Goal: Answer question/provide support: Share knowledge or assist other users

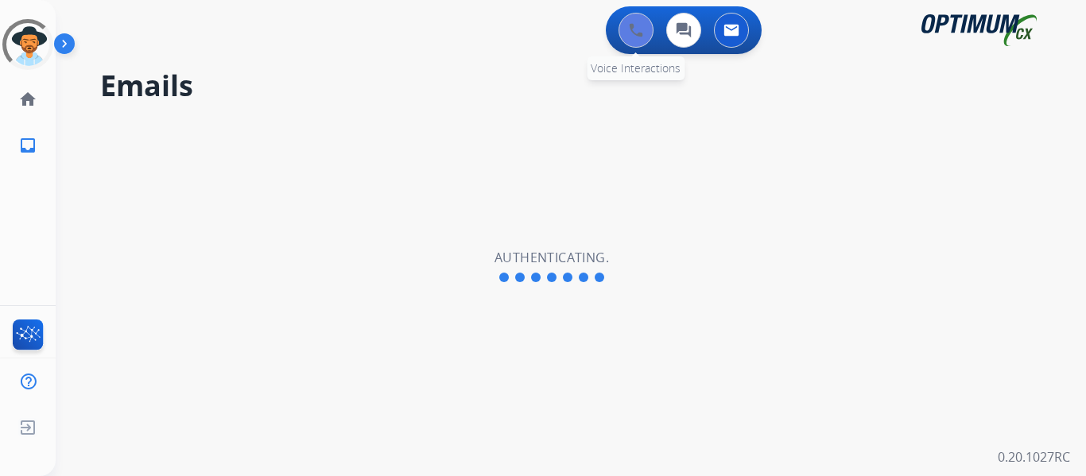
click at [631, 29] on img at bounding box center [636, 30] width 14 height 14
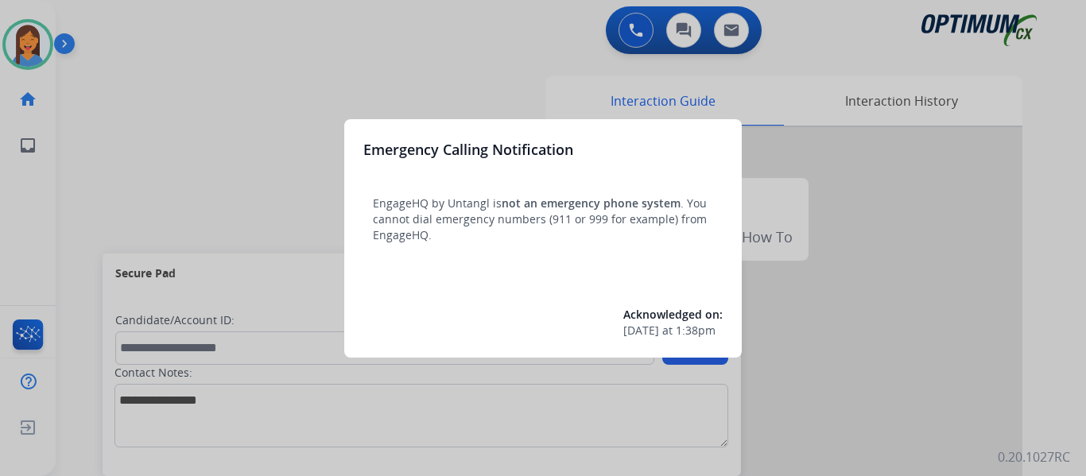
click at [87, 164] on div at bounding box center [543, 238] width 1086 height 476
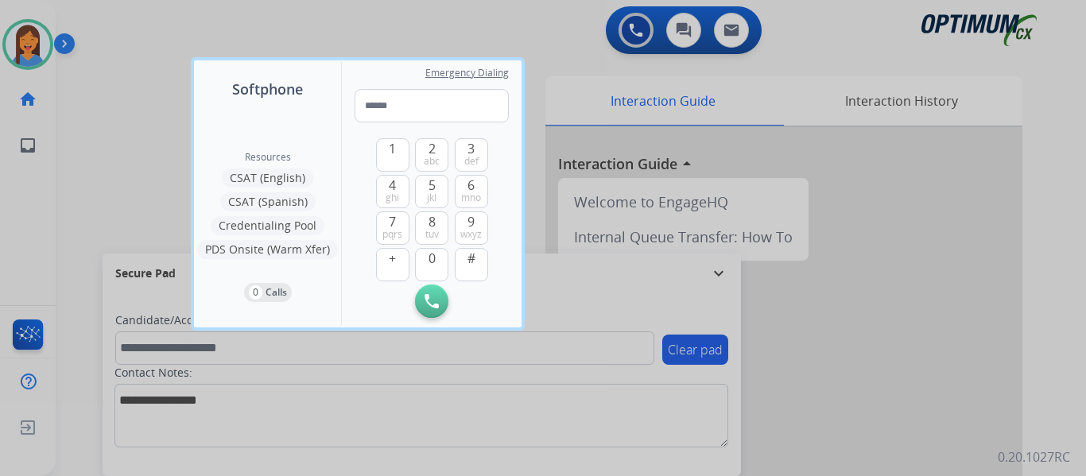
click at [87, 164] on div at bounding box center [543, 238] width 1086 height 476
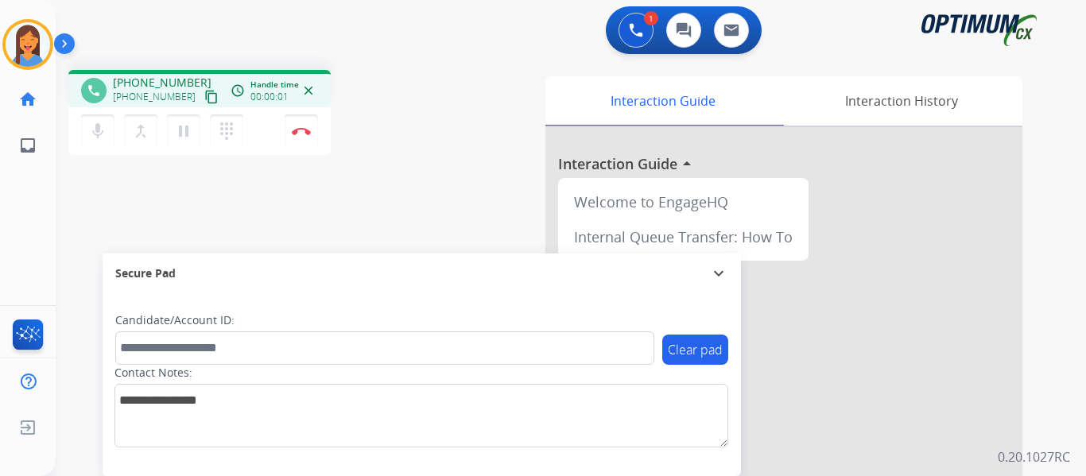
click at [204, 100] on mat-icon "content_copy" at bounding box center [211, 97] width 14 height 14
click at [305, 127] on img at bounding box center [301, 131] width 19 height 8
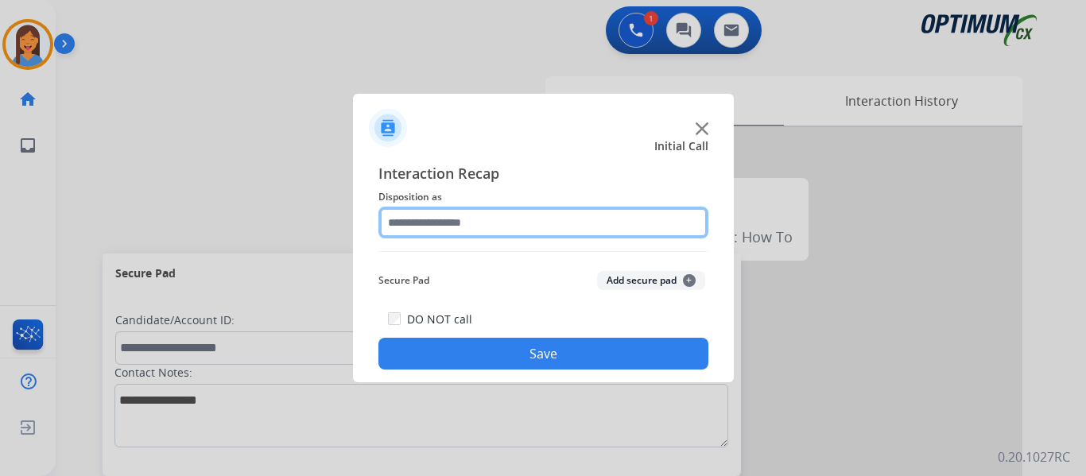
click at [520, 228] on input "text" at bounding box center [543, 223] width 330 height 32
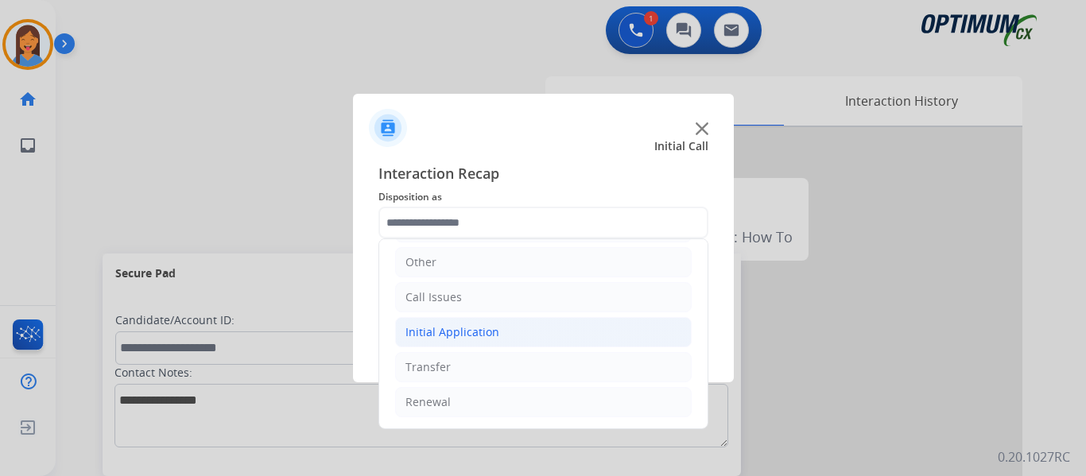
click at [479, 331] on div "Initial Application" at bounding box center [453, 332] width 94 height 16
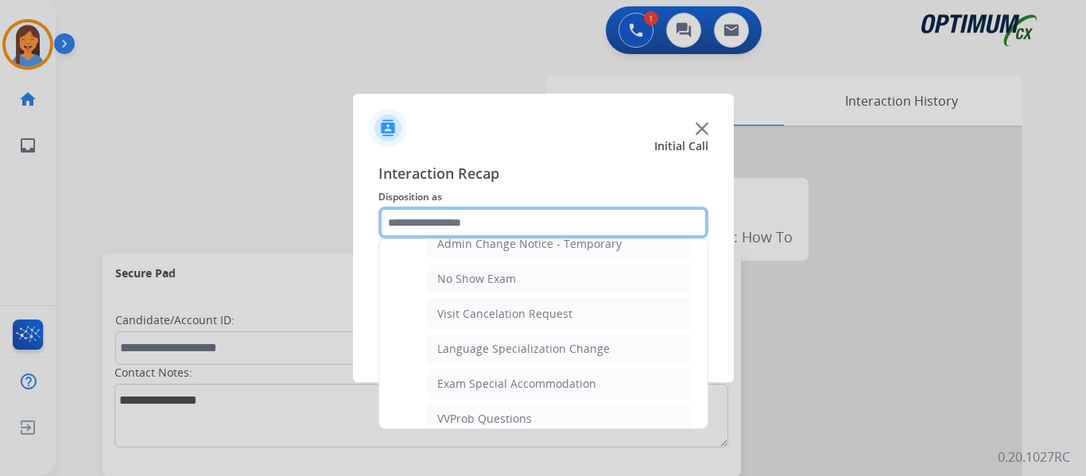
scroll to position [665, 0]
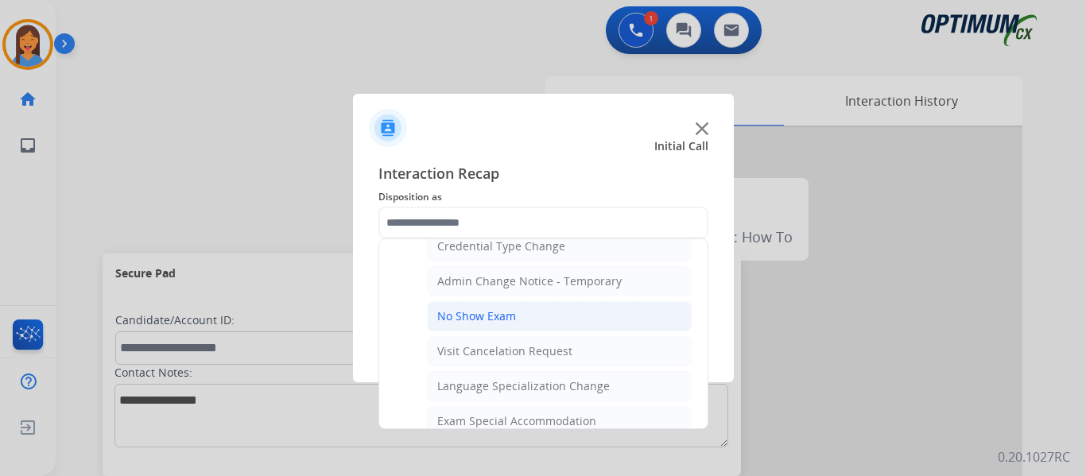
click at [489, 308] on li "No Show Exam" at bounding box center [559, 316] width 265 height 30
type input "**********"
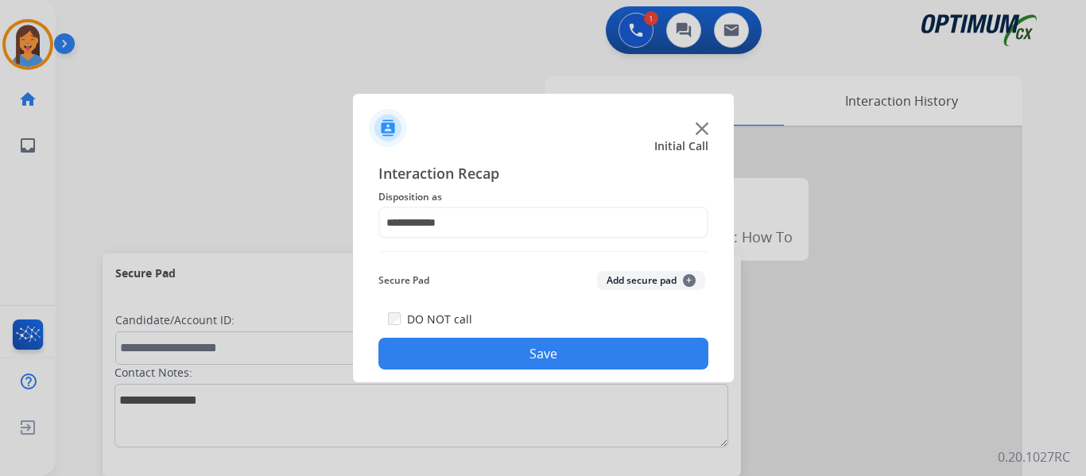
click at [522, 351] on button "Save" at bounding box center [543, 354] width 330 height 32
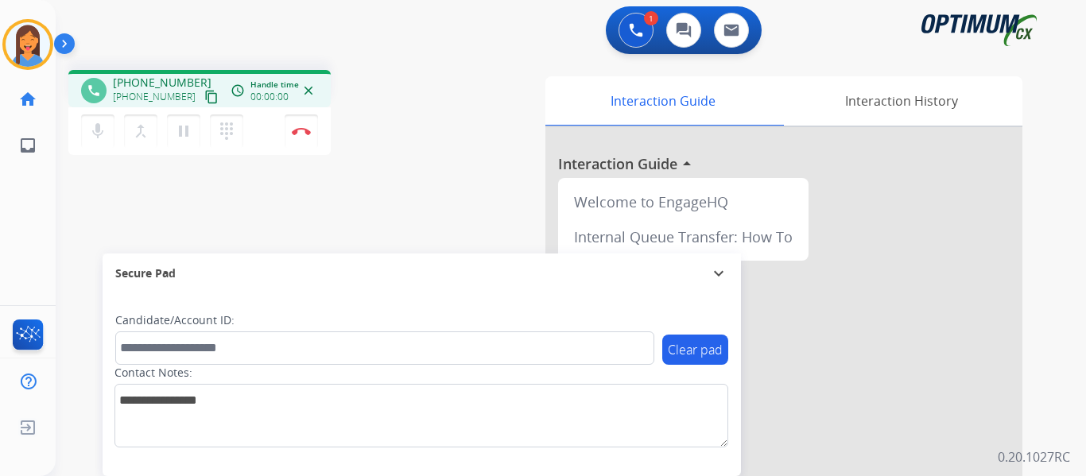
click at [204, 102] on mat-icon "content_copy" at bounding box center [211, 97] width 14 height 14
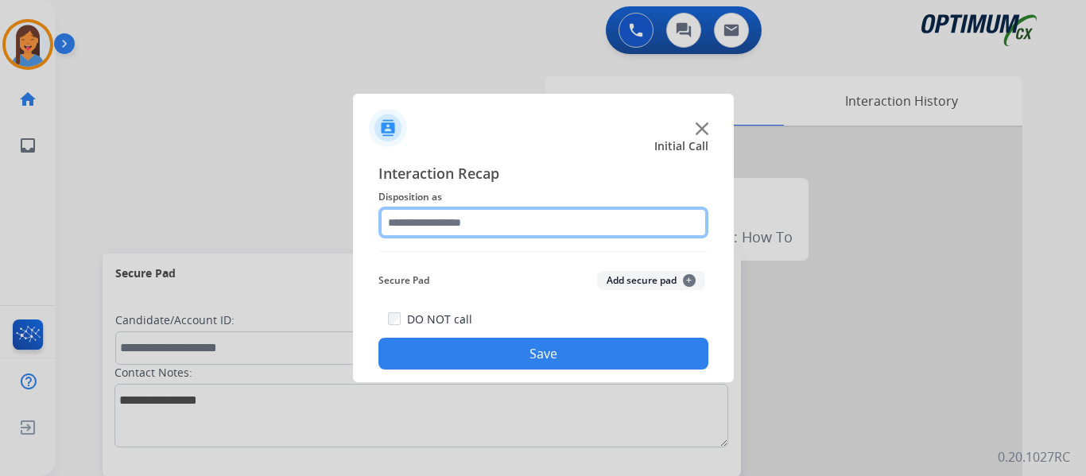
click at [412, 213] on input "text" at bounding box center [543, 223] width 330 height 32
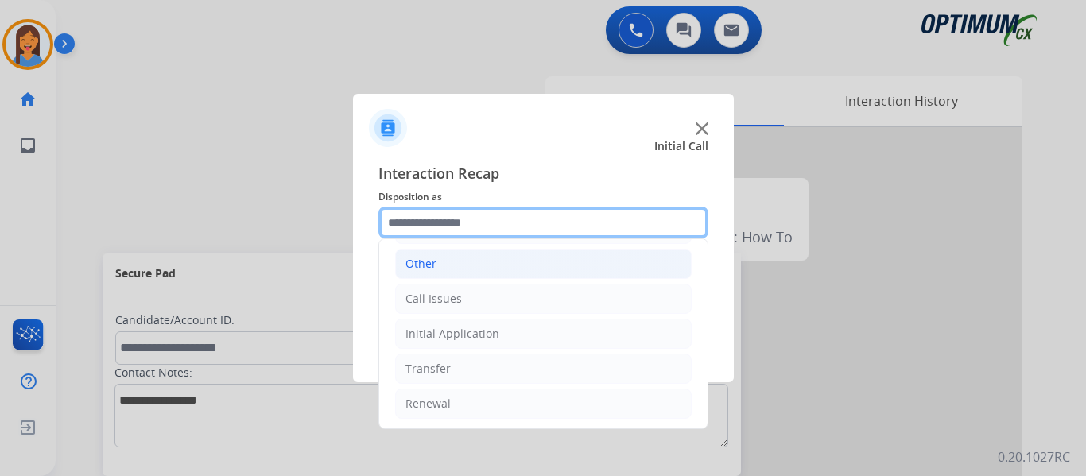
scroll to position [108, 0]
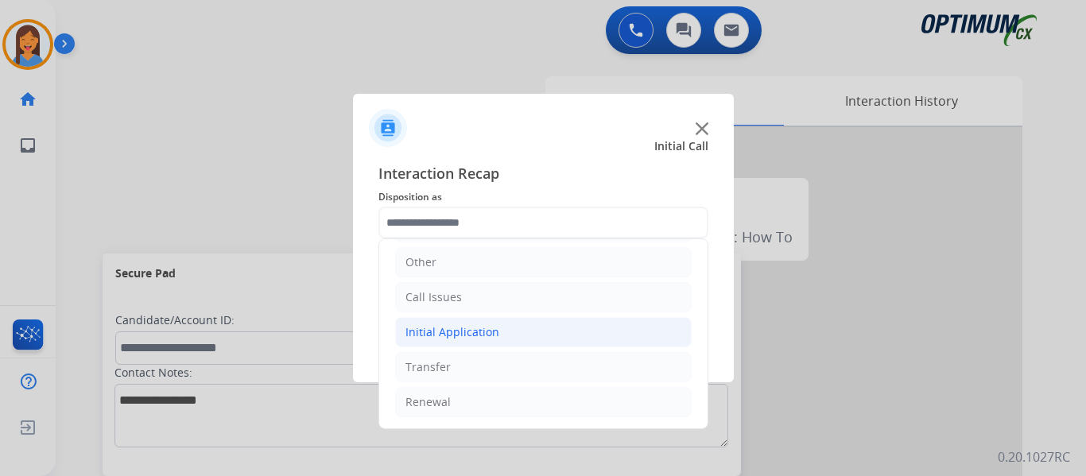
click at [483, 332] on div "Initial Application" at bounding box center [453, 332] width 94 height 16
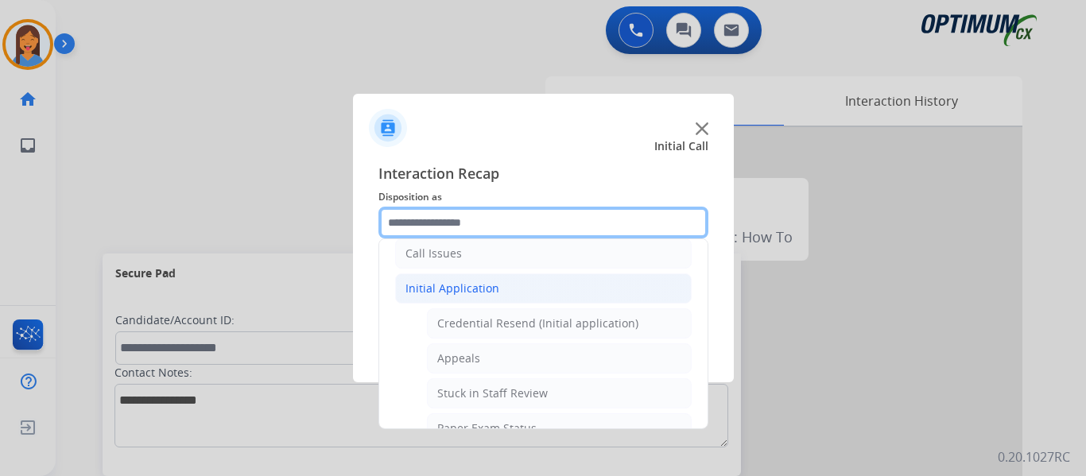
scroll to position [188, 0]
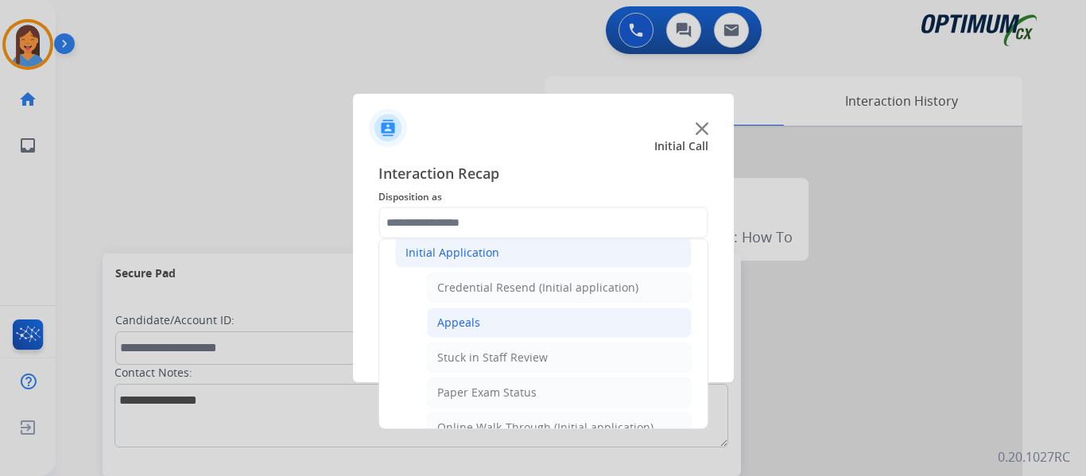
click at [484, 328] on li "Appeals" at bounding box center [559, 323] width 265 height 30
type input "*******"
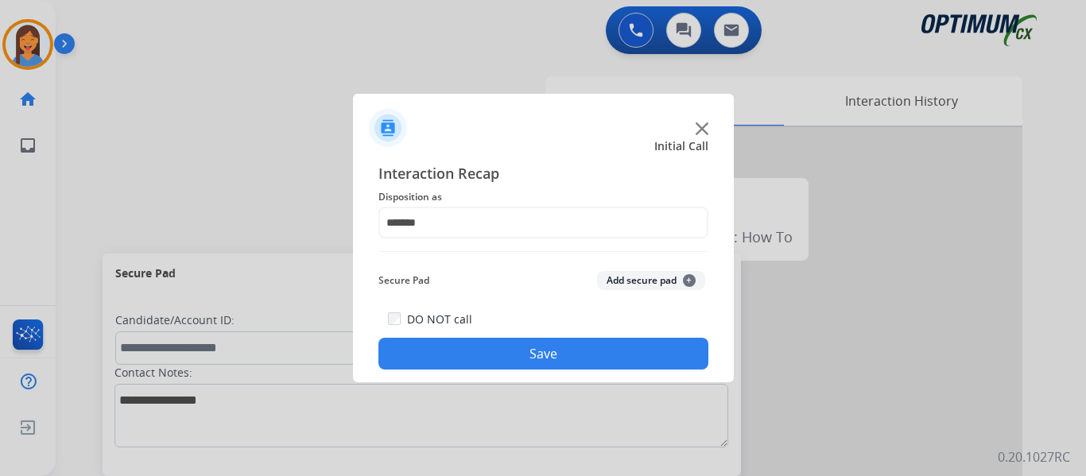
click at [534, 371] on div "Interaction Recap Disposition as ******* Secure Pad Add secure pad + DO NOT cal…" at bounding box center [543, 265] width 381 height 233
click at [544, 360] on button "Save" at bounding box center [543, 354] width 330 height 32
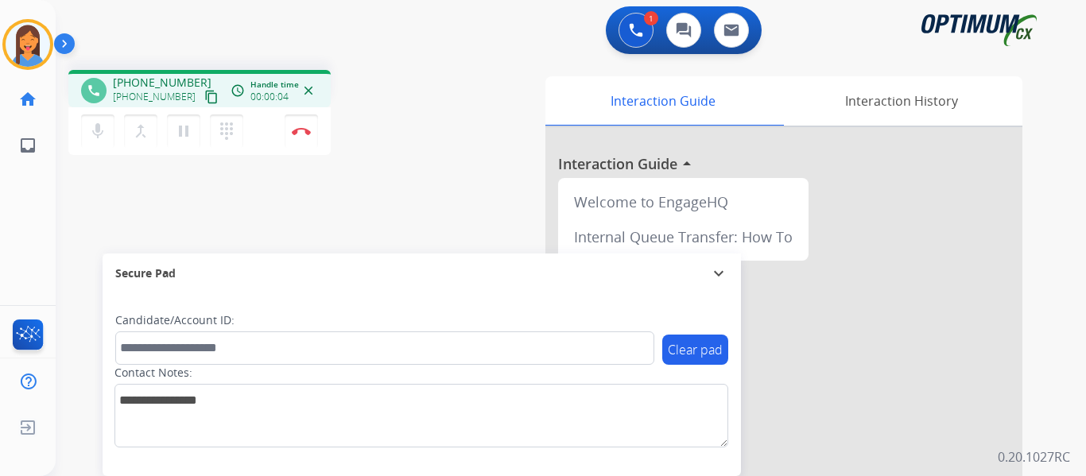
click at [204, 96] on mat-icon "content_copy" at bounding box center [211, 97] width 14 height 14
click at [445, 150] on div "phone [PHONE_NUMBER] [PHONE_NUMBER] content_copy access_time Call metrics Queue…" at bounding box center [264, 115] width 393 height 90
click at [301, 134] on img at bounding box center [301, 131] width 19 height 8
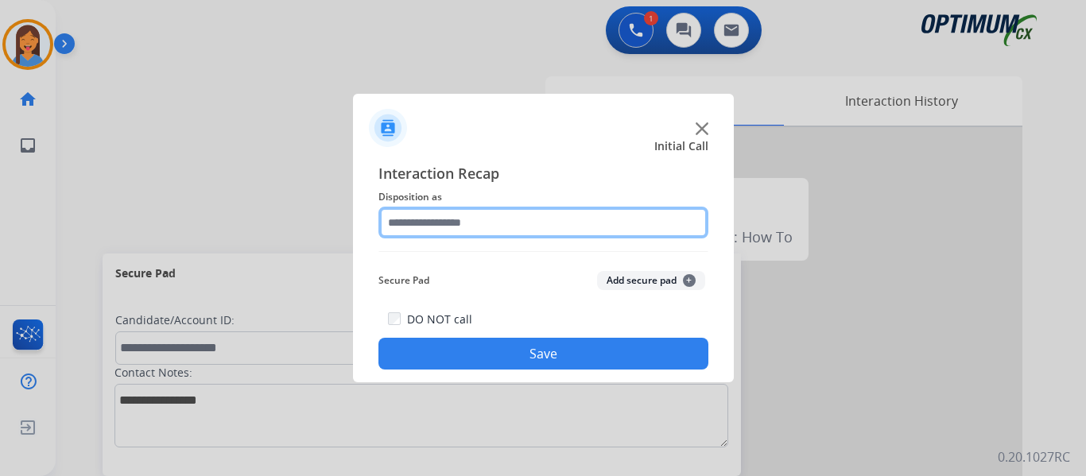
click at [473, 236] on input "text" at bounding box center [543, 223] width 330 height 32
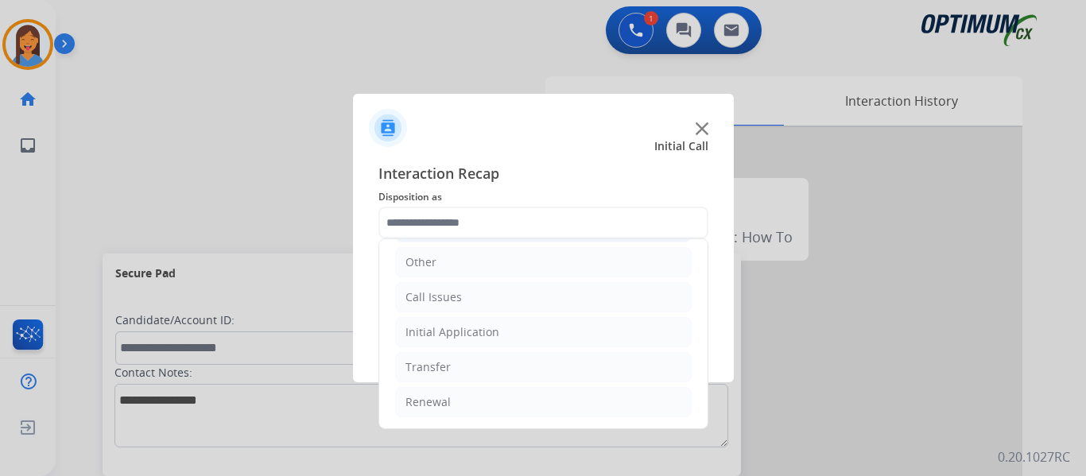
click at [471, 323] on li "Initial Application" at bounding box center [543, 332] width 297 height 30
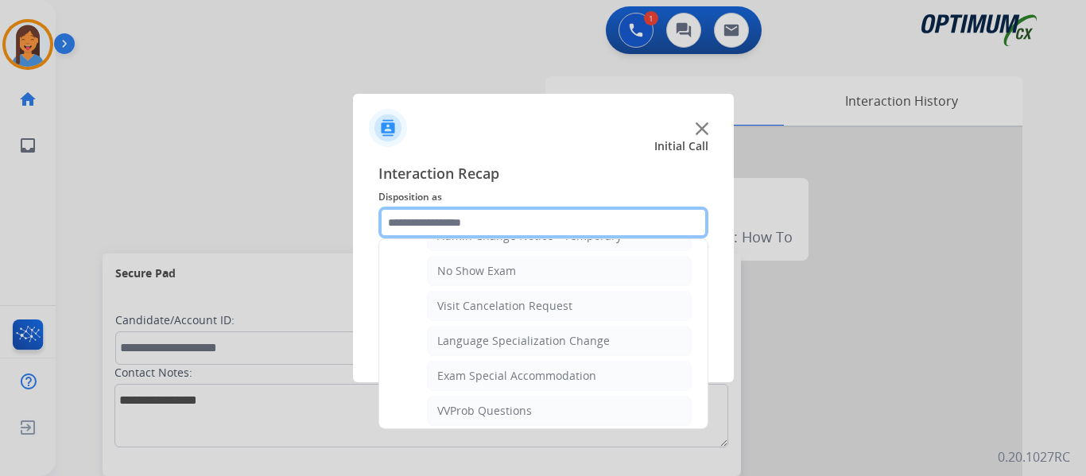
scroll to position [744, 0]
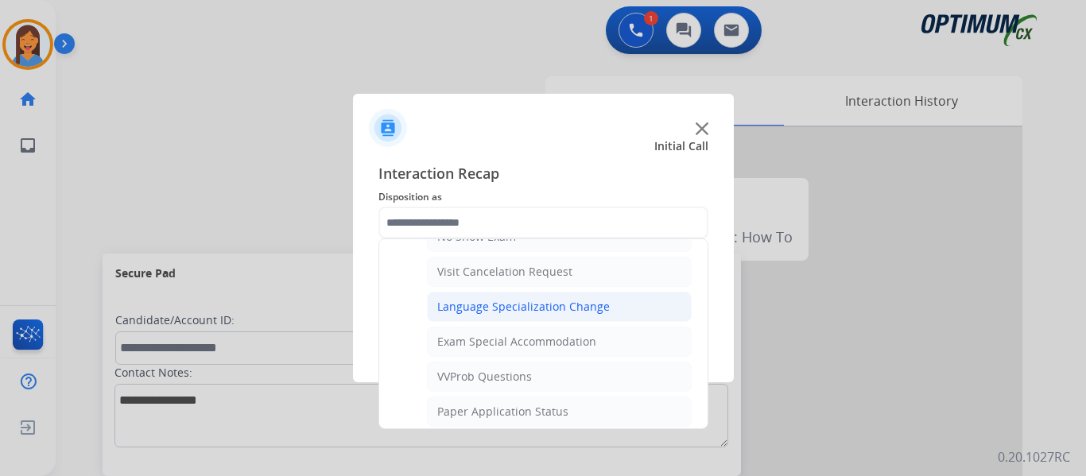
click at [480, 307] on div "Language Specialization Change" at bounding box center [523, 307] width 173 height 16
type input "**********"
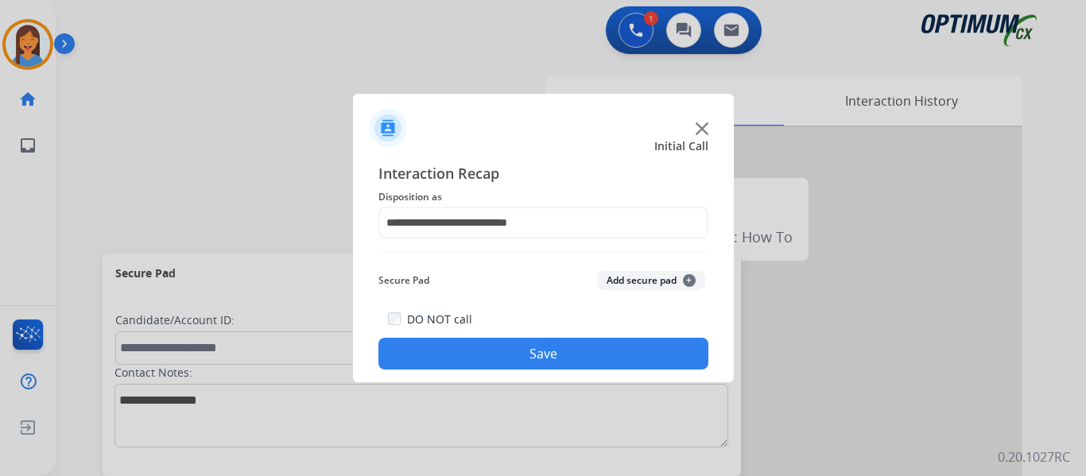
click at [506, 355] on button "Save" at bounding box center [543, 354] width 330 height 32
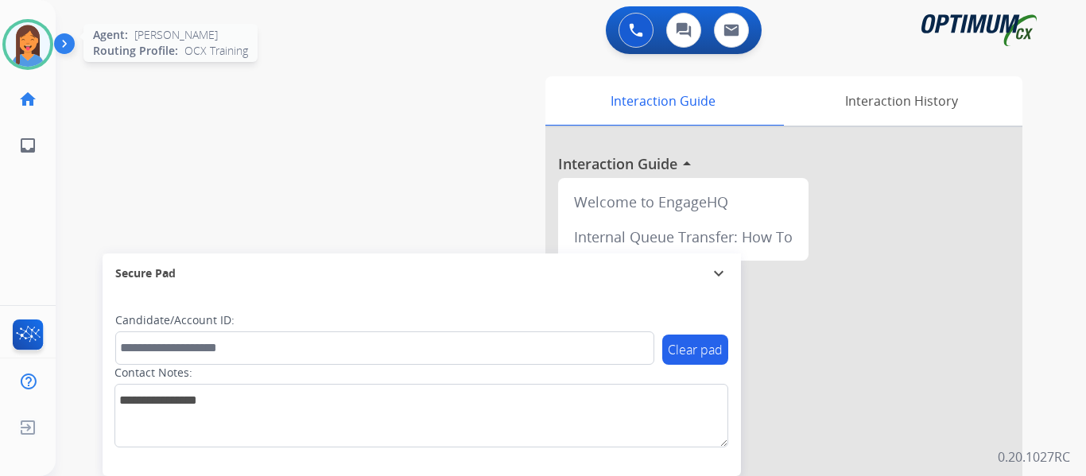
click at [23, 54] on img at bounding box center [28, 44] width 45 height 45
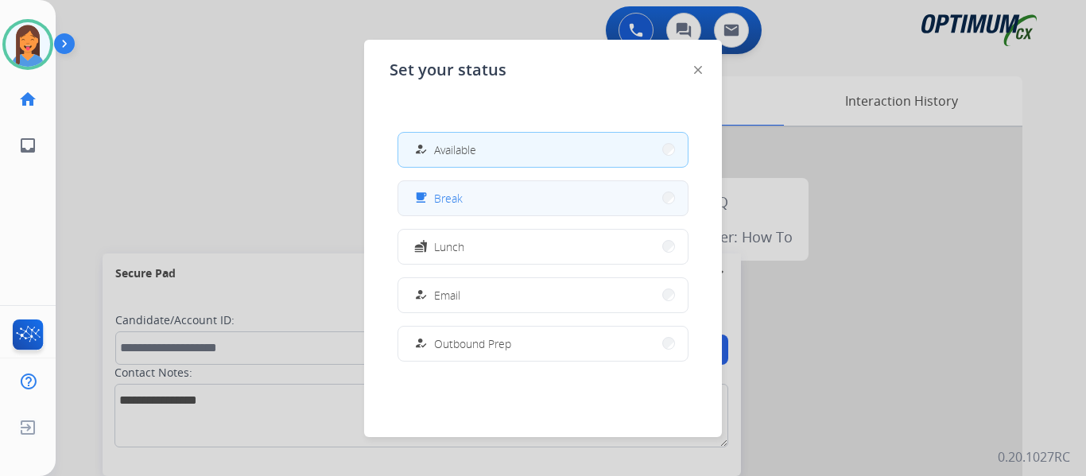
click at [464, 200] on button "free_breakfast Break" at bounding box center [542, 198] width 289 height 34
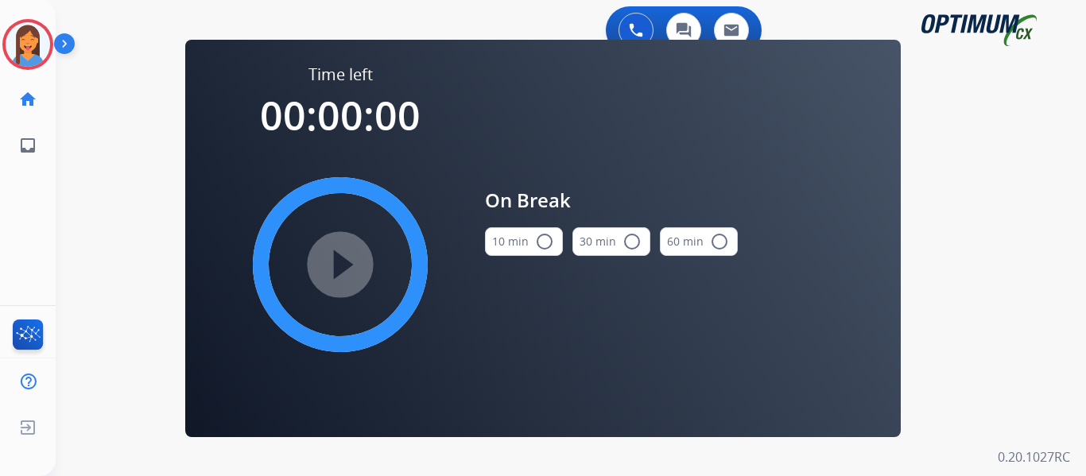
click at [511, 234] on button "10 min radio_button_unchecked" at bounding box center [524, 241] width 78 height 29
click at [340, 256] on mat-icon "play_circle_filled" at bounding box center [340, 264] width 19 height 19
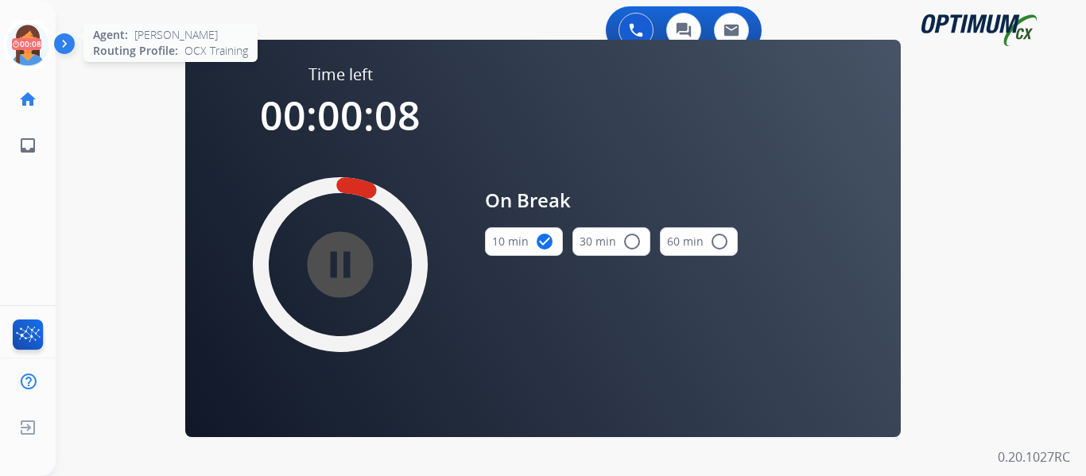
click at [49, 52] on icon at bounding box center [28, 45] width 52 height 52
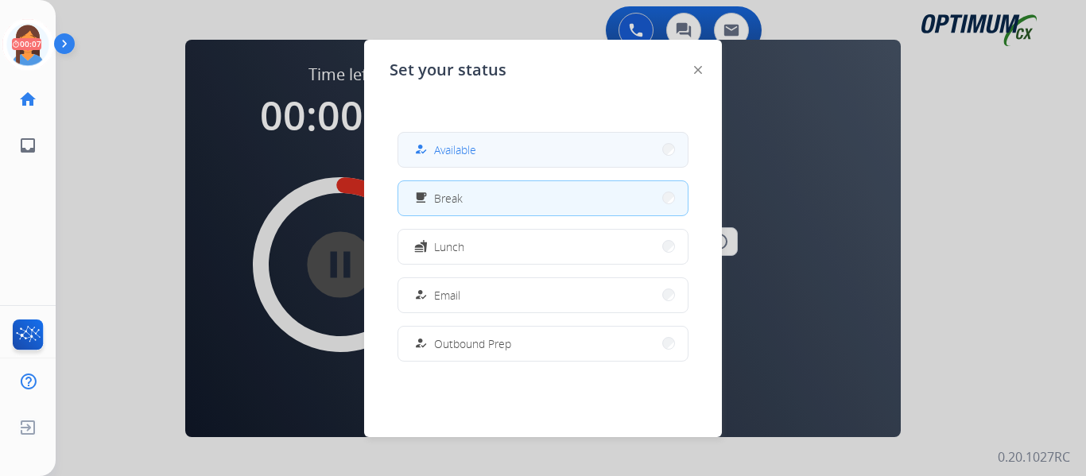
click at [458, 136] on button "how_to_reg Available" at bounding box center [542, 150] width 289 height 34
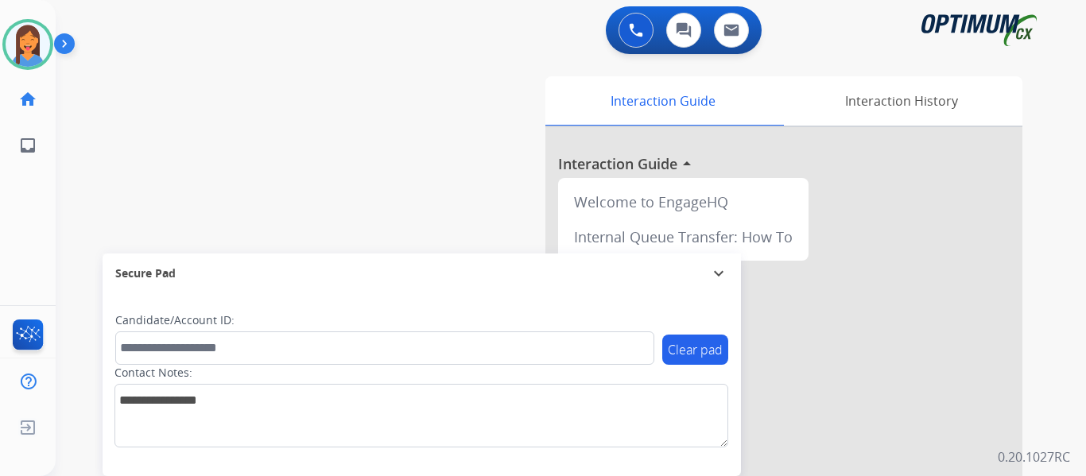
click at [92, 171] on div "swap_horiz Break voice bridge close_fullscreen Connect 3-Way Call merge_type Se…" at bounding box center [552, 388] width 992 height 663
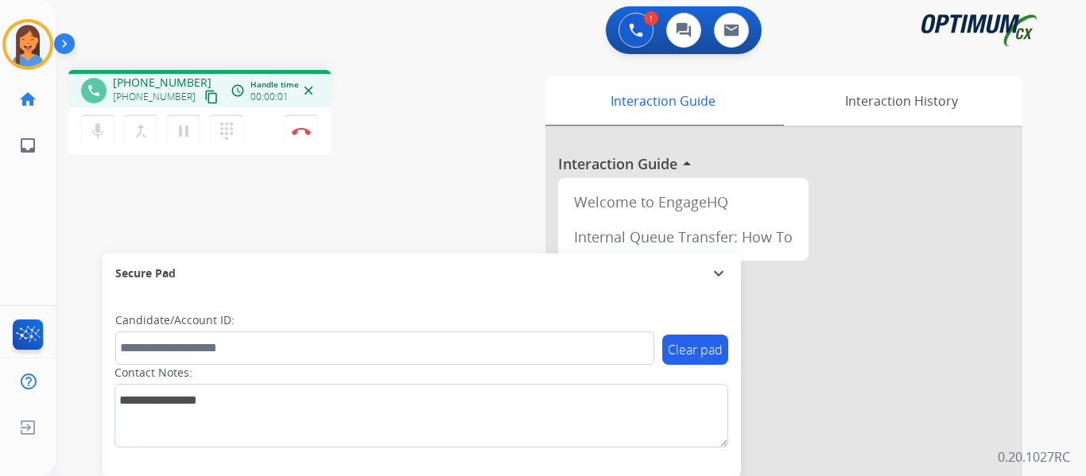
click at [204, 98] on mat-icon "content_copy" at bounding box center [211, 97] width 14 height 14
click at [299, 130] on img at bounding box center [301, 131] width 19 height 8
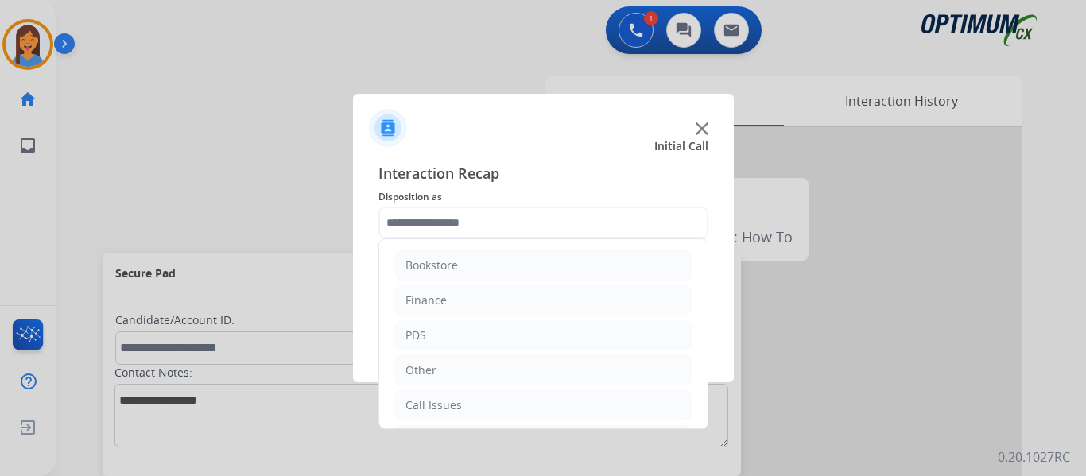
click at [462, 225] on input "text" at bounding box center [543, 223] width 330 height 32
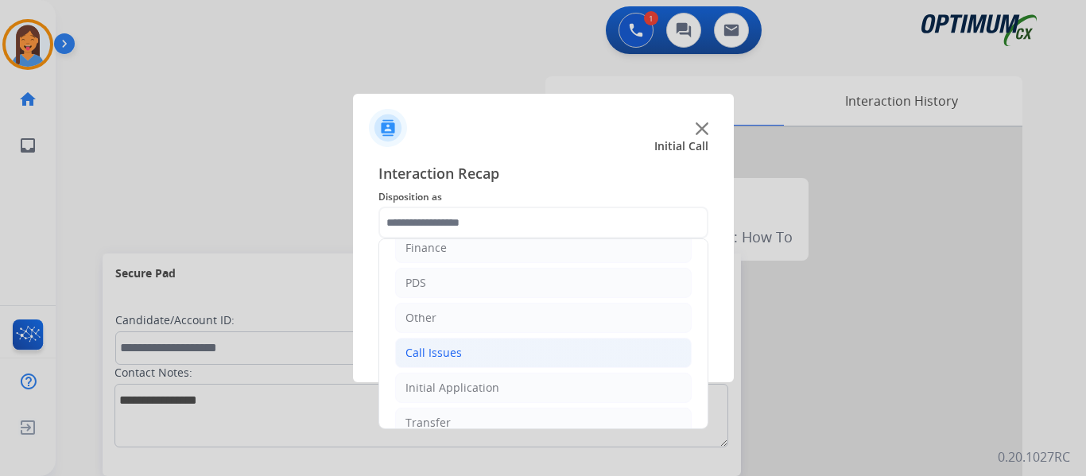
scroll to position [80, 0]
click at [455, 367] on div "Initial Application" at bounding box center [453, 361] width 94 height 16
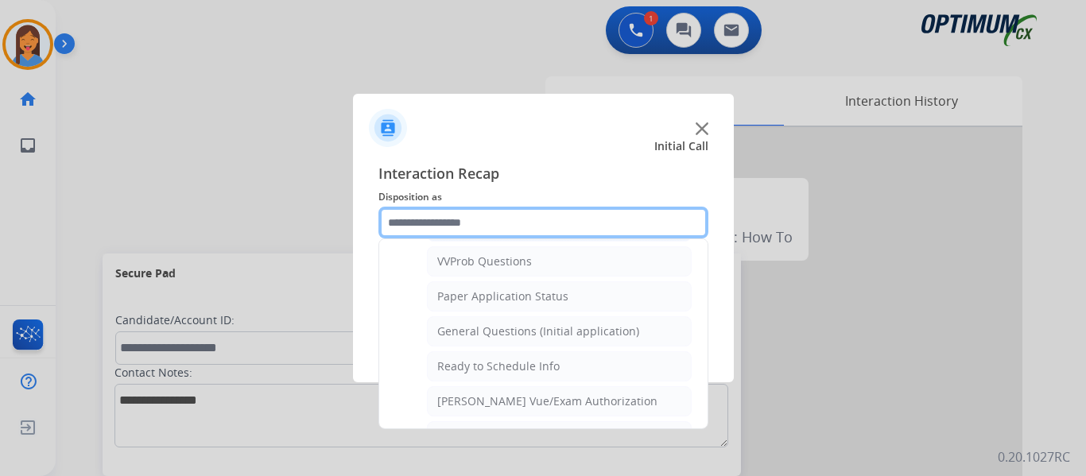
scroll to position [875, 0]
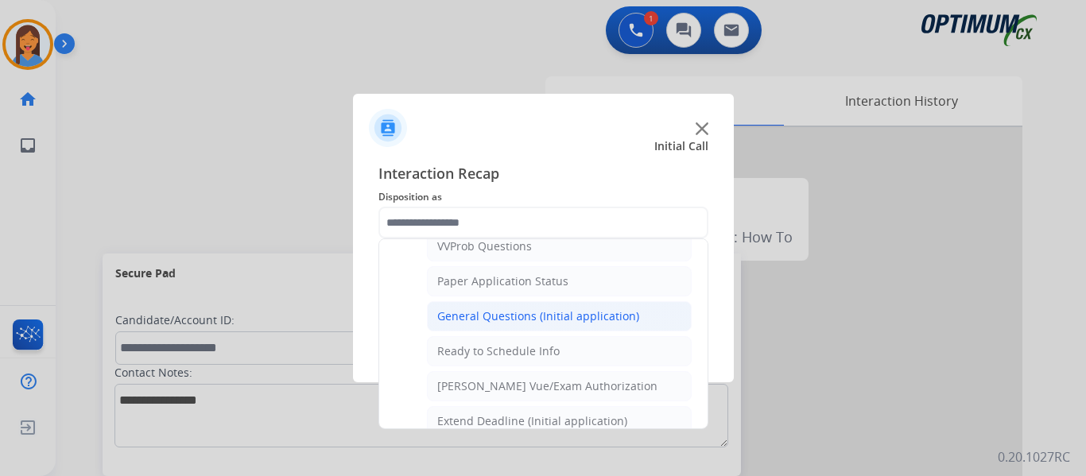
click at [526, 320] on div "General Questions (Initial application)" at bounding box center [538, 317] width 202 height 16
type input "**********"
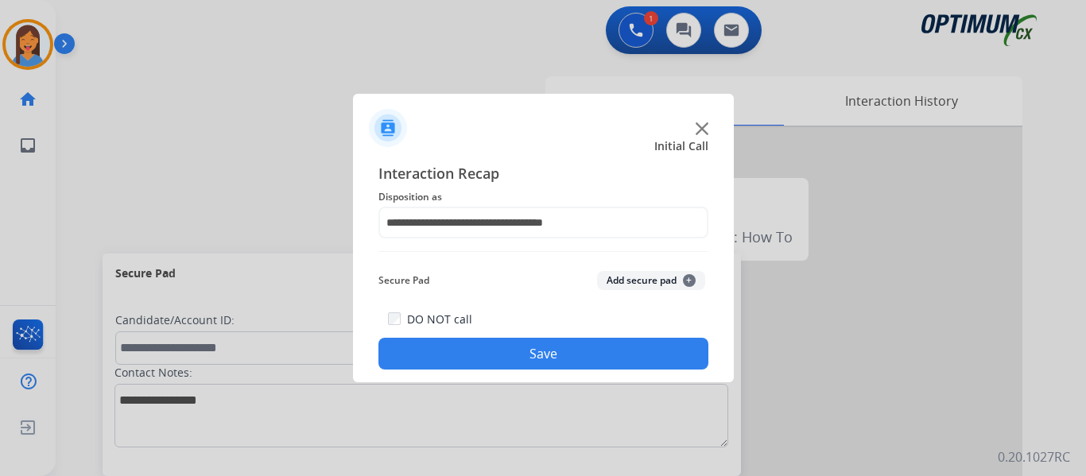
click at [570, 355] on button "Save" at bounding box center [543, 354] width 330 height 32
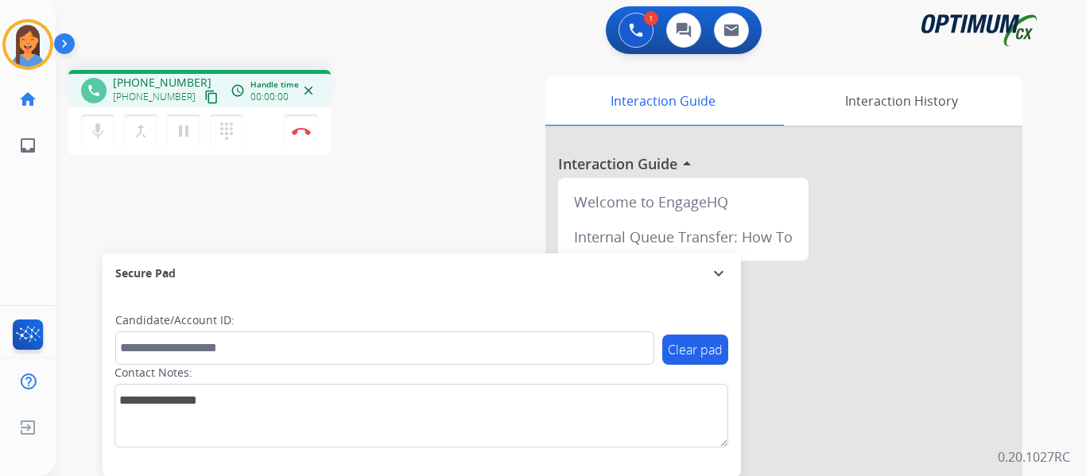
drag, startPoint x: 195, startPoint y: 90, endPoint x: 205, endPoint y: 91, distance: 10.4
click at [204, 90] on mat-icon "content_copy" at bounding box center [211, 97] width 14 height 14
click at [301, 133] on img at bounding box center [301, 131] width 19 height 8
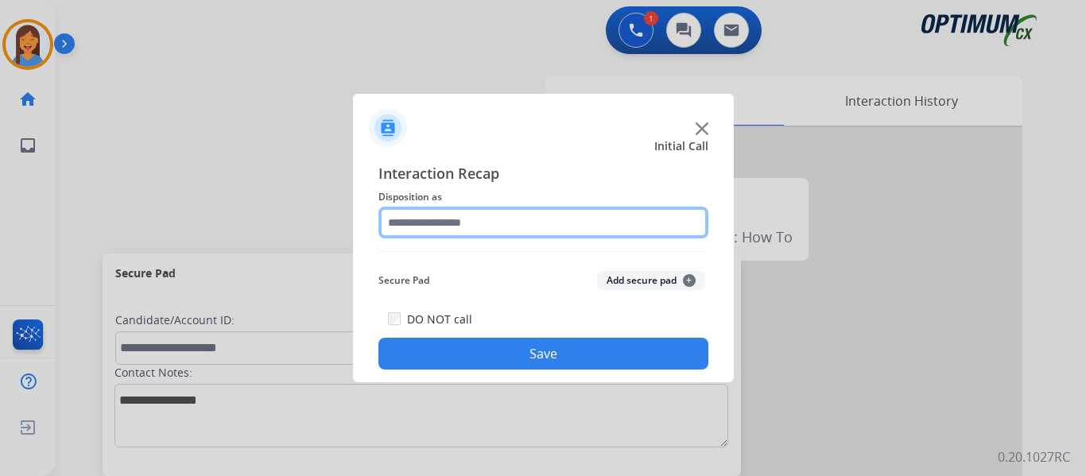
click at [463, 221] on input "text" at bounding box center [543, 223] width 330 height 32
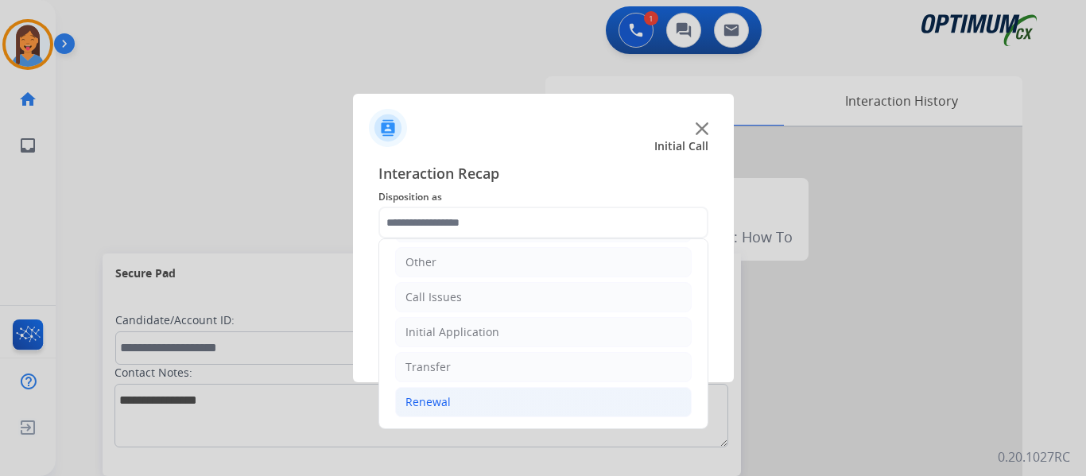
click at [439, 400] on div "Renewal" at bounding box center [428, 402] width 45 height 16
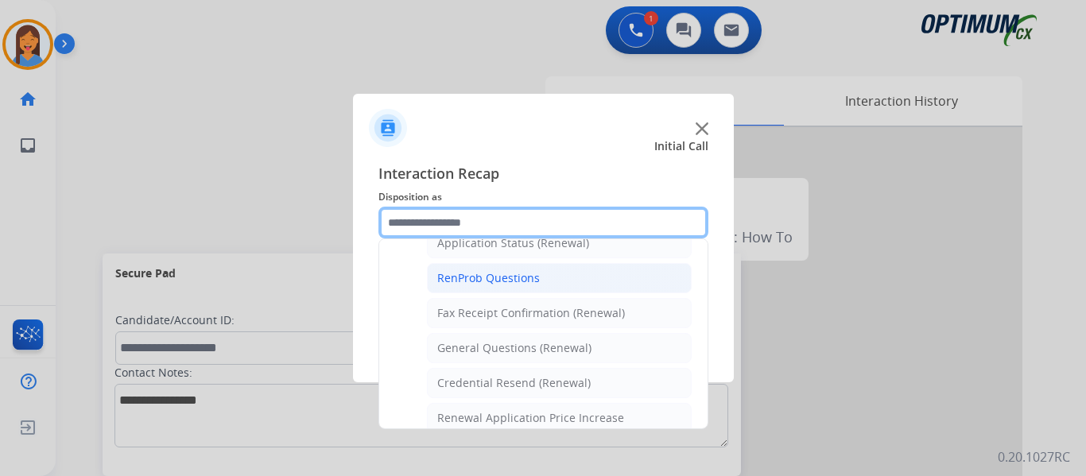
scroll to position [426, 0]
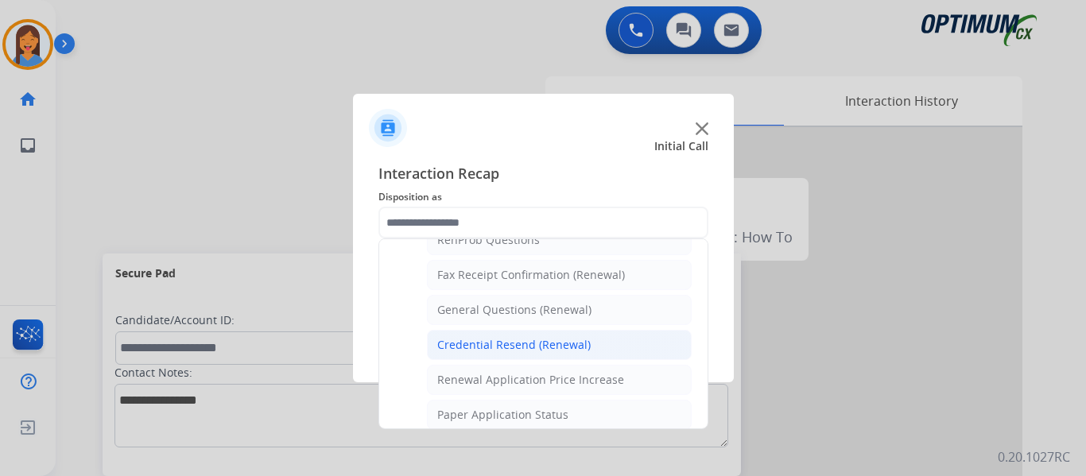
click at [515, 345] on div "Credential Resend (Renewal)" at bounding box center [513, 345] width 153 height 16
type input "**********"
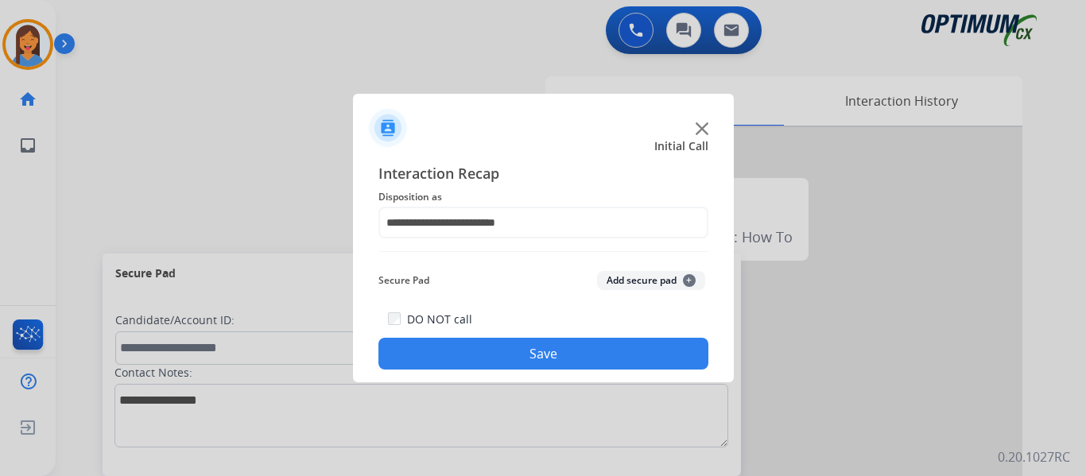
click at [536, 345] on button "Save" at bounding box center [543, 354] width 330 height 32
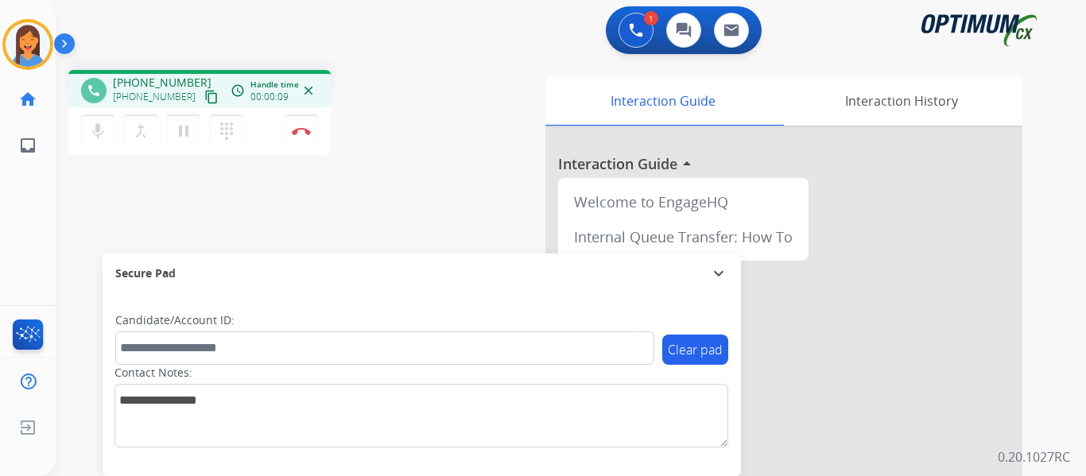
click at [204, 96] on mat-icon "content_copy" at bounding box center [211, 97] width 14 height 14
click at [301, 133] on img at bounding box center [301, 131] width 19 height 8
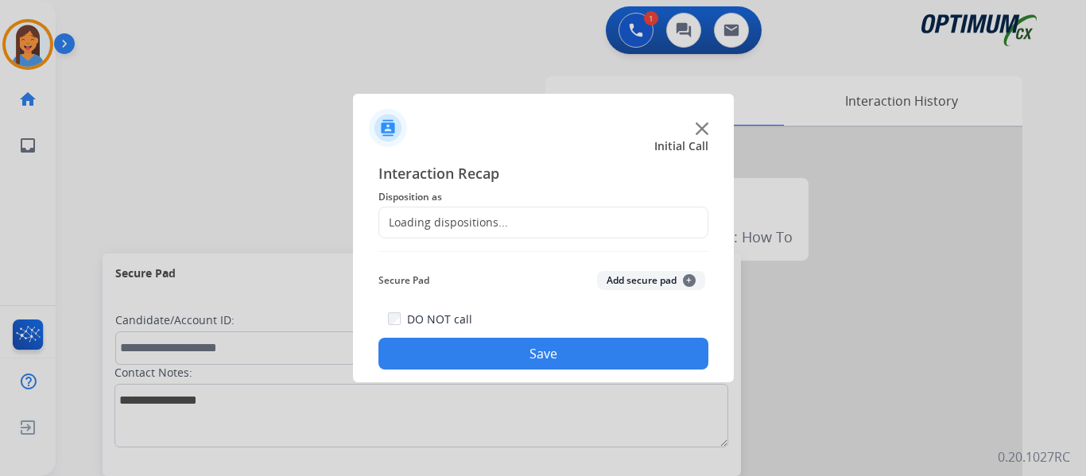
click at [432, 217] on div "Loading dispositions..." at bounding box center [443, 223] width 129 height 16
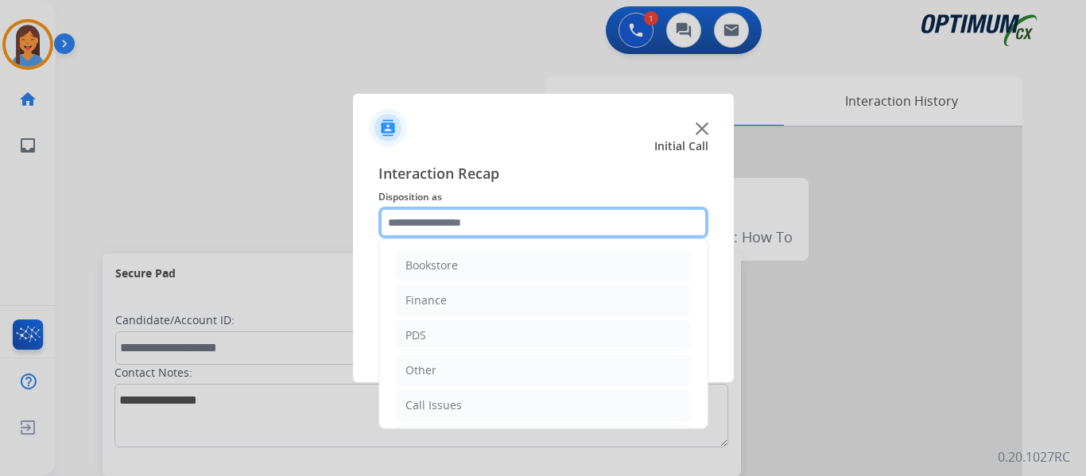
click at [514, 237] on input "text" at bounding box center [543, 223] width 330 height 32
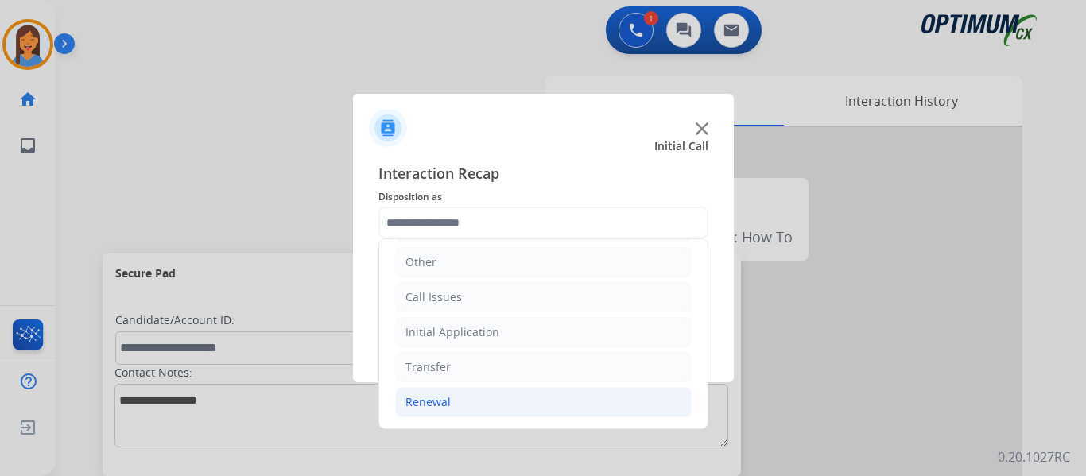
click at [436, 399] on div "Renewal" at bounding box center [428, 402] width 45 height 16
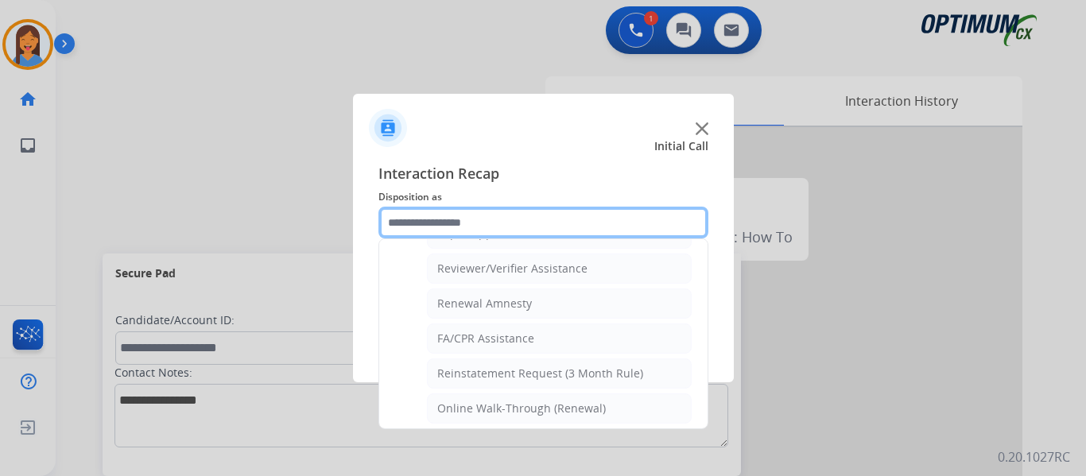
scroll to position [614, 0]
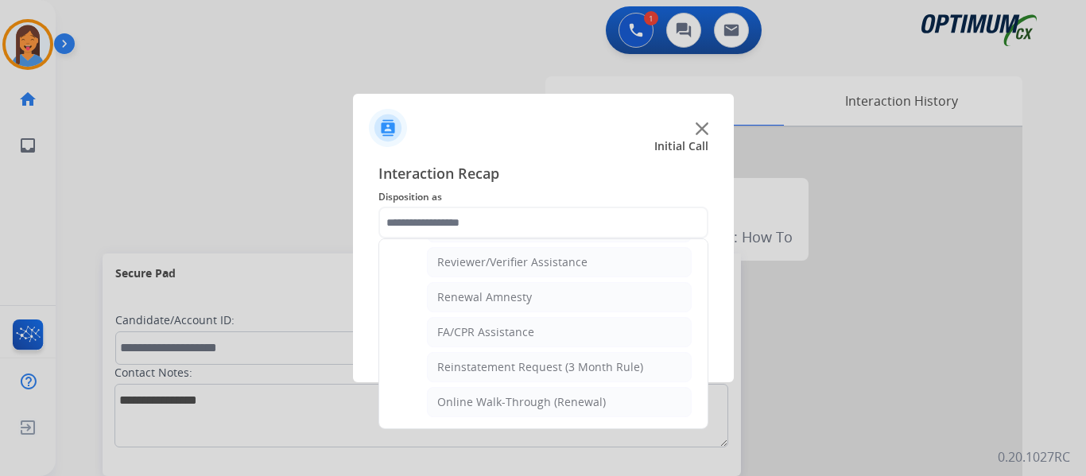
click at [522, 399] on div "Online Walk-Through (Renewal)" at bounding box center [521, 402] width 169 height 16
type input "**********"
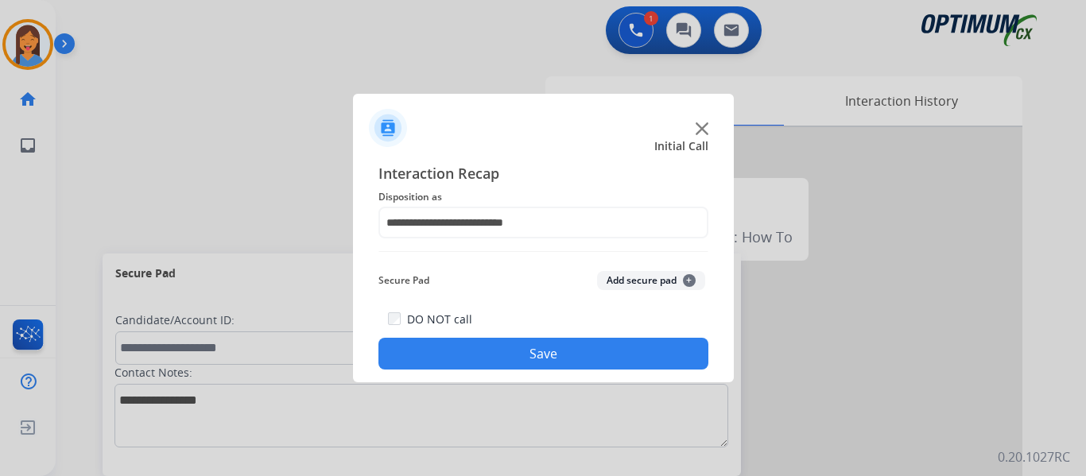
click at [484, 343] on button "Save" at bounding box center [543, 354] width 330 height 32
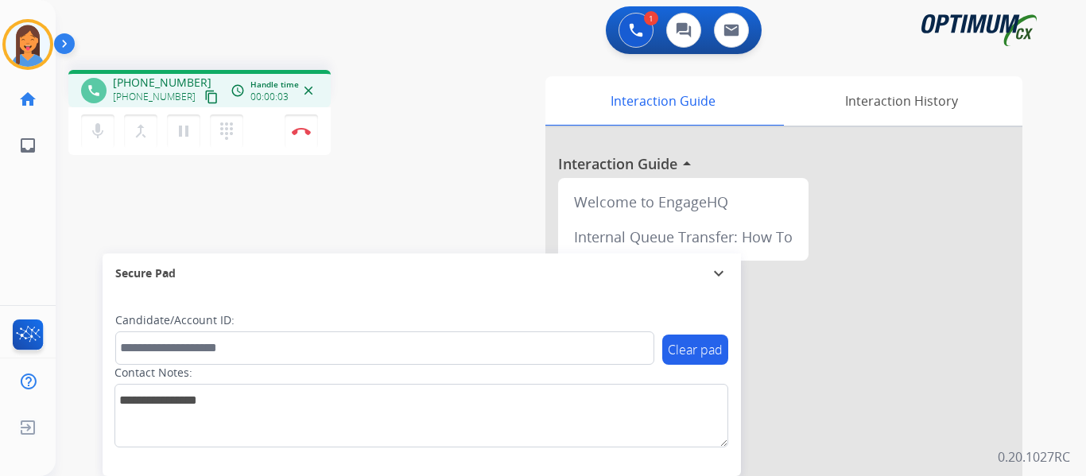
drag, startPoint x: 192, startPoint y: 97, endPoint x: 199, endPoint y: 106, distance: 11.3
click at [204, 97] on mat-icon "content_copy" at bounding box center [211, 97] width 14 height 14
click at [298, 133] on img at bounding box center [301, 131] width 19 height 8
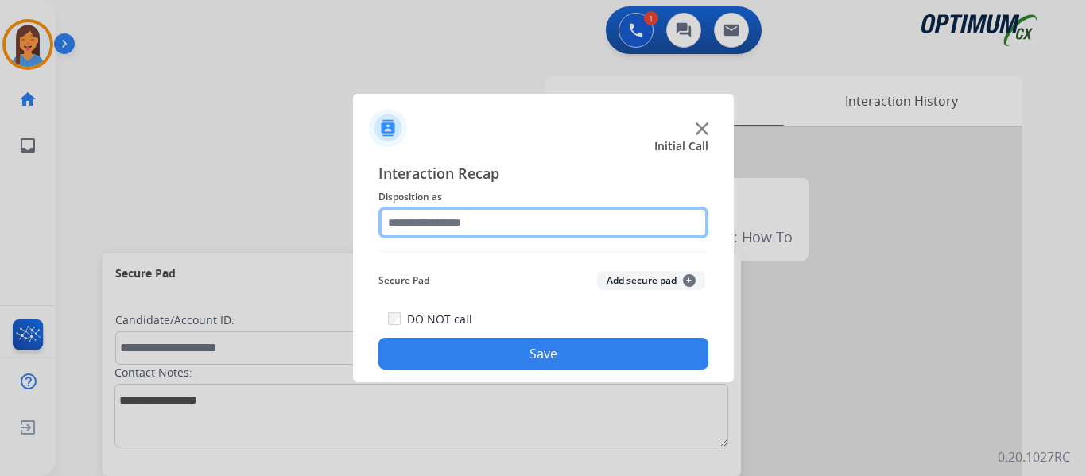
click at [478, 231] on input "text" at bounding box center [543, 223] width 330 height 32
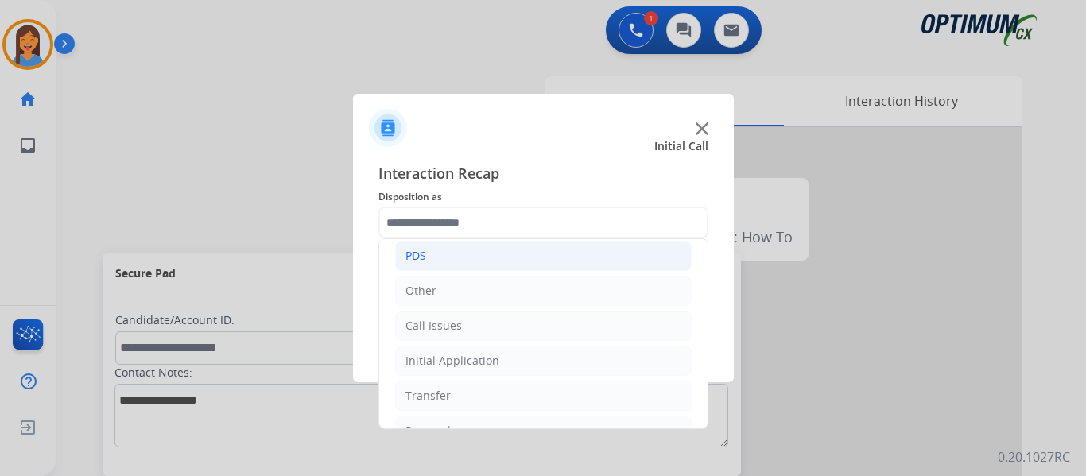
click at [423, 259] on div "PDS" at bounding box center [416, 256] width 21 height 16
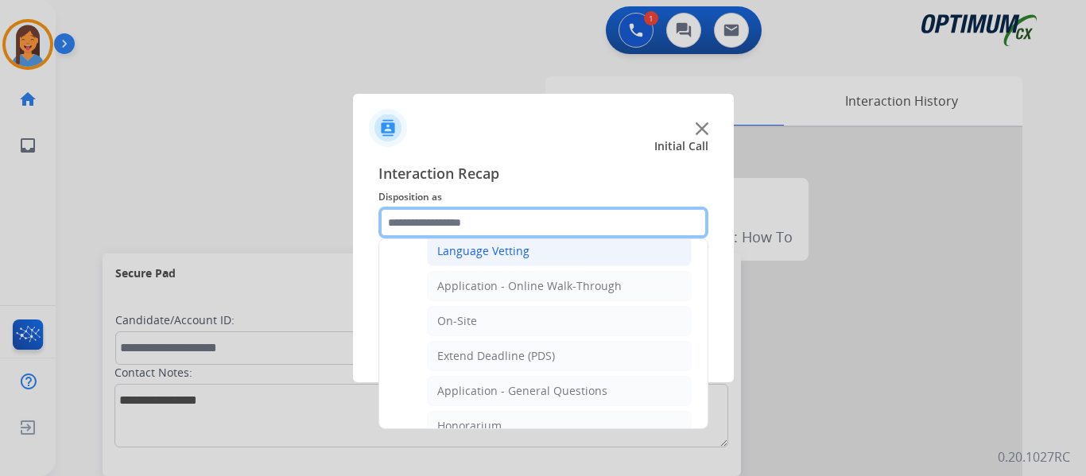
scroll to position [398, 0]
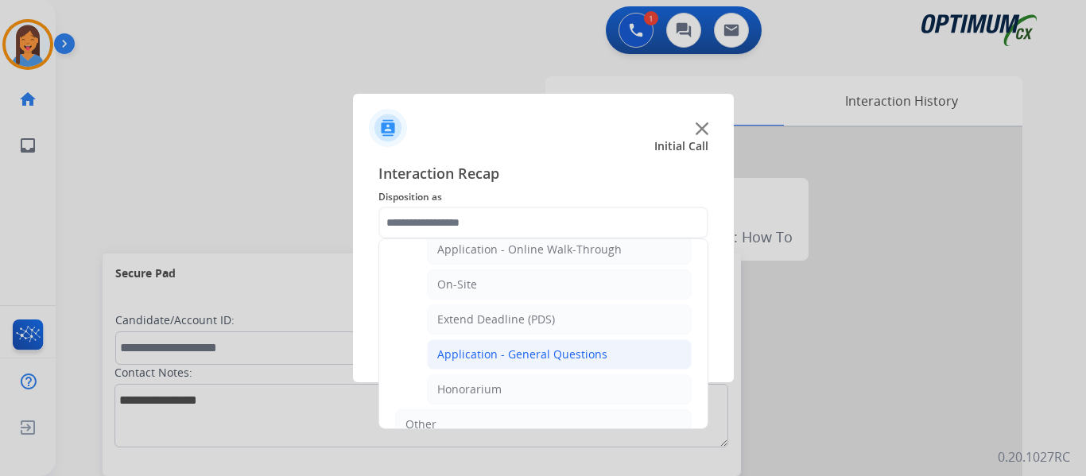
click at [506, 360] on div "Application - General Questions" at bounding box center [522, 355] width 170 height 16
type input "**********"
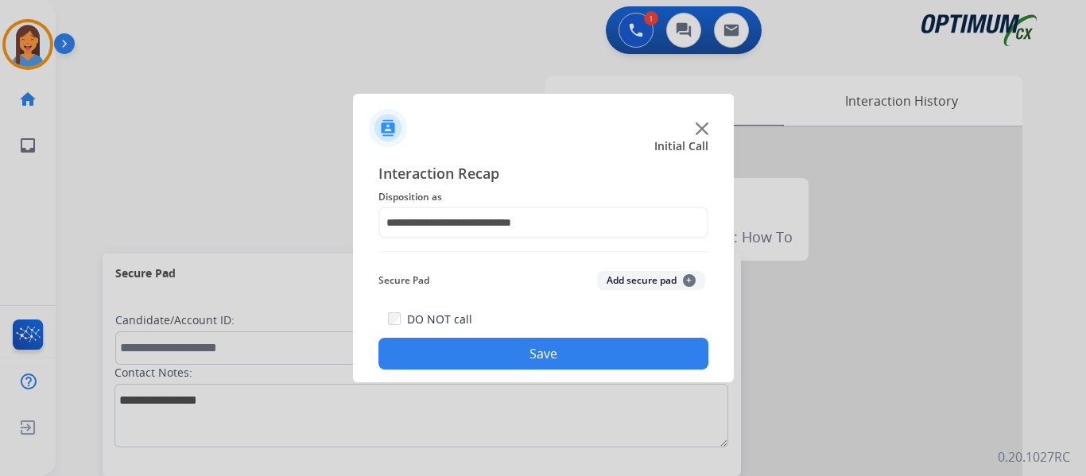
click at [506, 360] on button "Save" at bounding box center [543, 354] width 330 height 32
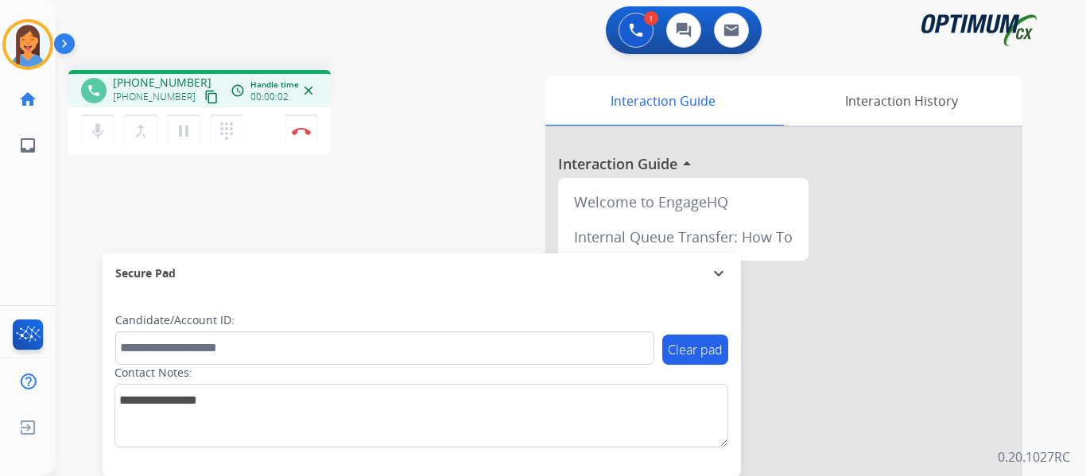
click at [204, 98] on mat-icon "content_copy" at bounding box center [211, 97] width 14 height 14
click at [301, 135] on button "Disconnect" at bounding box center [301, 130] width 33 height 33
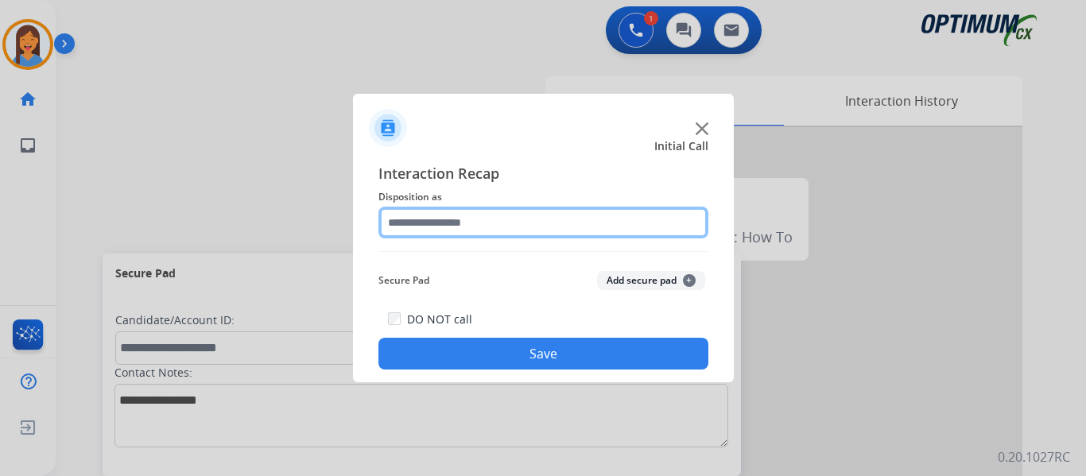
click at [461, 229] on input "text" at bounding box center [543, 223] width 330 height 32
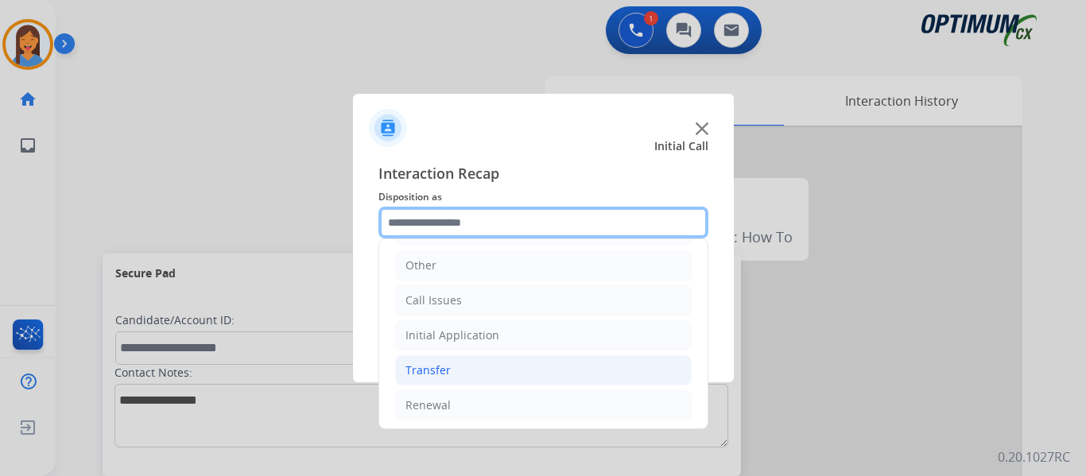
scroll to position [108, 0]
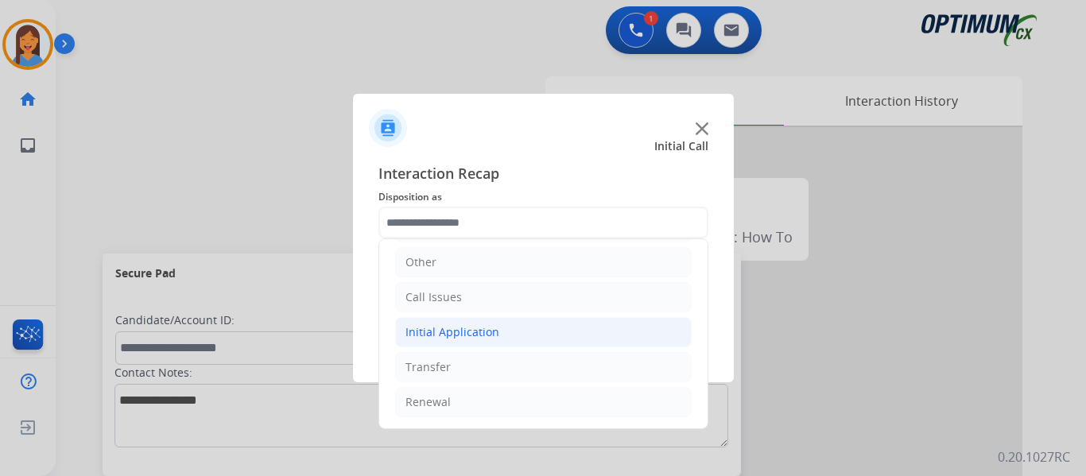
click at [473, 324] on li "Initial Application" at bounding box center [543, 332] width 297 height 30
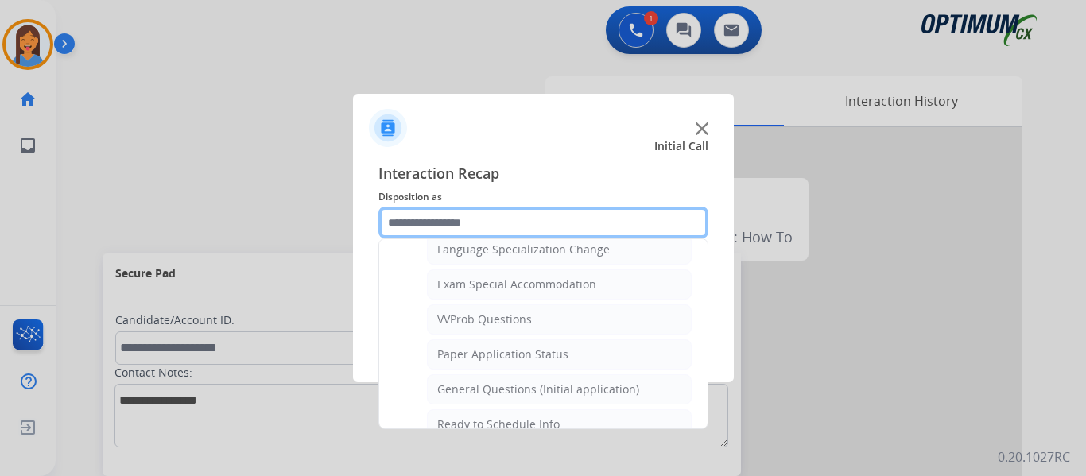
scroll to position [824, 0]
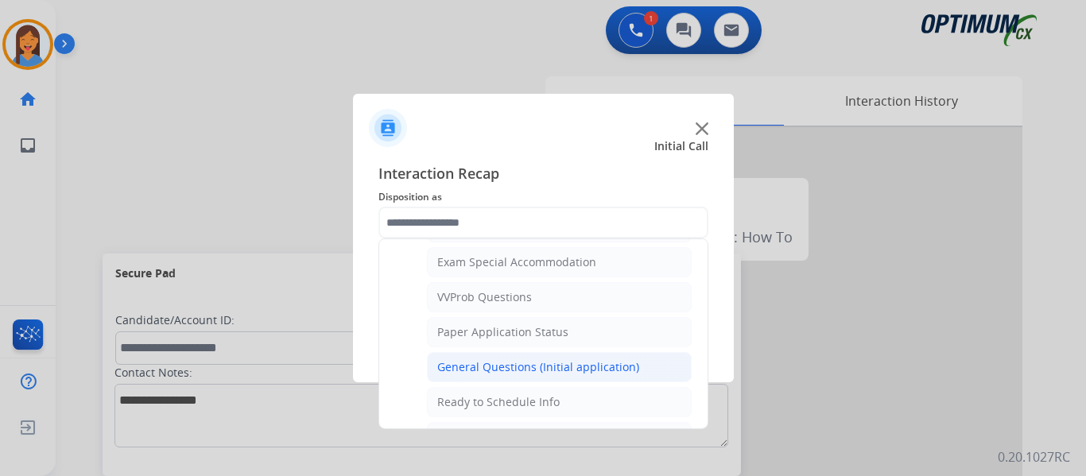
click at [491, 367] on div "General Questions (Initial application)" at bounding box center [538, 367] width 202 height 16
type input "**********"
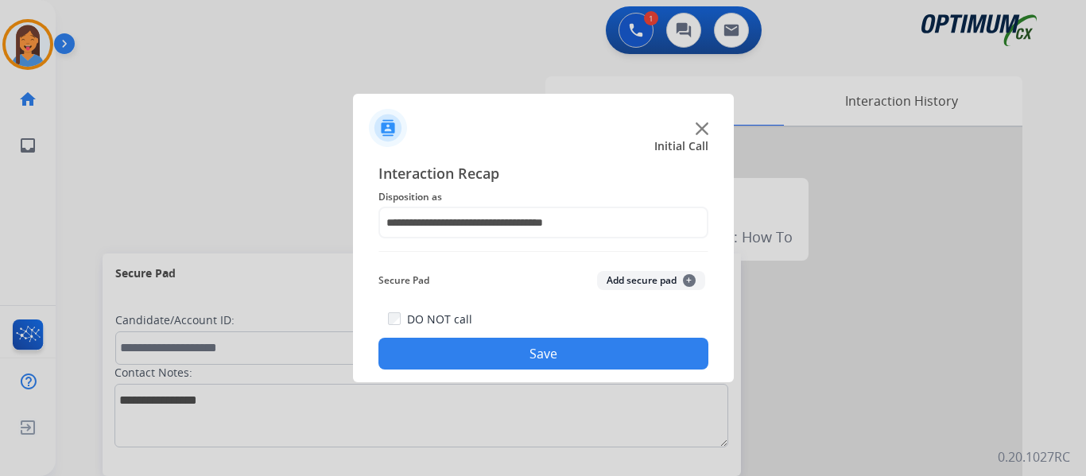
click at [510, 349] on button "Save" at bounding box center [543, 354] width 330 height 32
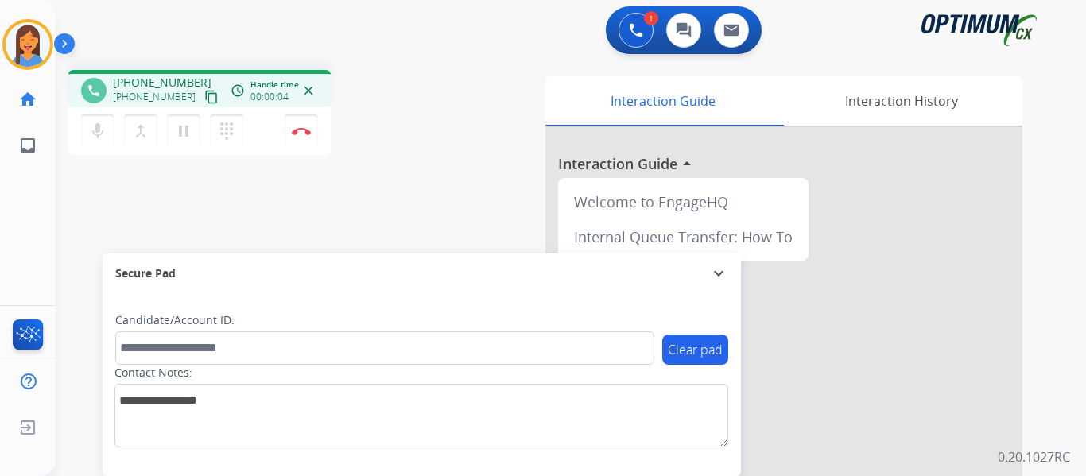
click at [204, 95] on mat-icon "content_copy" at bounding box center [211, 97] width 14 height 14
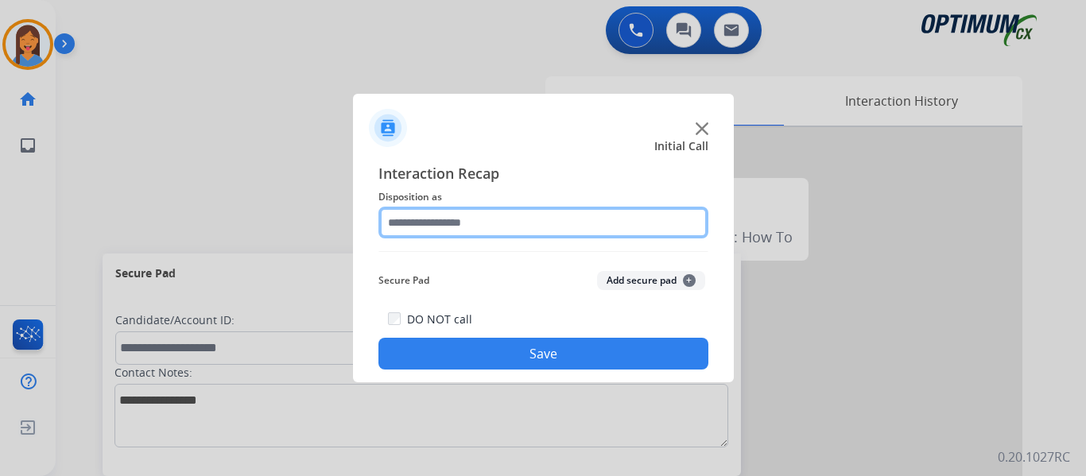
click at [429, 231] on input "text" at bounding box center [543, 223] width 330 height 32
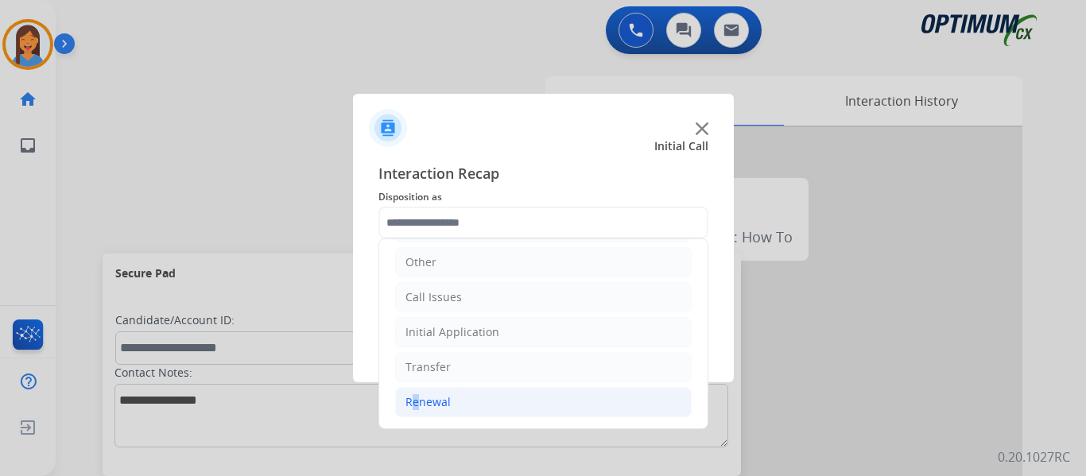
click at [414, 410] on div "Renewal" at bounding box center [428, 402] width 45 height 16
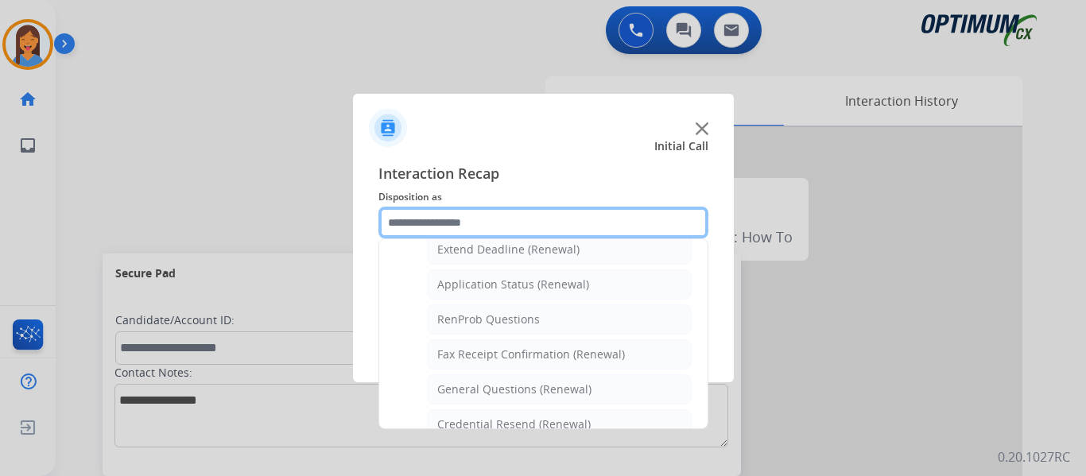
scroll to position [426, 0]
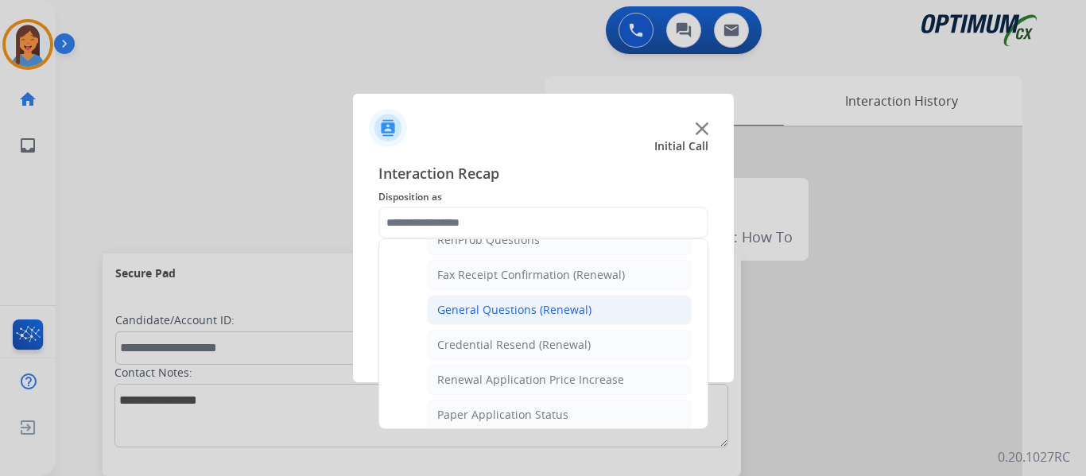
click at [499, 319] on li "General Questions (Renewal)" at bounding box center [559, 310] width 265 height 30
type input "**********"
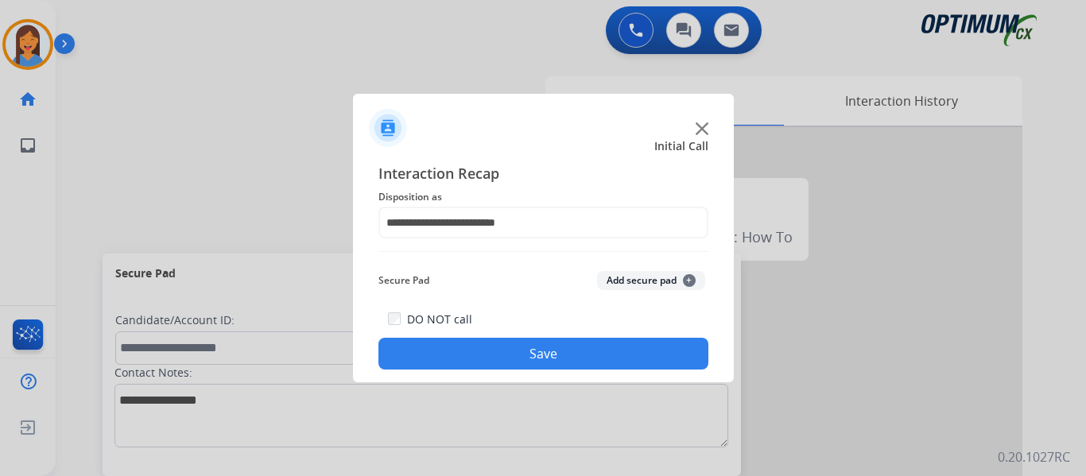
click at [522, 344] on button "Save" at bounding box center [543, 354] width 330 height 32
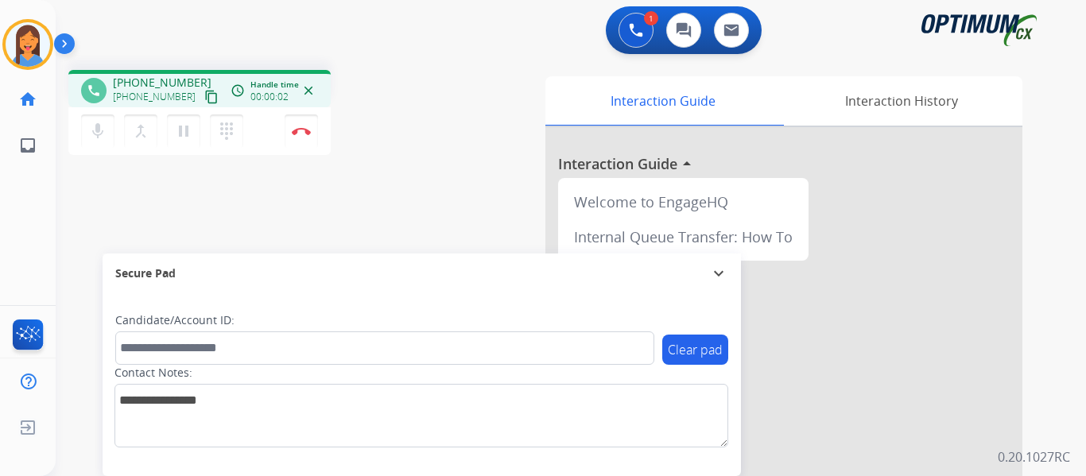
click at [204, 100] on mat-icon "content_copy" at bounding box center [211, 97] width 14 height 14
click at [186, 130] on mat-icon "pause" at bounding box center [183, 131] width 19 height 19
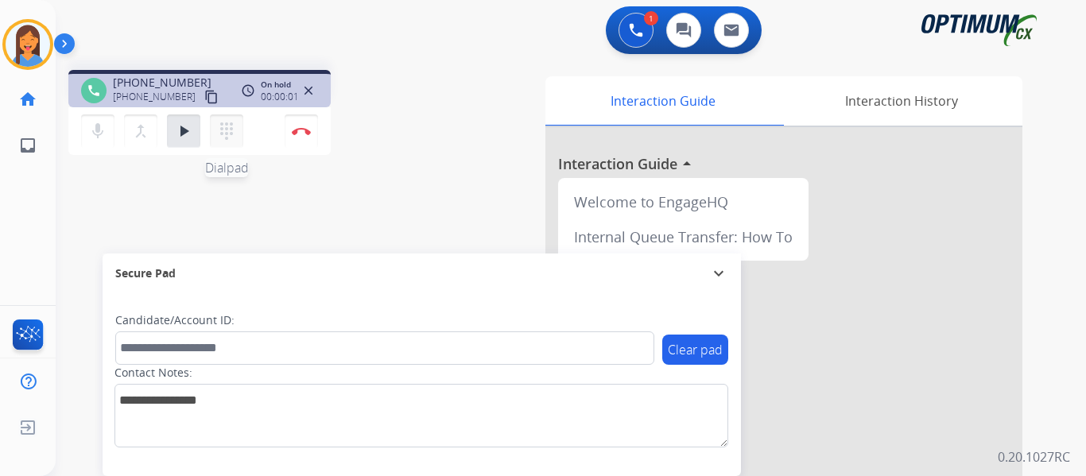
click at [223, 130] on mat-icon "dialpad" at bounding box center [226, 131] width 19 height 19
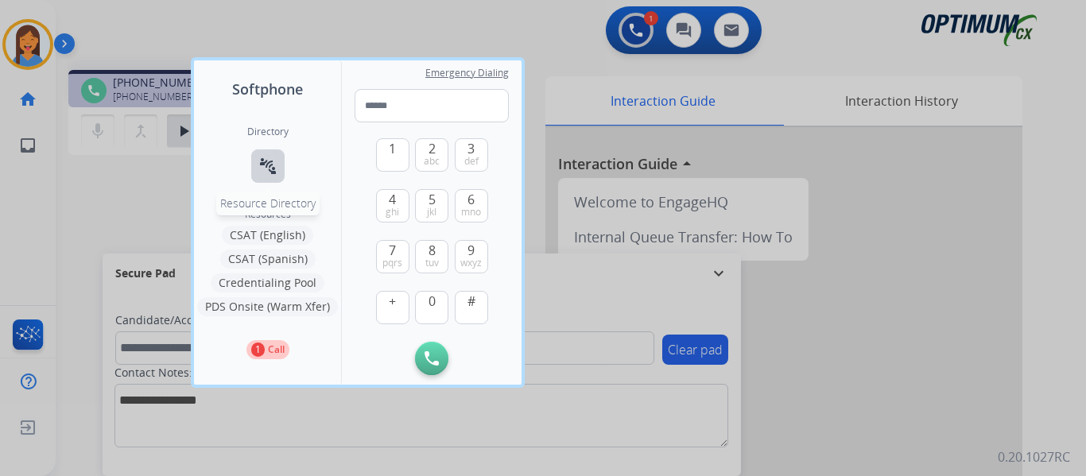
click at [263, 168] on mat-icon "connect_without_contact" at bounding box center [267, 166] width 19 height 19
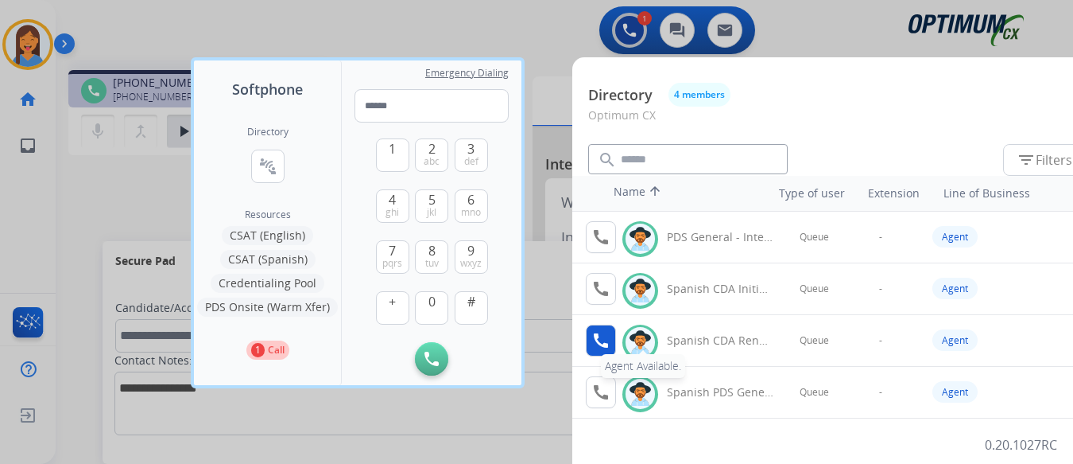
click at [600, 337] on mat-icon "call" at bounding box center [601, 340] width 19 height 19
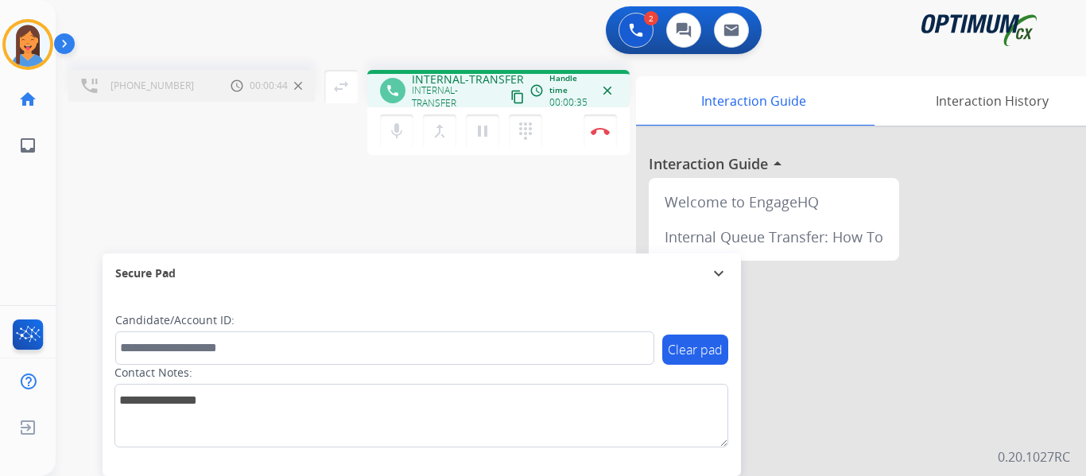
drag, startPoint x: 354, startPoint y: 274, endPoint x: 266, endPoint y: 179, distance: 128.9
click at [266, 179] on div "[PHONE_NUMBER] Call metrics Hold 00:00:44 00:00:44 swap_horiz Break voice bridg…" at bounding box center [552, 388] width 992 height 663
click at [437, 134] on mat-icon "merge_type" at bounding box center [439, 131] width 19 height 19
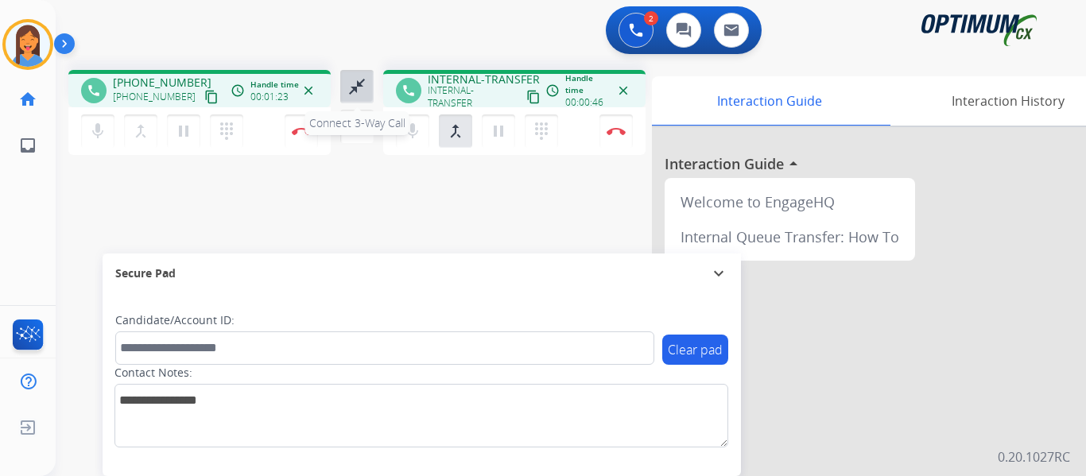
click at [354, 87] on mat-icon "close_fullscreen" at bounding box center [356, 86] width 19 height 19
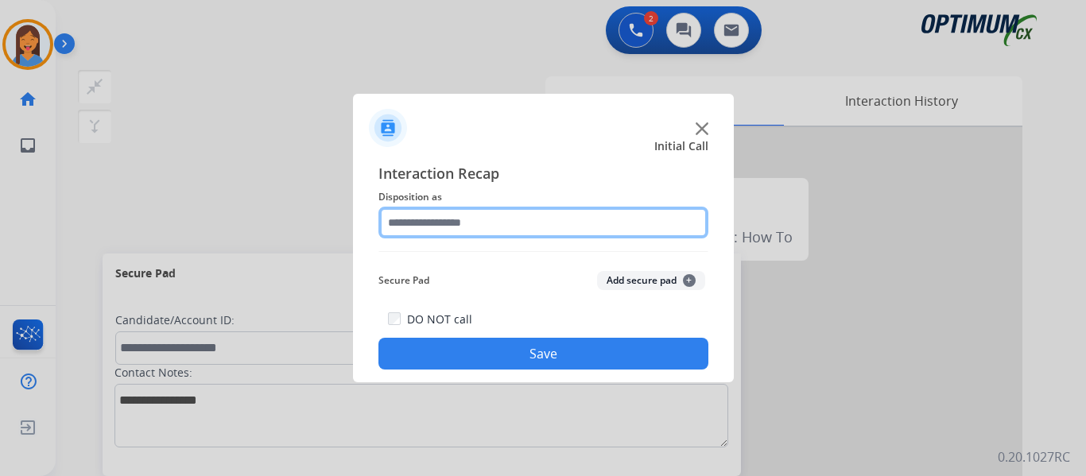
click at [438, 226] on input "text" at bounding box center [543, 223] width 330 height 32
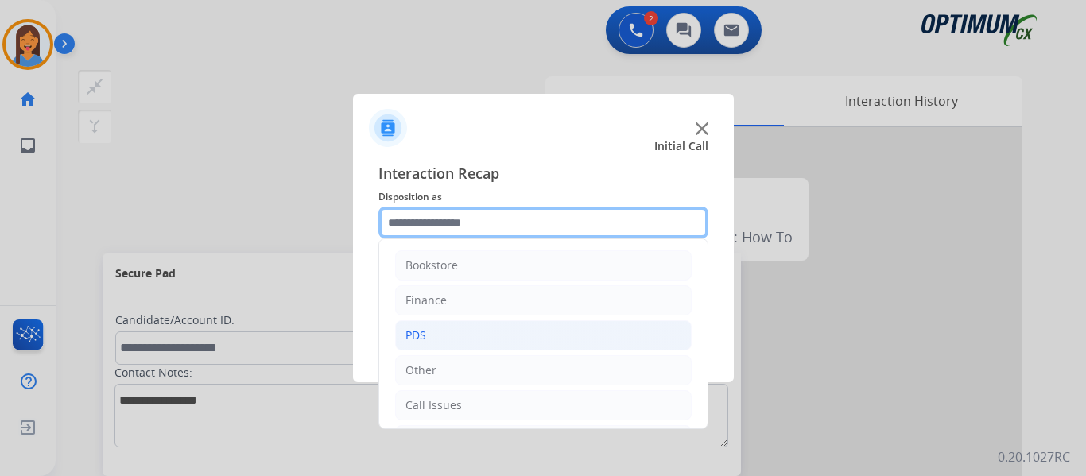
scroll to position [80, 0]
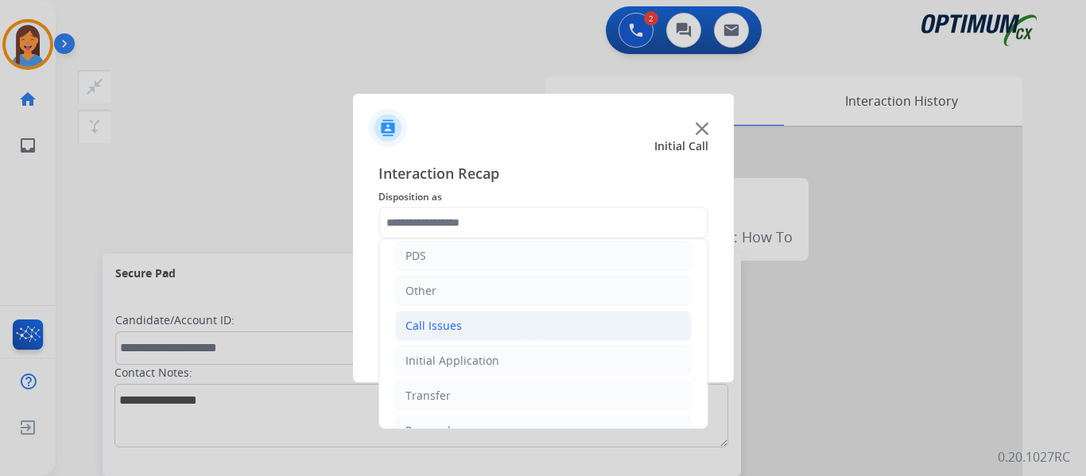
click at [466, 326] on li "Call Issues" at bounding box center [543, 326] width 297 height 30
click at [500, 397] on div "Wrong Number/Wrong Department" at bounding box center [531, 396] width 189 height 16
type input "**********"
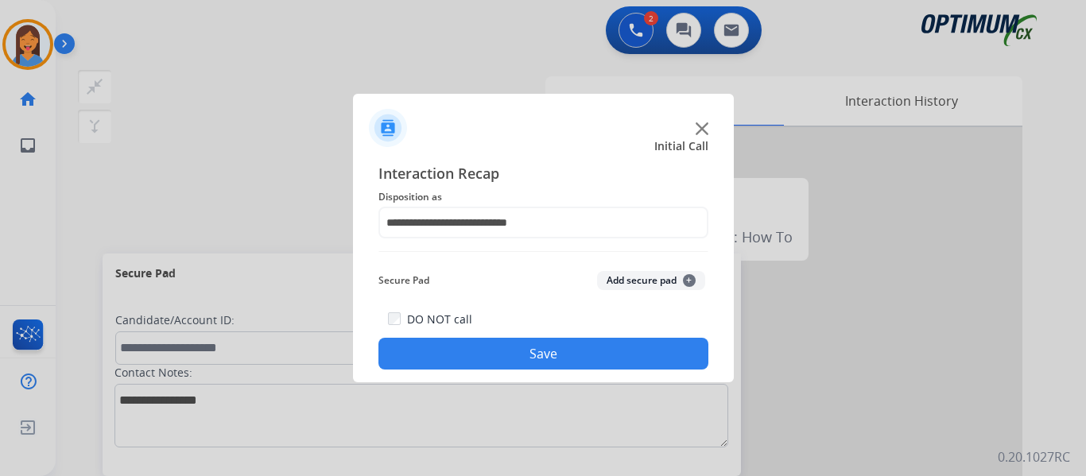
click at [538, 362] on button "Save" at bounding box center [543, 354] width 330 height 32
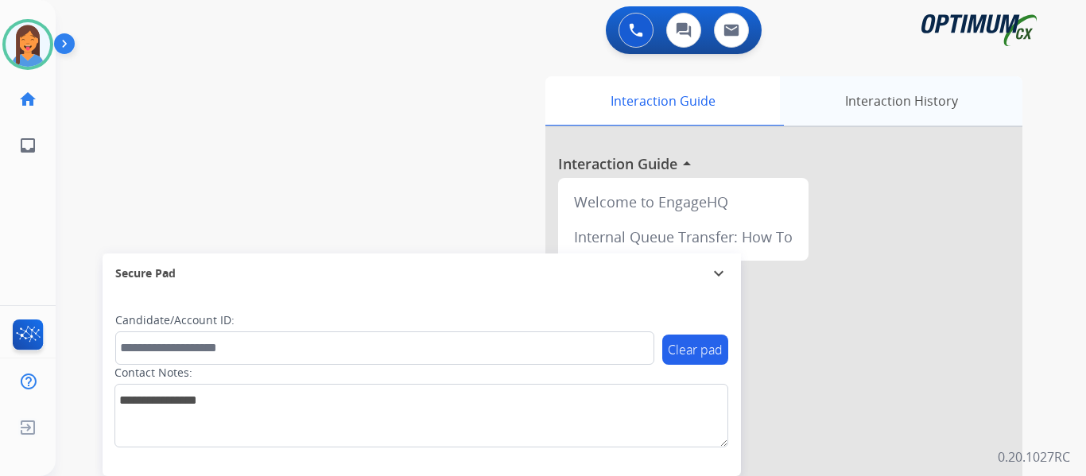
click at [872, 105] on div "Interaction History" at bounding box center [901, 100] width 243 height 49
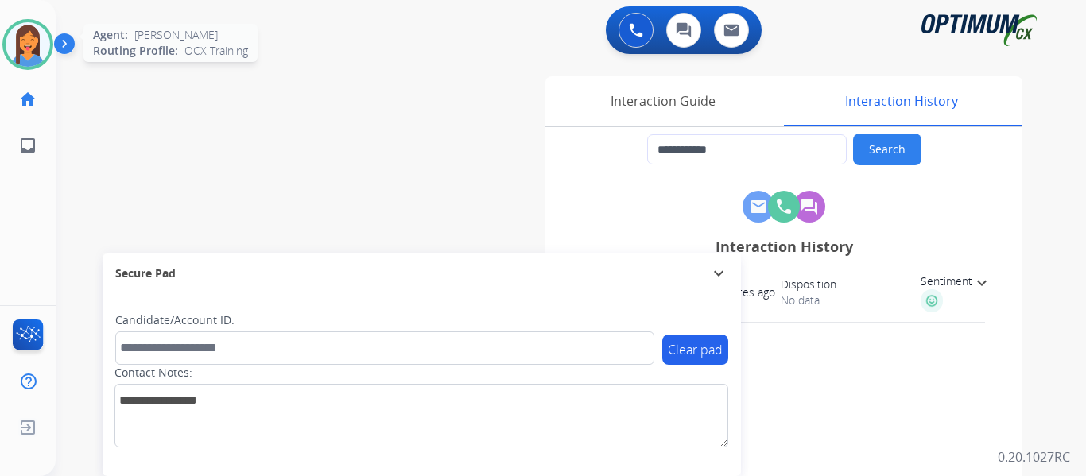
click at [43, 49] on img at bounding box center [28, 44] width 45 height 45
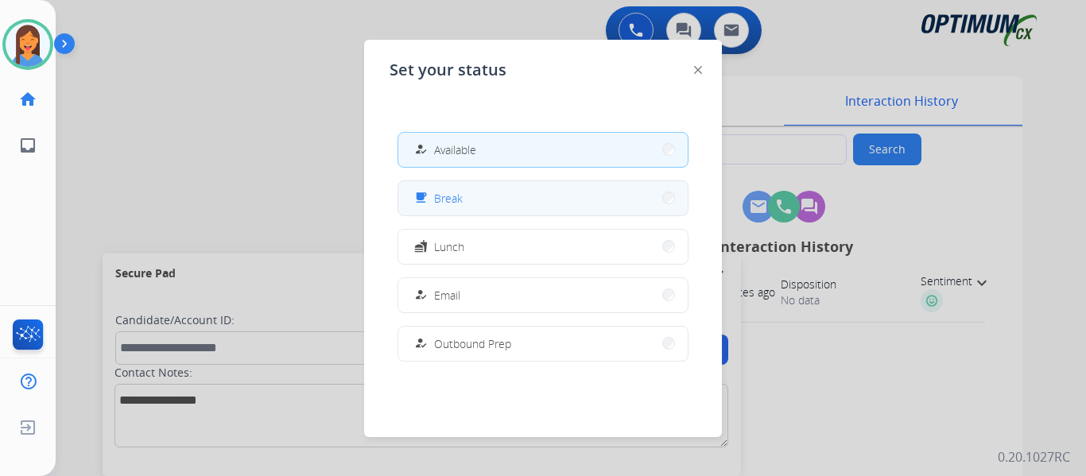
click at [452, 200] on span "Break" at bounding box center [448, 198] width 29 height 17
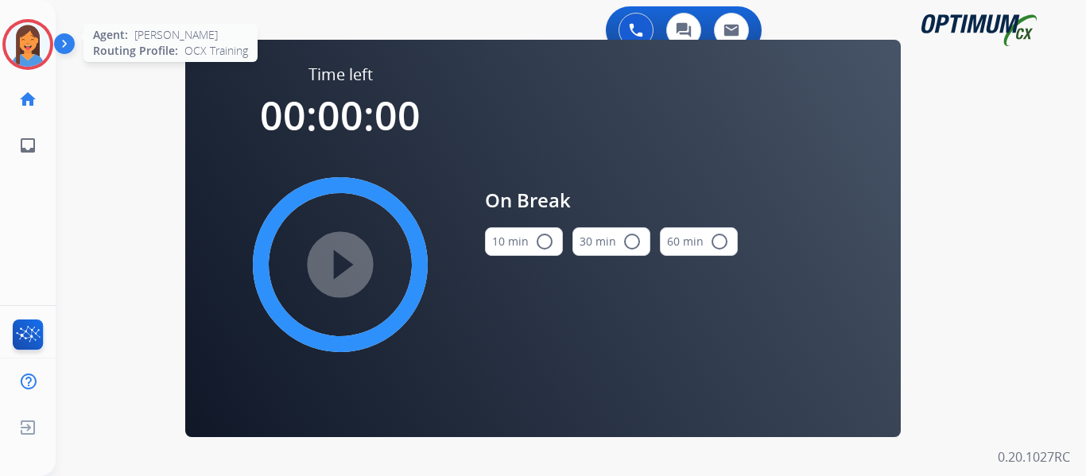
click at [22, 43] on img at bounding box center [28, 44] width 45 height 45
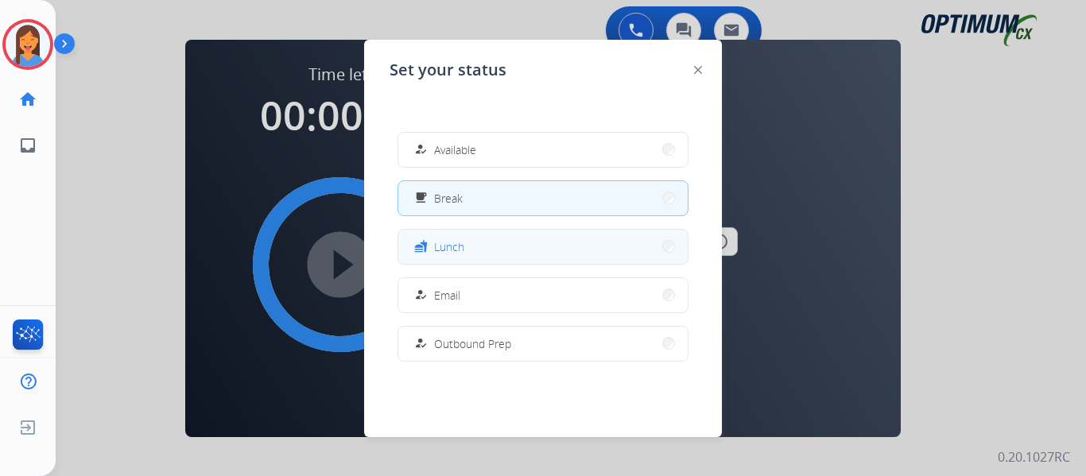
click at [518, 254] on button "fastfood Lunch" at bounding box center [542, 247] width 289 height 34
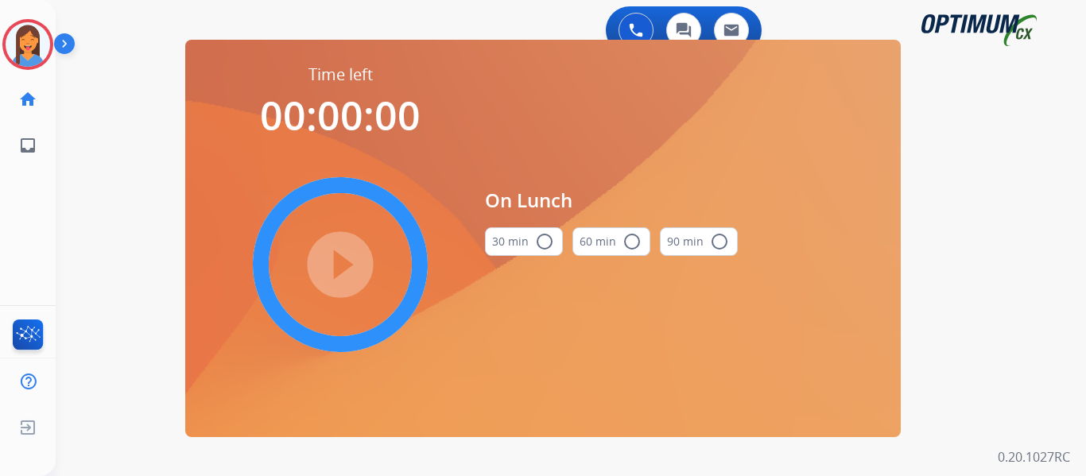
click at [518, 238] on button "30 min radio_button_unchecked" at bounding box center [524, 241] width 78 height 29
click at [347, 257] on mat-icon "play_circle_filled" at bounding box center [340, 264] width 19 height 19
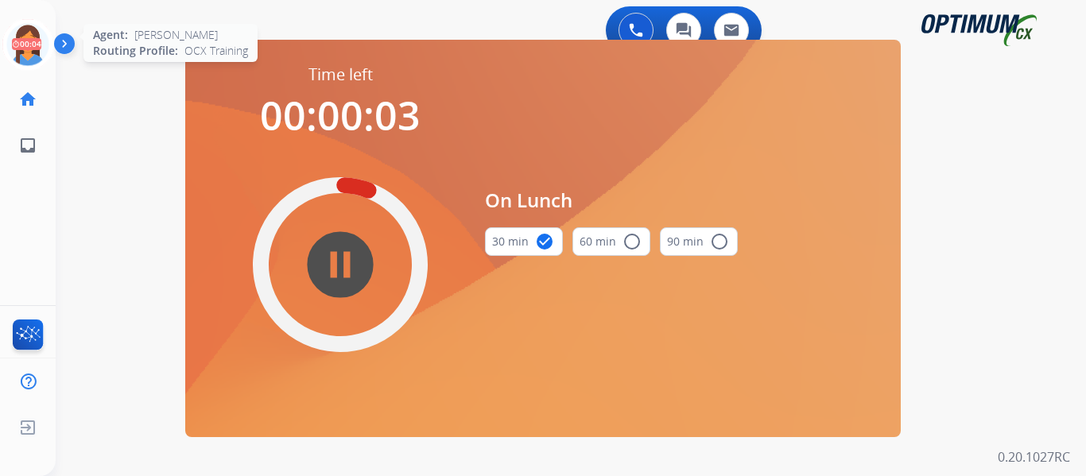
click at [37, 49] on icon at bounding box center [28, 45] width 52 height 52
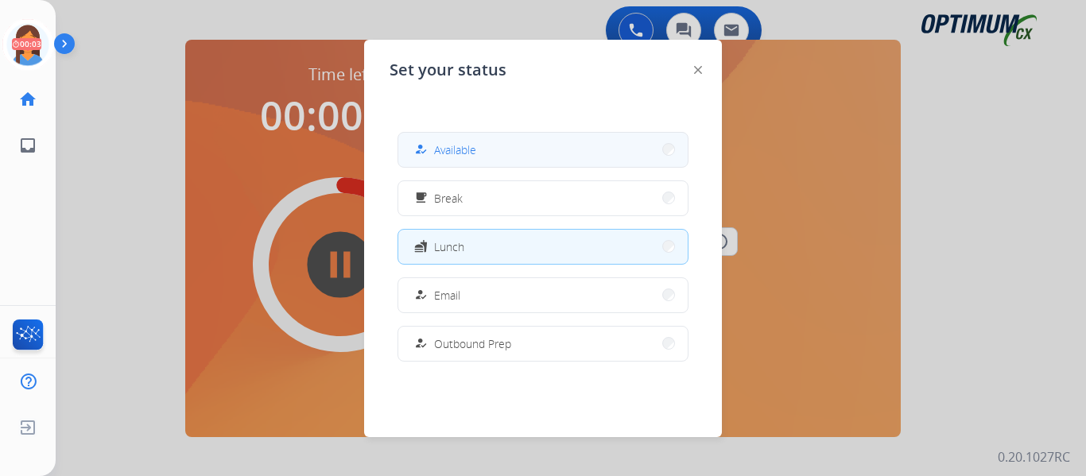
click at [439, 149] on span "Available" at bounding box center [455, 150] width 42 height 17
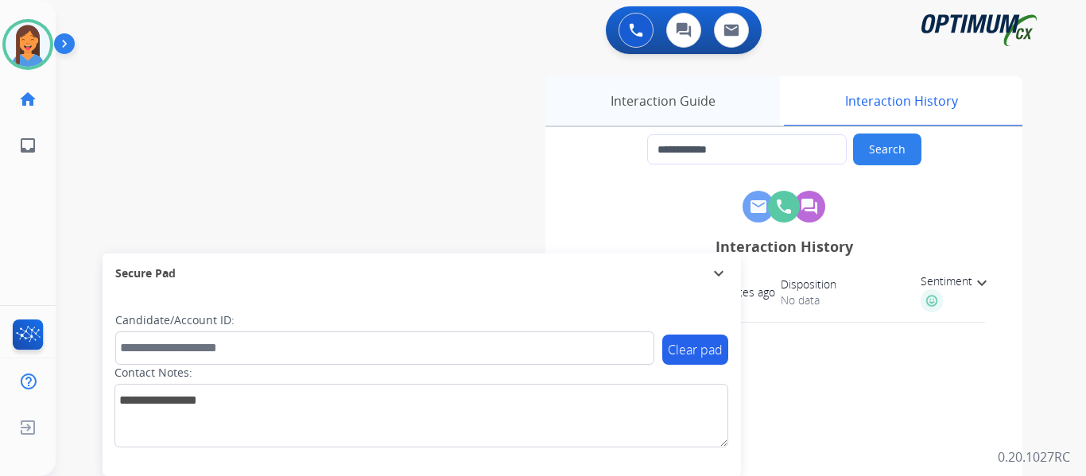
click at [693, 107] on div "Interaction Guide" at bounding box center [662, 100] width 235 height 49
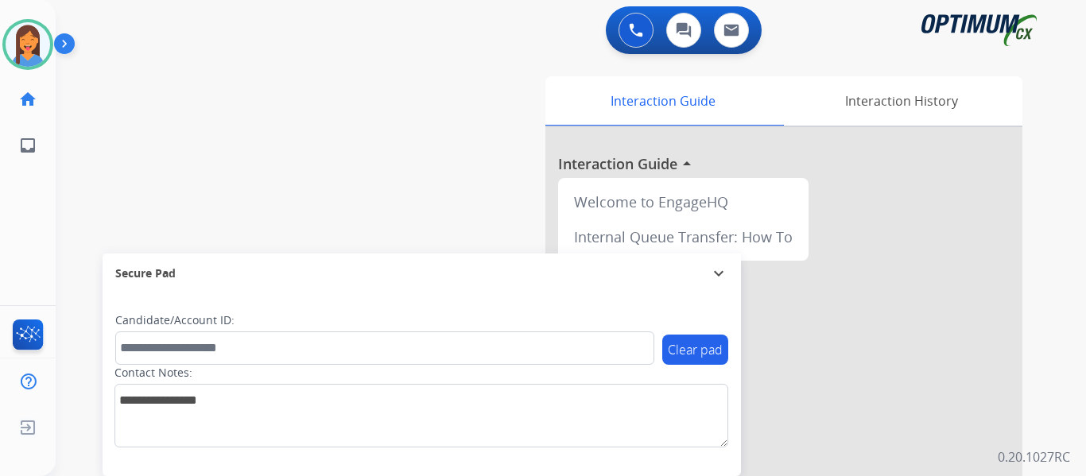
click at [34, 239] on div "[PERSON_NAME] Available Edit Avatar Agent: [PERSON_NAME] Profile: OCX Training …" at bounding box center [28, 238] width 56 height 476
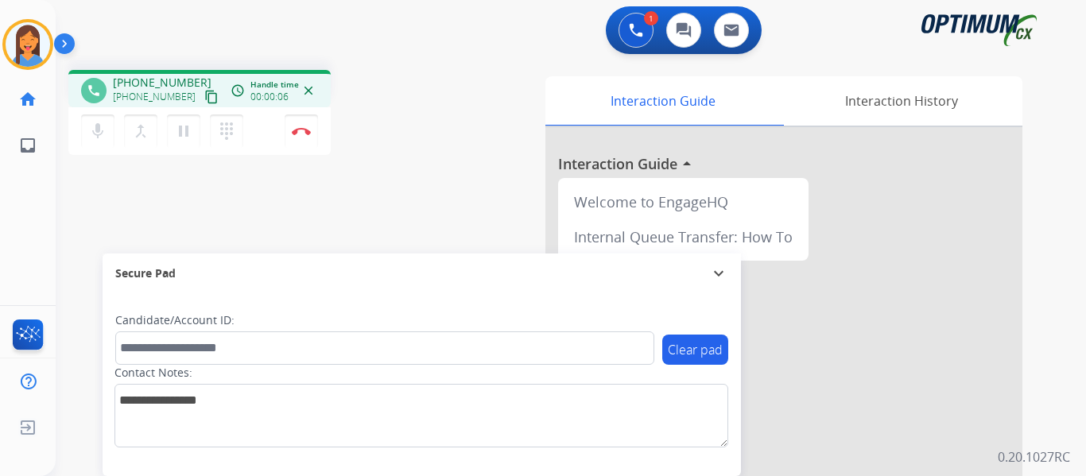
click at [204, 95] on mat-icon "content_copy" at bounding box center [211, 97] width 14 height 14
click at [186, 129] on mat-icon "pause" at bounding box center [183, 131] width 19 height 19
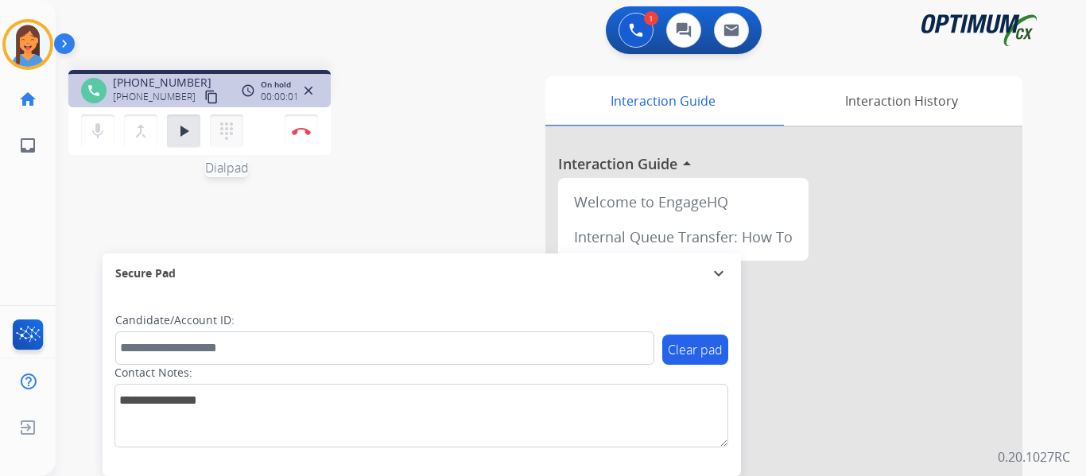
click at [222, 131] on mat-icon "dialpad" at bounding box center [226, 131] width 19 height 19
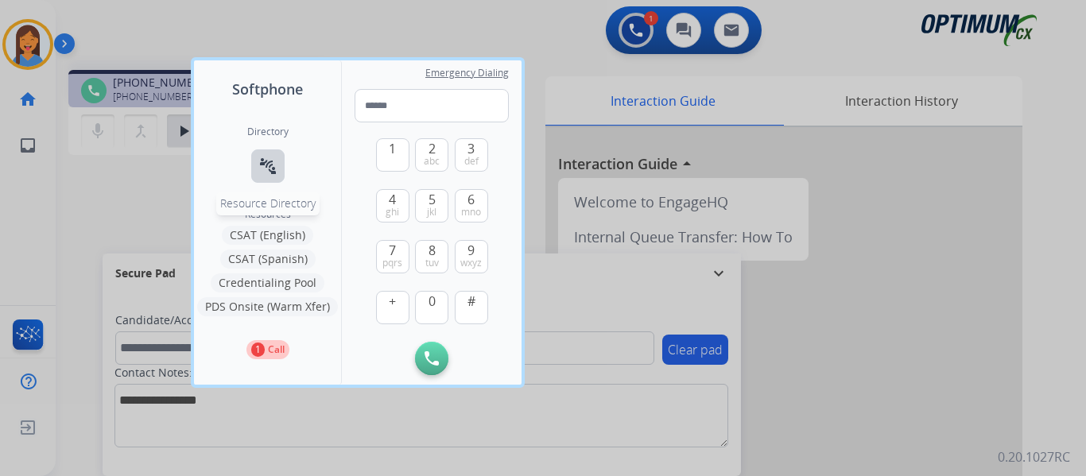
click at [262, 172] on mat-icon "connect_without_contact" at bounding box center [267, 166] width 19 height 19
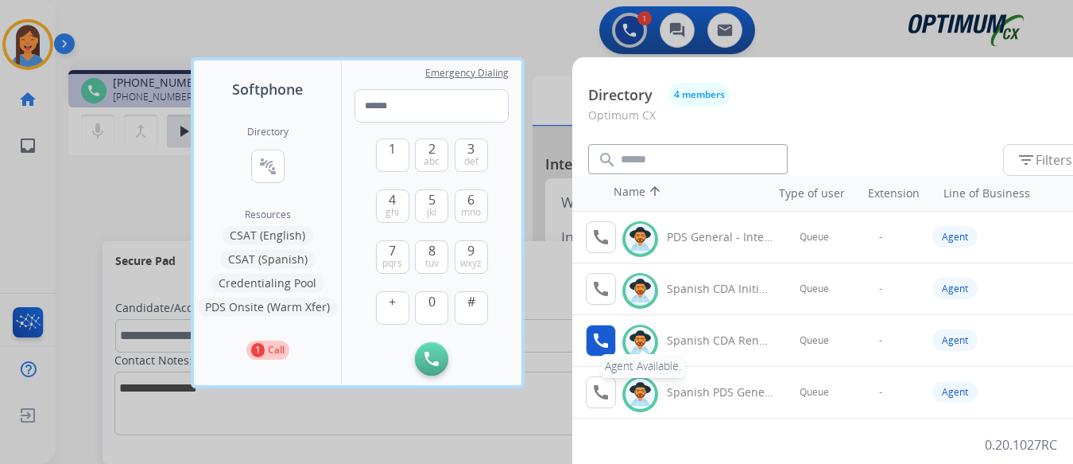
click at [602, 341] on mat-icon "call" at bounding box center [601, 340] width 19 height 19
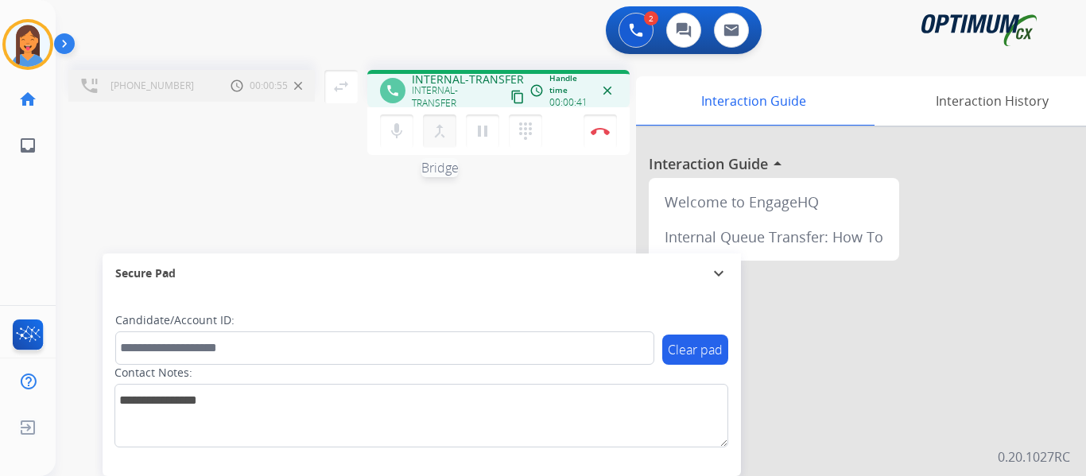
click at [439, 138] on mat-icon "merge_type" at bounding box center [439, 131] width 19 height 19
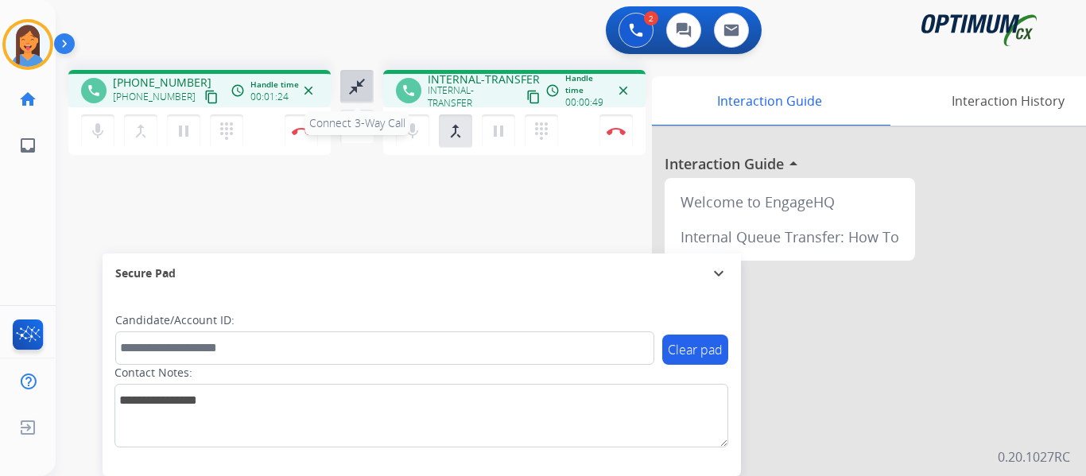
click at [355, 90] on mat-icon "close_fullscreen" at bounding box center [356, 86] width 19 height 19
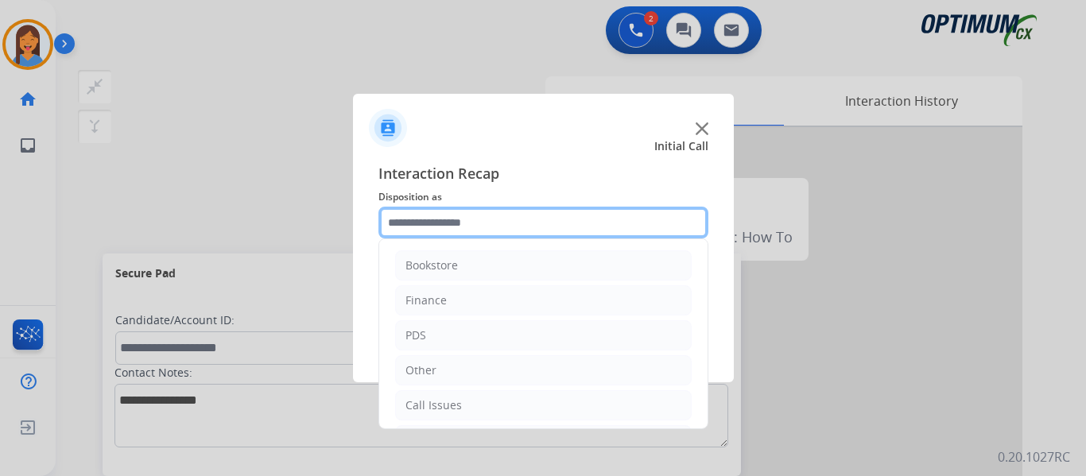
click at [458, 228] on input "text" at bounding box center [543, 223] width 330 height 32
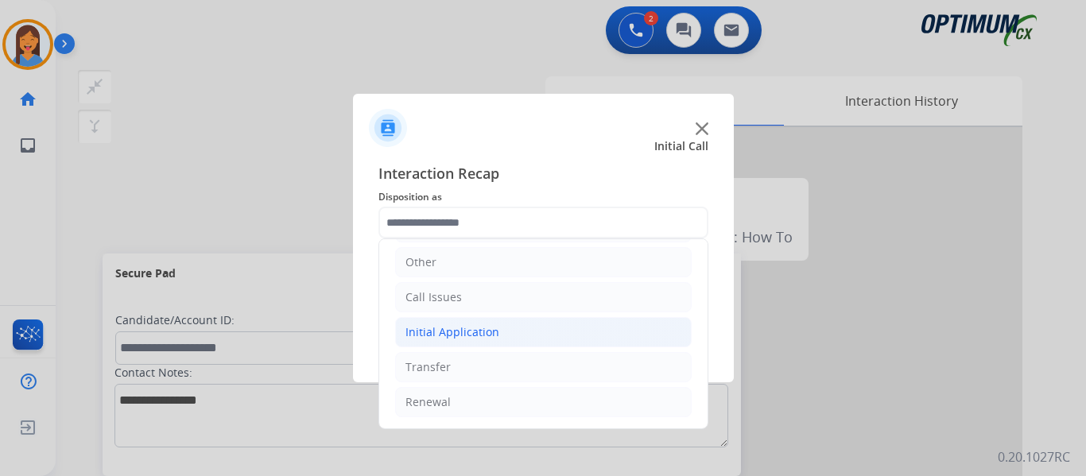
click at [462, 332] on div "Initial Application" at bounding box center [453, 332] width 94 height 16
click at [429, 301] on div "Call Issues" at bounding box center [434, 297] width 56 height 16
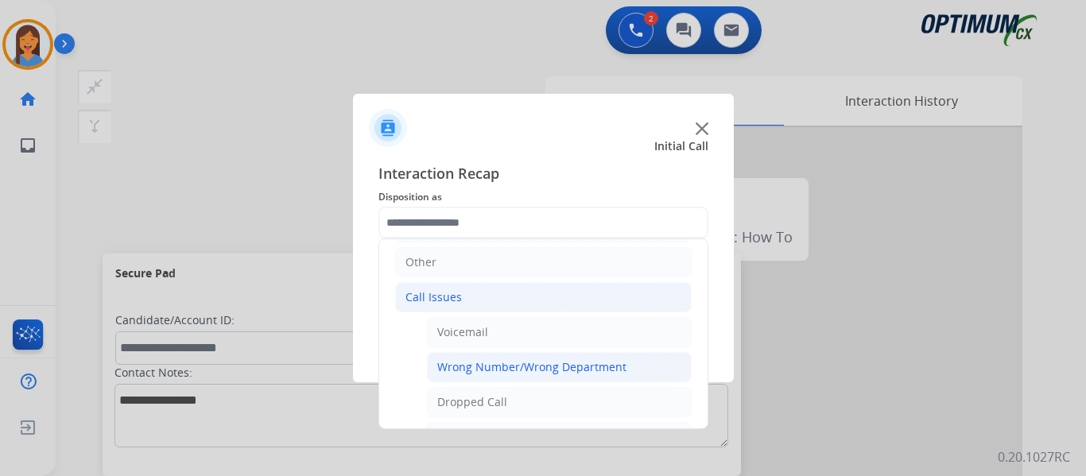
click at [488, 363] on div "Wrong Number/Wrong Department" at bounding box center [531, 367] width 189 height 16
type input "**********"
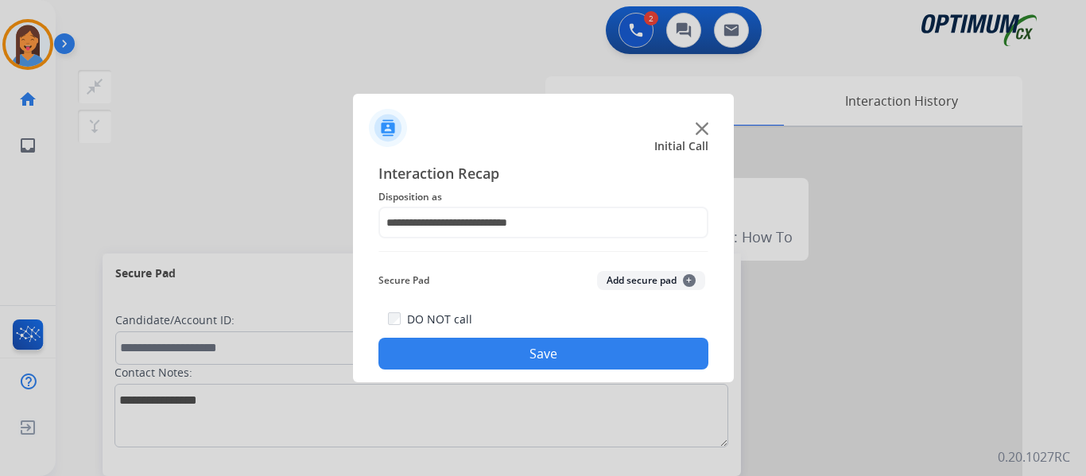
click at [486, 361] on button "Save" at bounding box center [543, 354] width 330 height 32
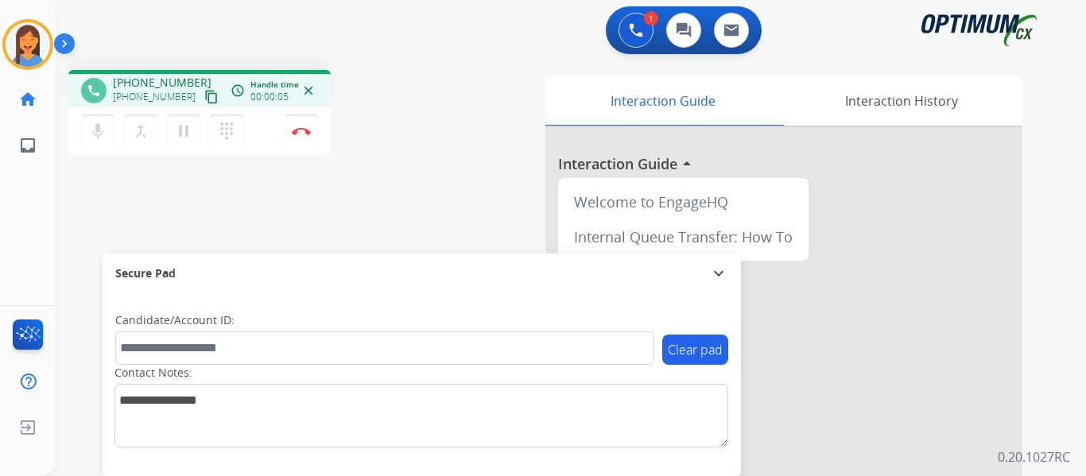
drag, startPoint x: 189, startPoint y: 98, endPoint x: 235, endPoint y: 113, distance: 47.8
click at [204, 98] on mat-icon "content_copy" at bounding box center [211, 97] width 14 height 14
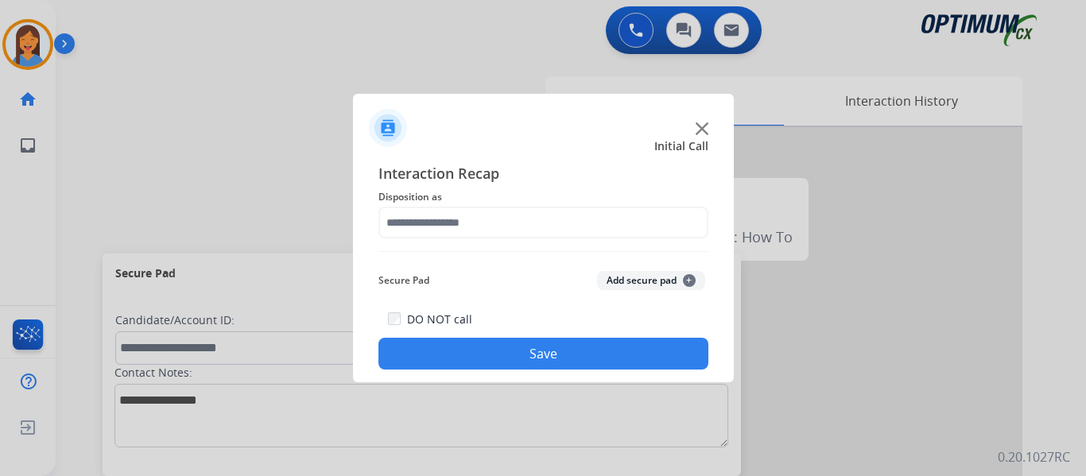
click at [307, 130] on div at bounding box center [543, 238] width 1086 height 476
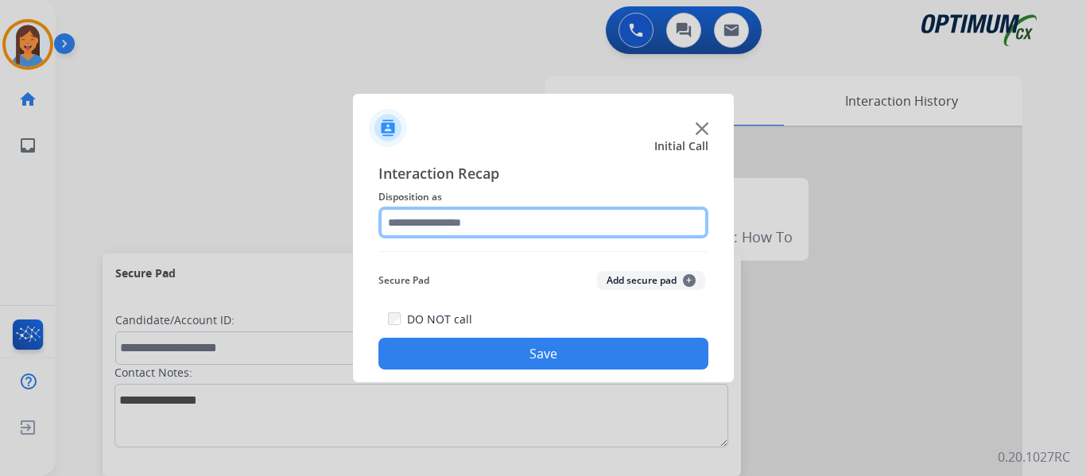
click at [421, 220] on input "text" at bounding box center [543, 223] width 330 height 32
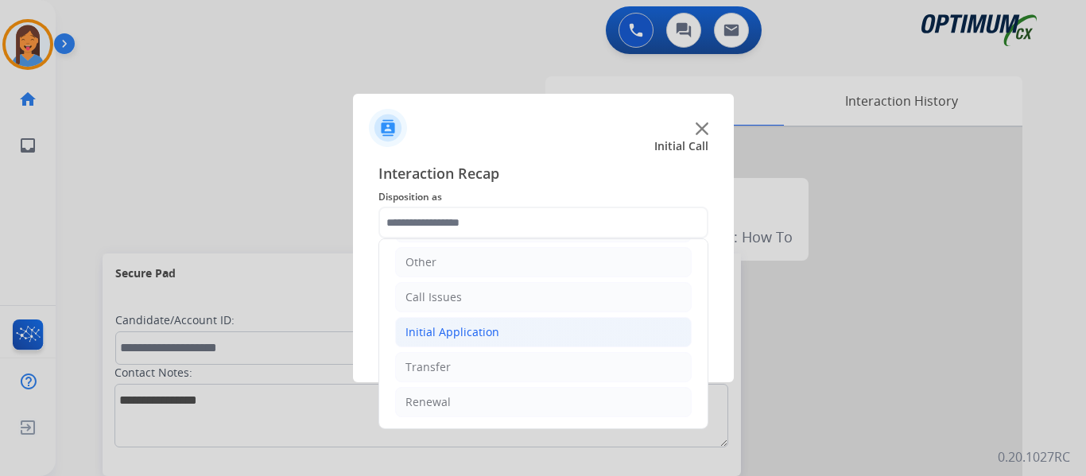
click at [471, 324] on div "Initial Application" at bounding box center [453, 332] width 94 height 16
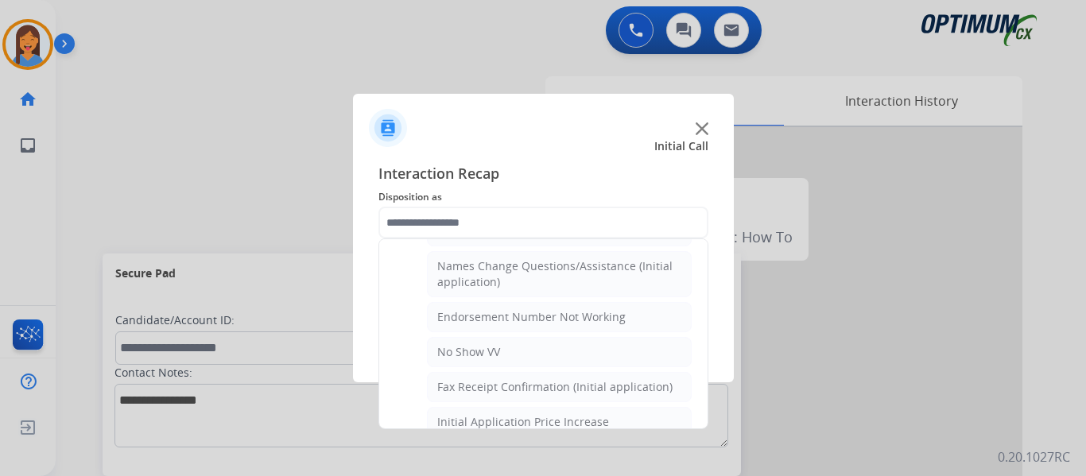
scroll to position [347, 0]
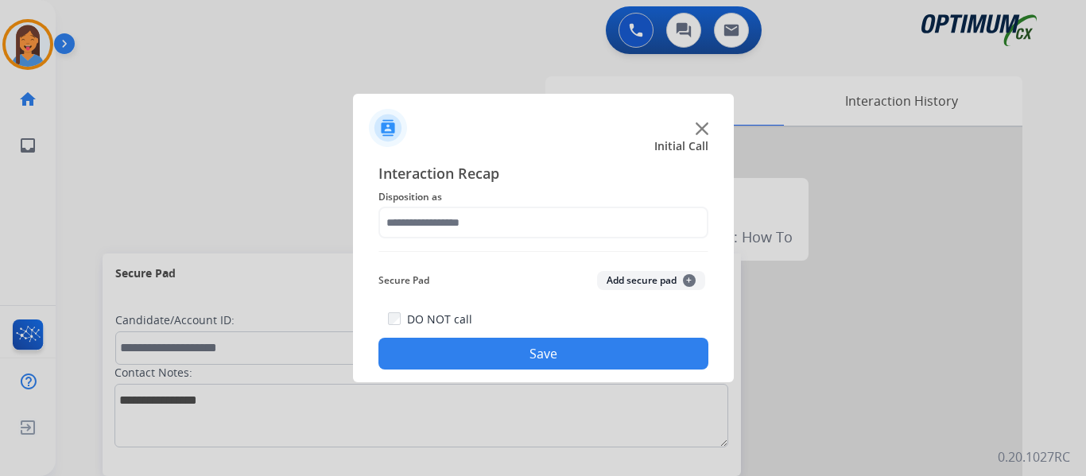
drag, startPoint x: 471, startPoint y: 324, endPoint x: 437, endPoint y: 122, distance: 205.5
click at [438, 119] on div at bounding box center [543, 122] width 381 height 56
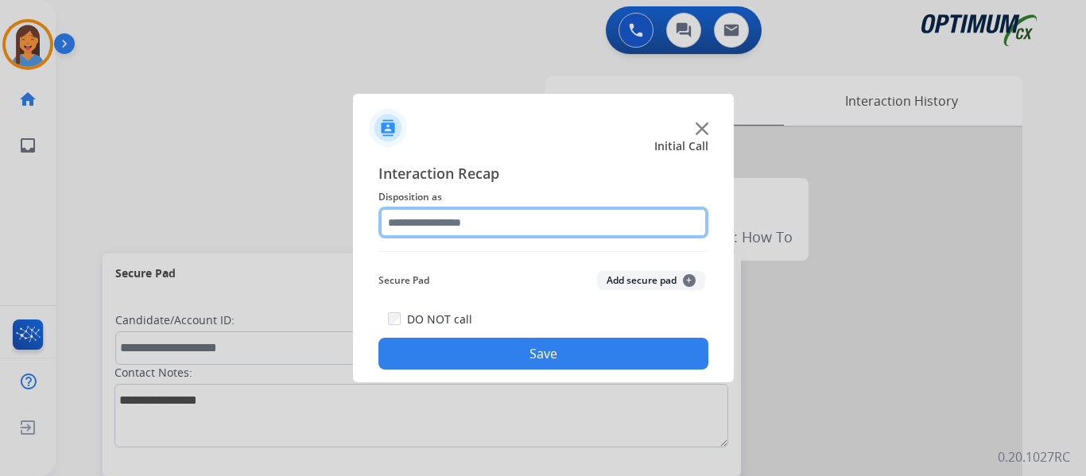
click at [478, 224] on input "text" at bounding box center [543, 223] width 330 height 32
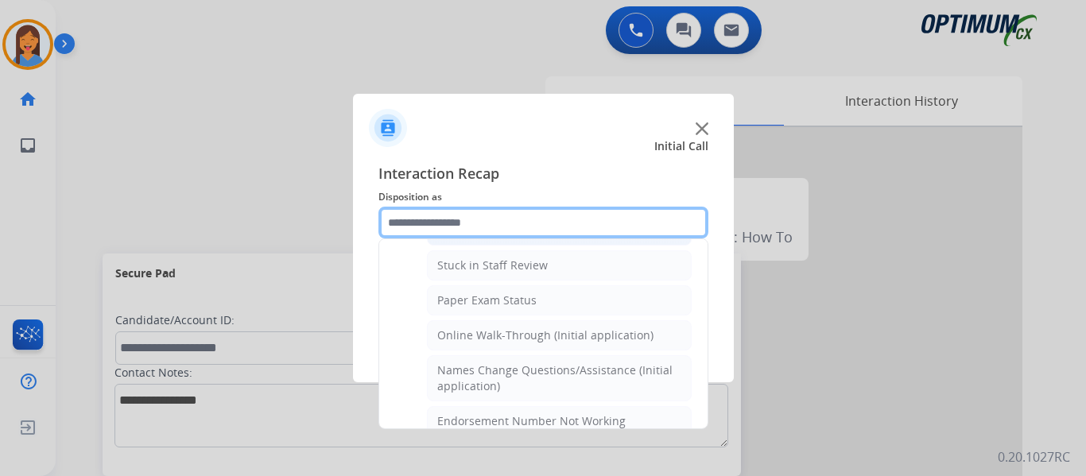
scroll to position [318, 0]
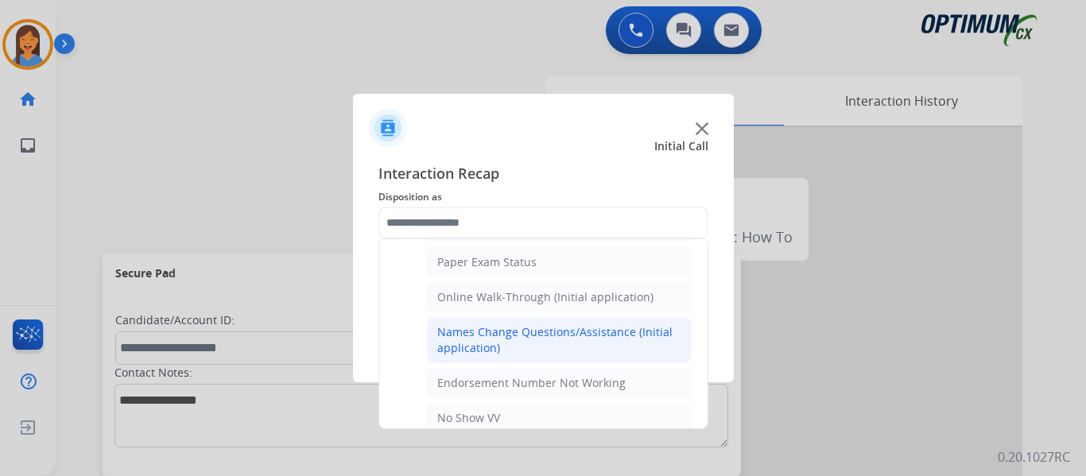
click at [482, 343] on div "Names Change Questions/Assistance (Initial application)" at bounding box center [559, 340] width 244 height 32
type input "**********"
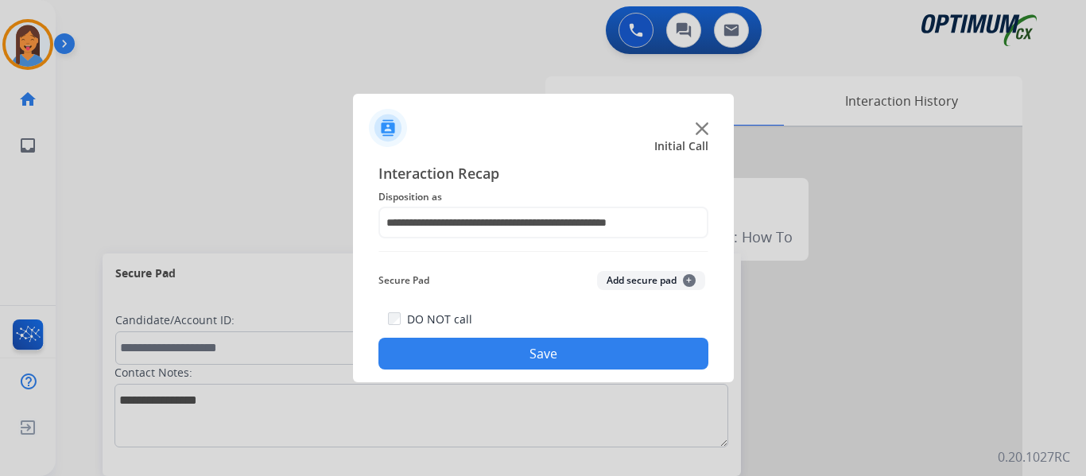
click at [491, 345] on button "Save" at bounding box center [543, 354] width 330 height 32
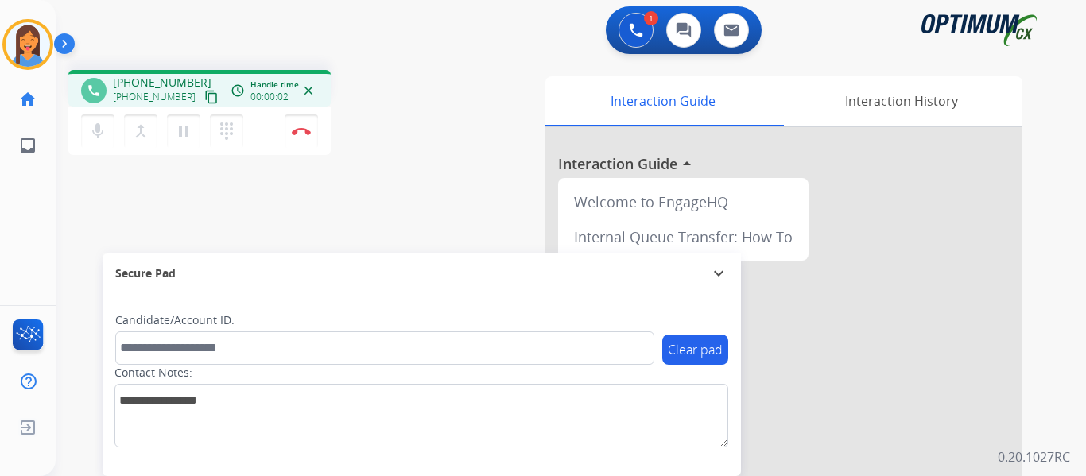
click at [204, 95] on mat-icon "content_copy" at bounding box center [211, 97] width 14 height 14
click at [437, 184] on div "phone [PHONE_NUMBER] [PHONE_NUMBER] content_copy access_time Call metrics Queue…" at bounding box center [552, 388] width 992 height 663
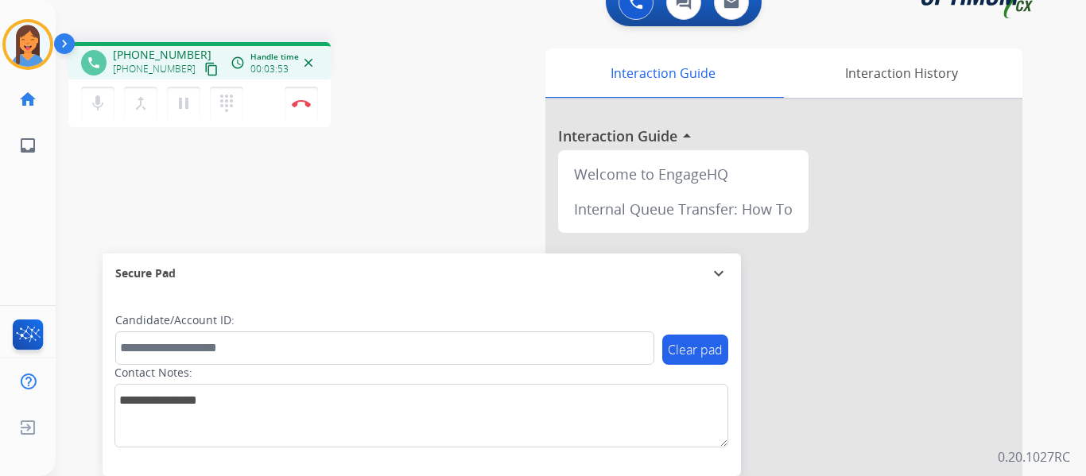
scroll to position [0, 0]
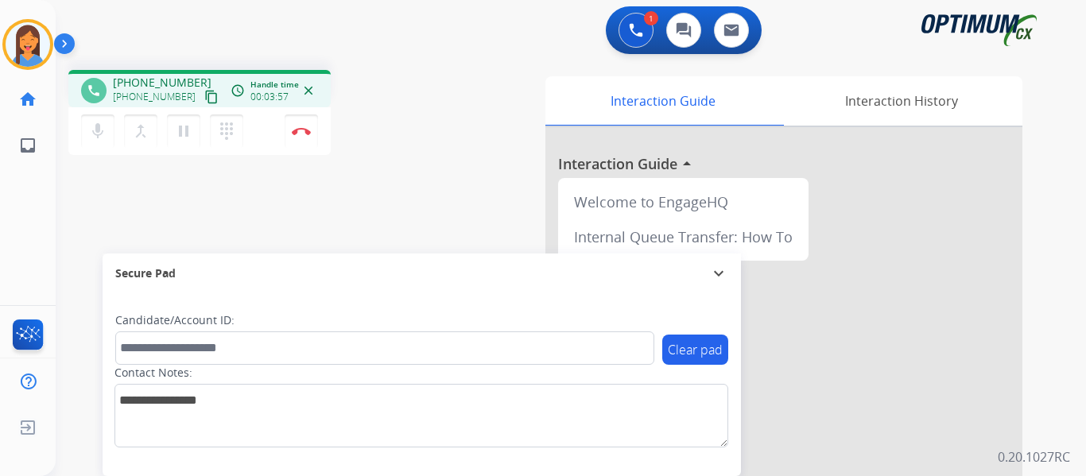
click at [300, 207] on div "phone [PHONE_NUMBER] [PHONE_NUMBER] content_copy access_time Call metrics Queue…" at bounding box center [552, 388] width 992 height 663
click at [300, 132] on img at bounding box center [301, 131] width 19 height 8
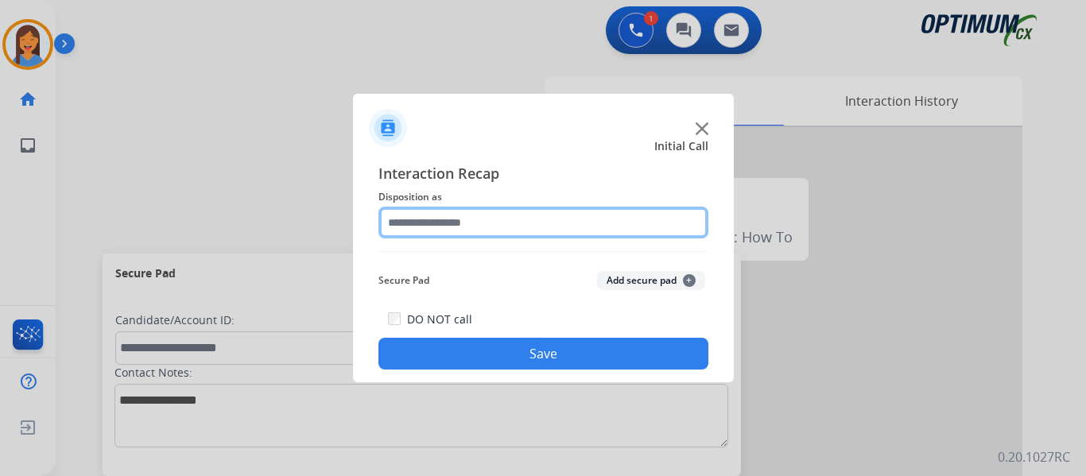
click at [485, 220] on input "text" at bounding box center [543, 223] width 330 height 32
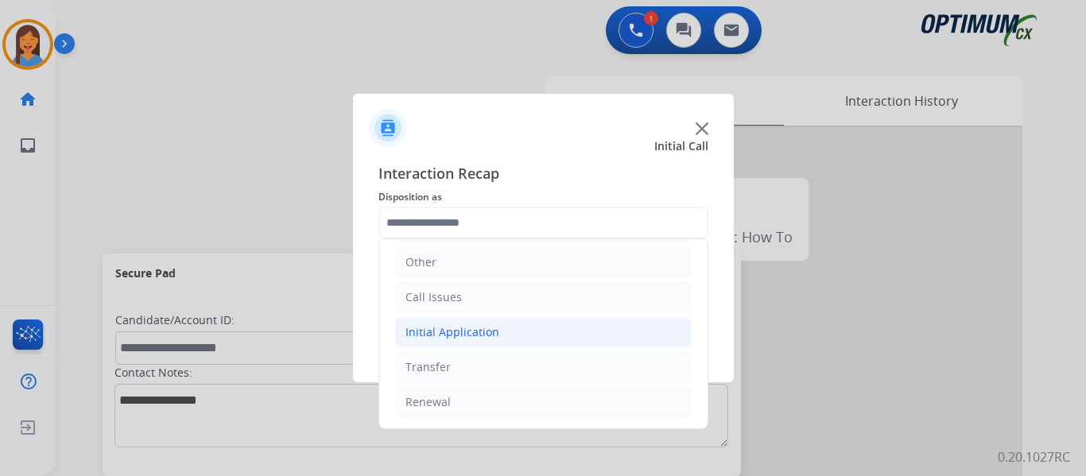
click at [472, 332] on div "Initial Application" at bounding box center [453, 332] width 94 height 16
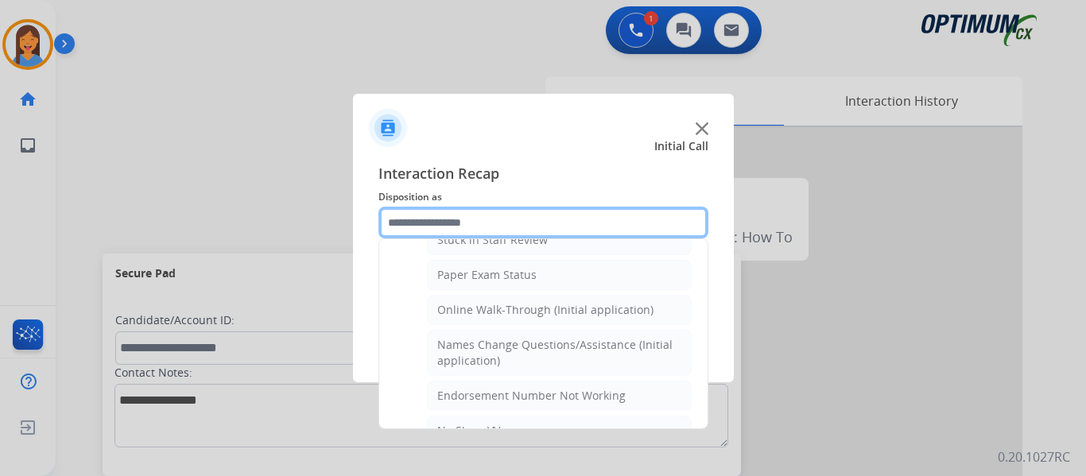
scroll to position [267, 0]
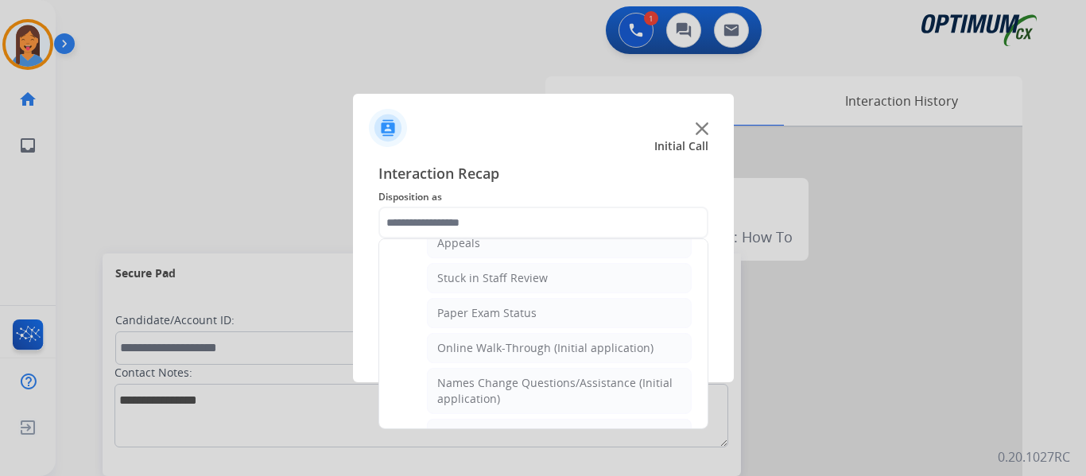
click at [510, 387] on div "Names Change Questions/Assistance (Initial application)" at bounding box center [559, 391] width 244 height 32
type input "**********"
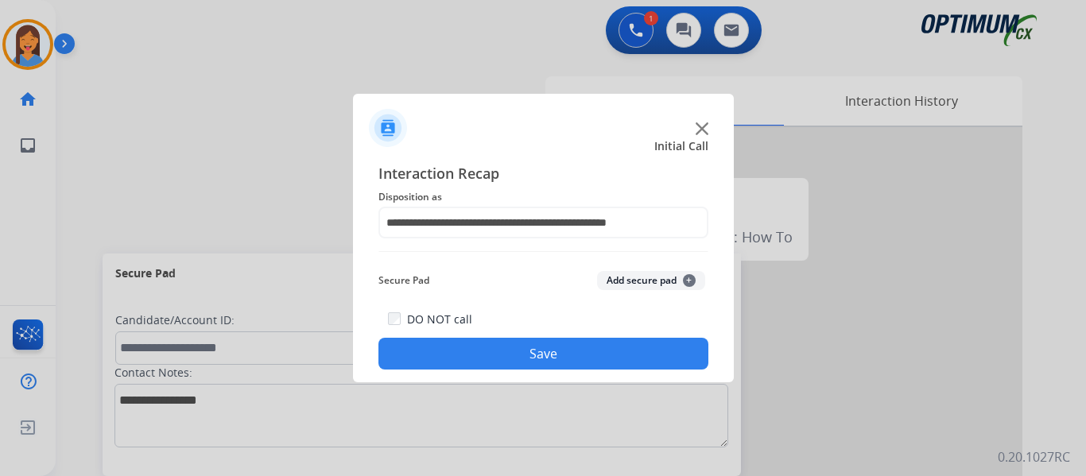
click at [516, 348] on button "Save" at bounding box center [543, 354] width 330 height 32
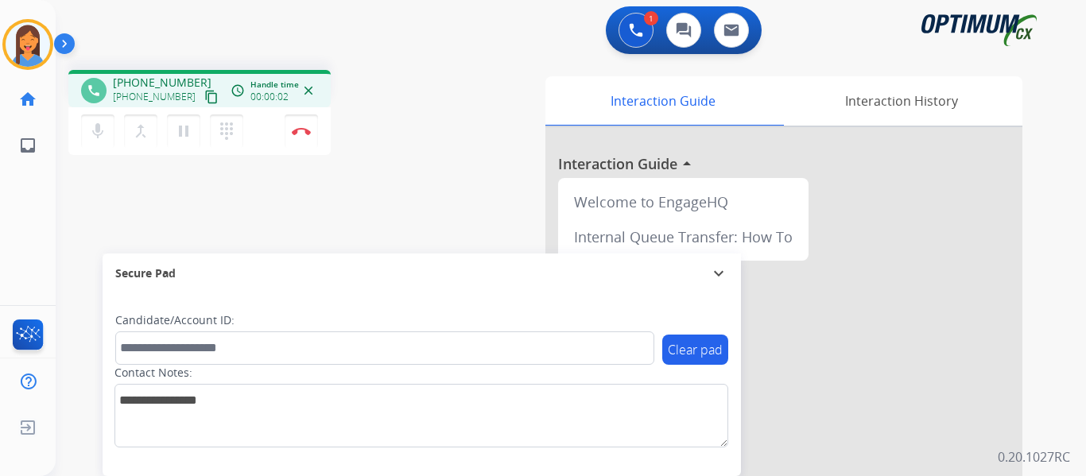
click at [204, 95] on mat-icon "content_copy" at bounding box center [211, 97] width 14 height 14
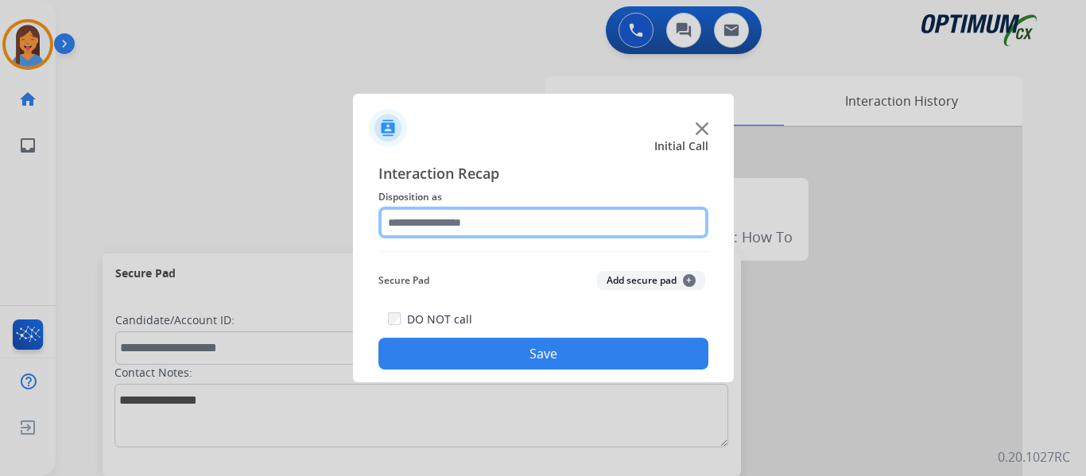
click at [506, 208] on input "text" at bounding box center [543, 223] width 330 height 32
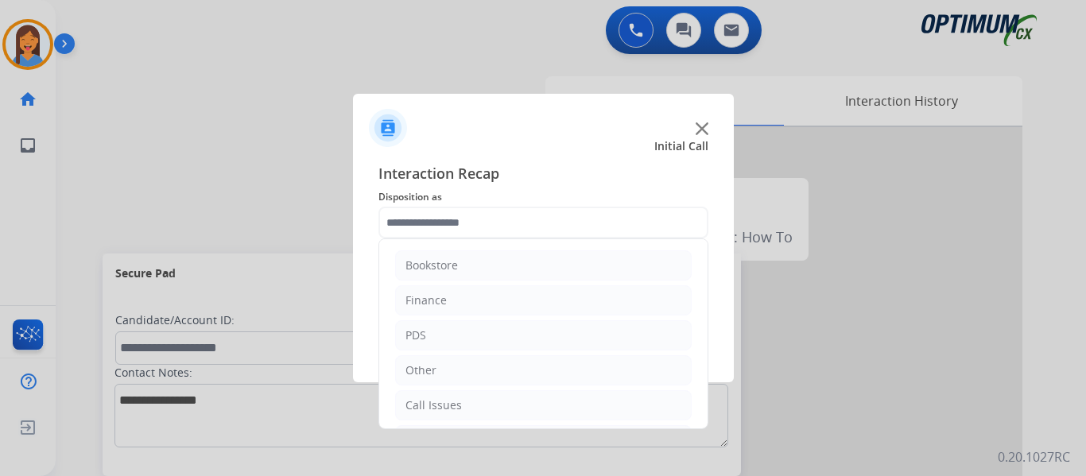
click at [505, 243] on ul "Bookstore Finance PDS Other Call Issues Initial Application Transfer Renewal" at bounding box center [543, 387] width 328 height 297
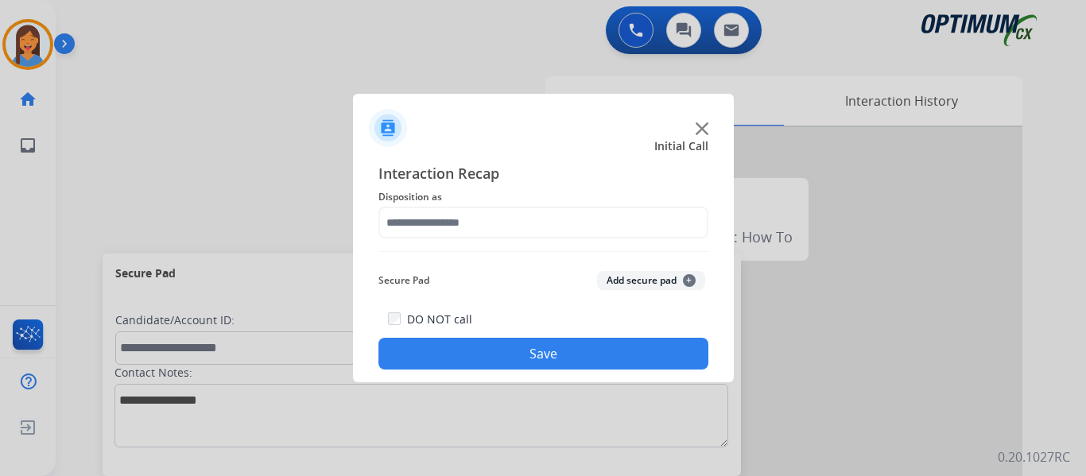
click at [490, 189] on span "Disposition as" at bounding box center [543, 197] width 330 height 19
click at [505, 132] on div at bounding box center [543, 122] width 381 height 56
click at [477, 135] on div at bounding box center [543, 122] width 381 height 56
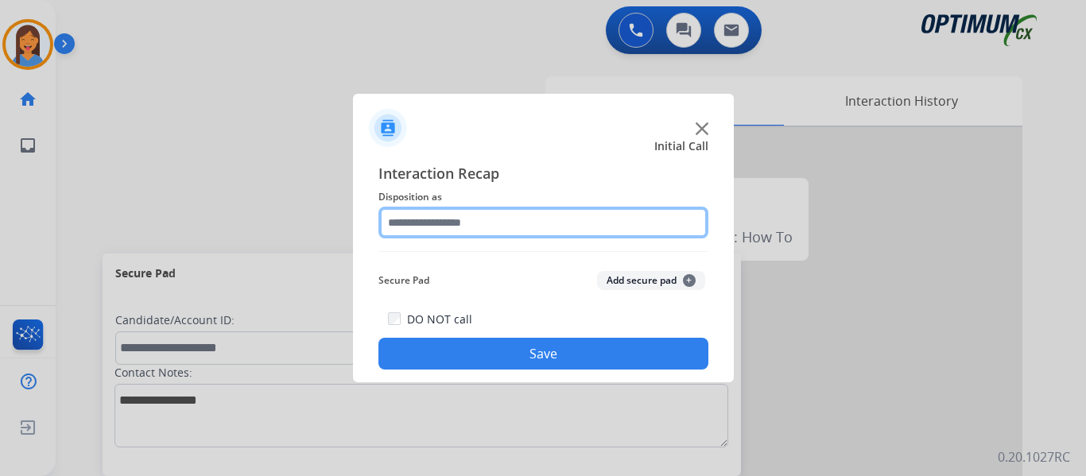
click at [468, 219] on input "text" at bounding box center [543, 223] width 330 height 32
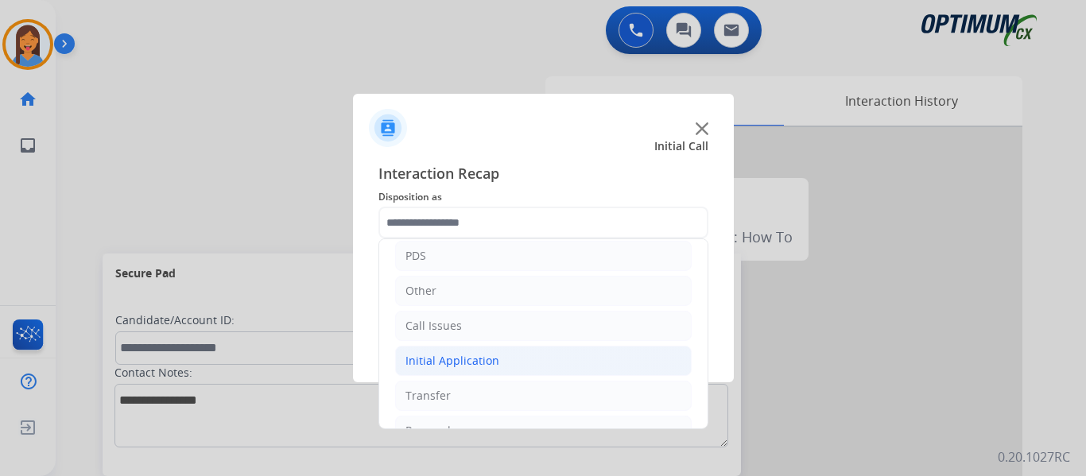
click at [472, 359] on div "Initial Application" at bounding box center [453, 361] width 94 height 16
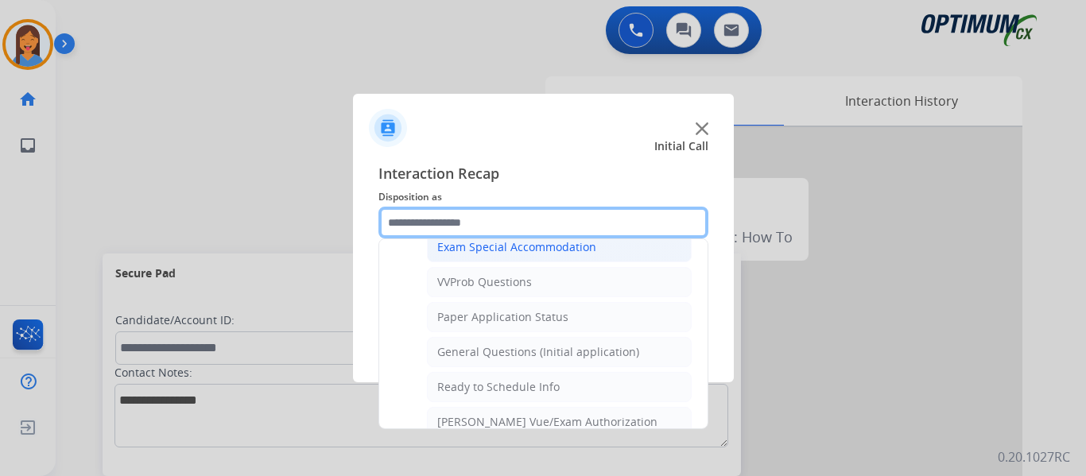
scroll to position [875, 0]
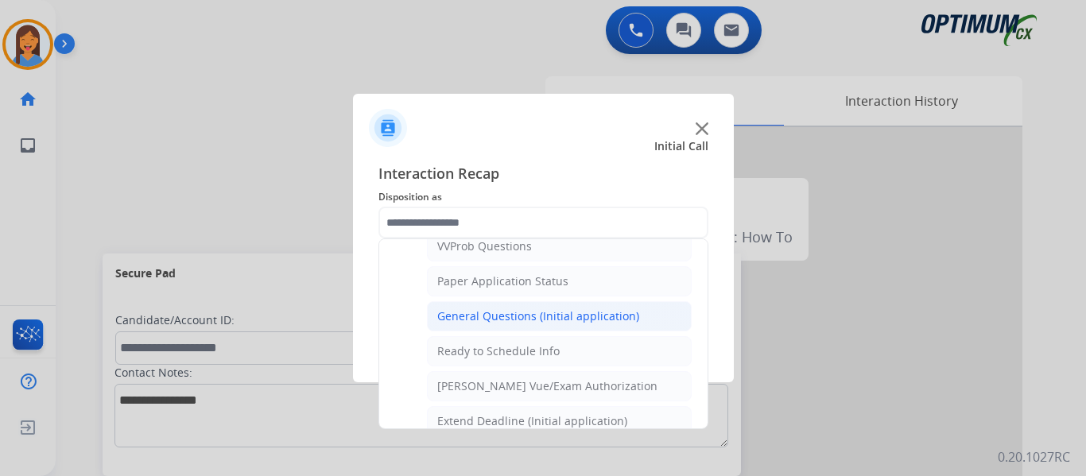
click at [510, 314] on div "General Questions (Initial application)" at bounding box center [538, 317] width 202 height 16
type input "**********"
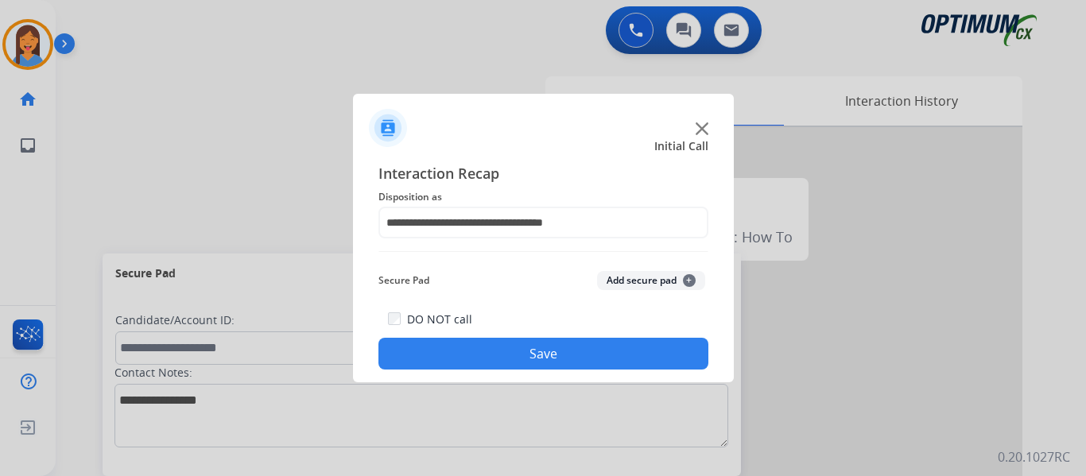
click at [530, 357] on button "Save" at bounding box center [543, 354] width 330 height 32
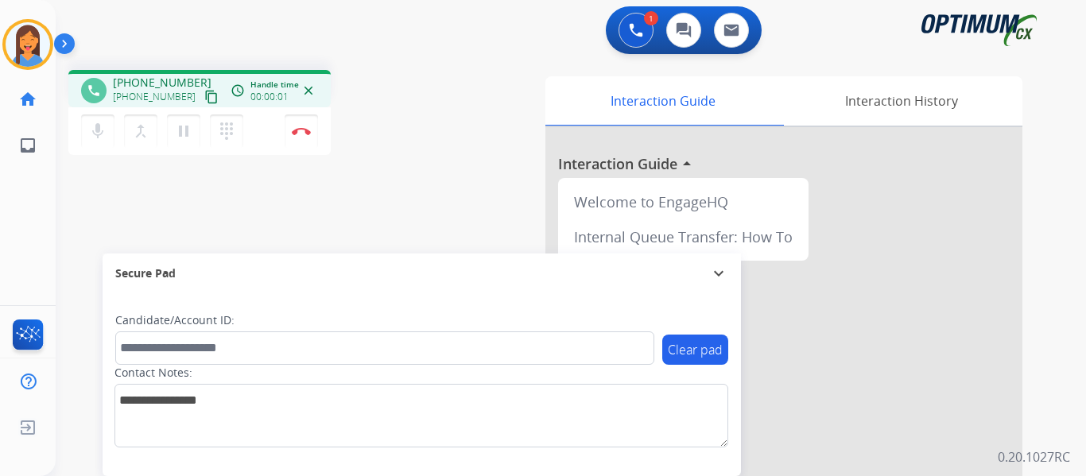
click at [204, 100] on mat-icon "content_copy" at bounding box center [211, 97] width 14 height 14
click at [301, 130] on img at bounding box center [301, 131] width 19 height 8
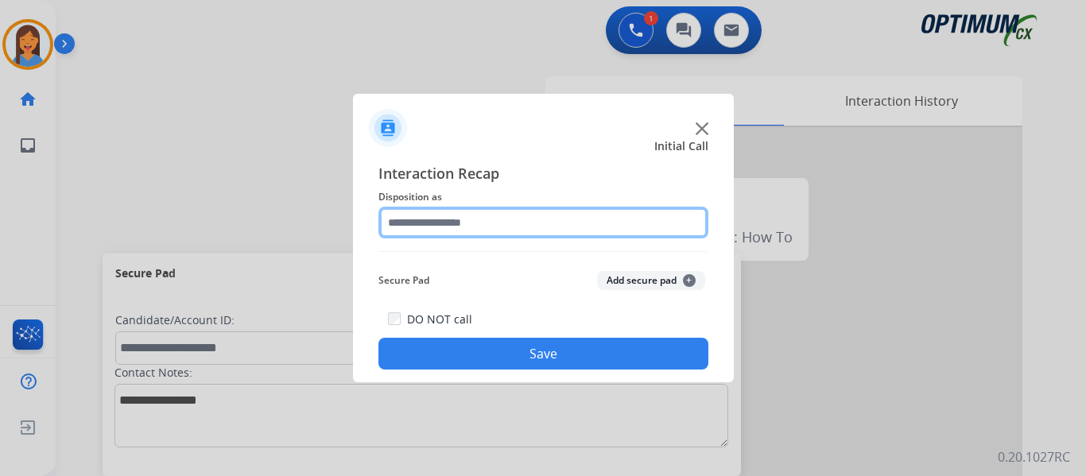
click at [508, 229] on input "text" at bounding box center [543, 223] width 330 height 32
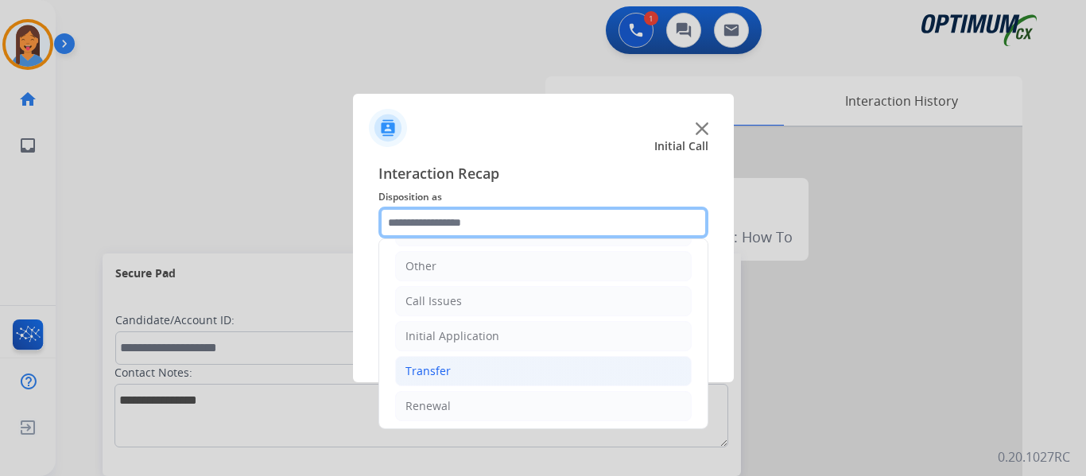
scroll to position [108, 0]
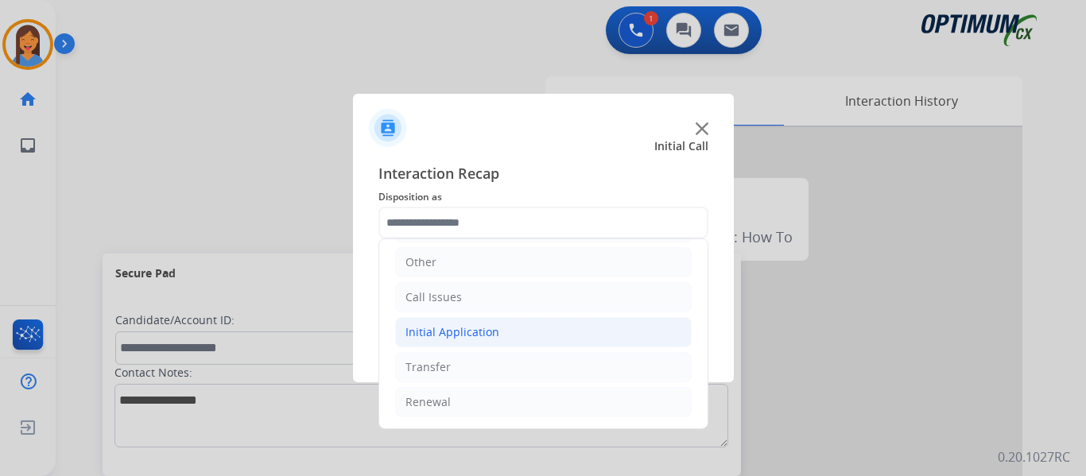
click at [456, 330] on div "Initial Application" at bounding box center [453, 332] width 94 height 16
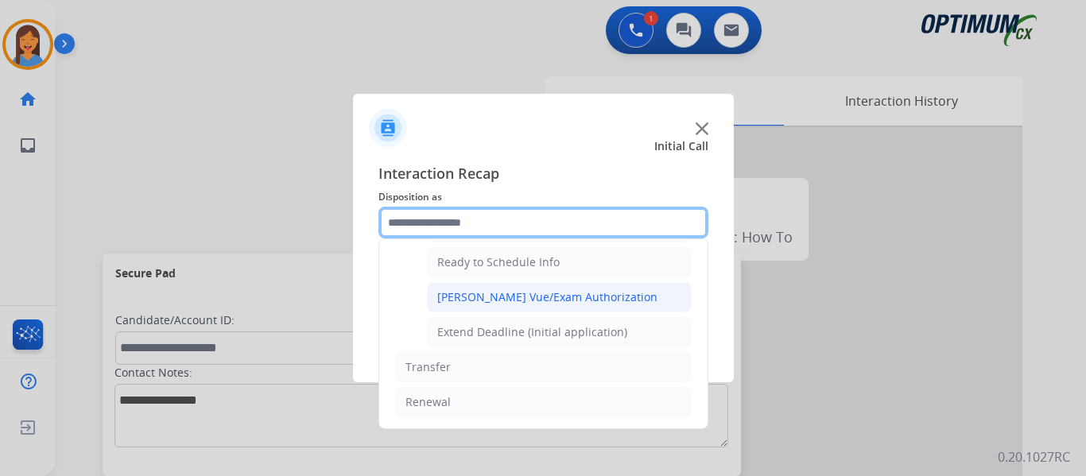
scroll to position [884, 0]
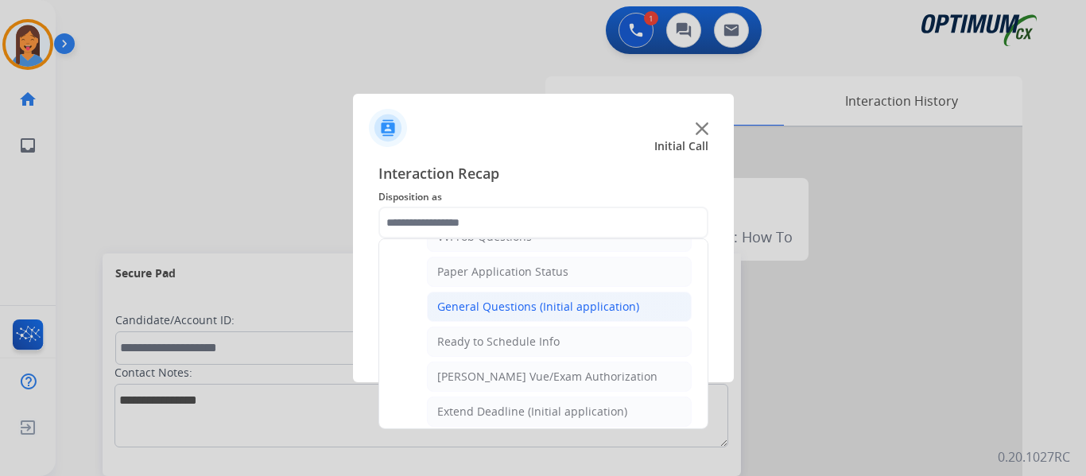
click at [506, 309] on div "General Questions (Initial application)" at bounding box center [538, 307] width 202 height 16
type input "**********"
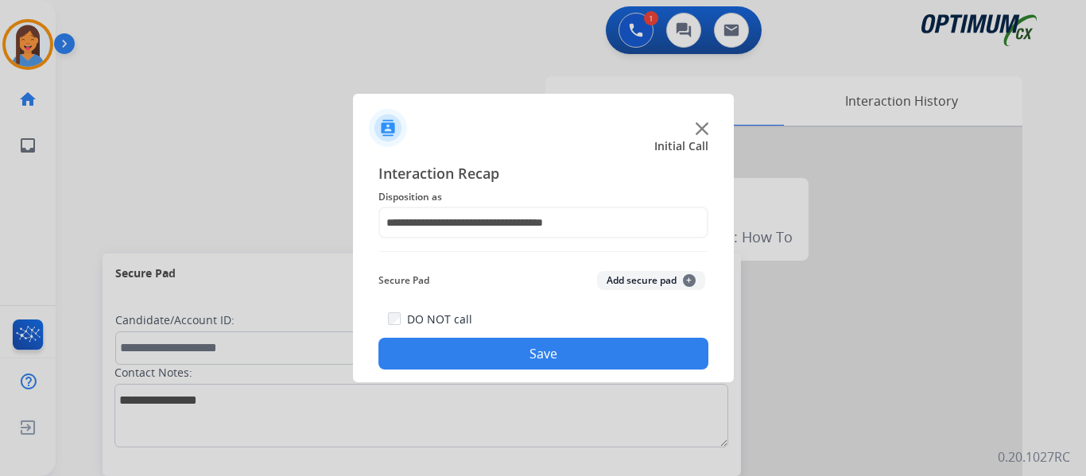
click at [508, 347] on button "Save" at bounding box center [543, 354] width 330 height 32
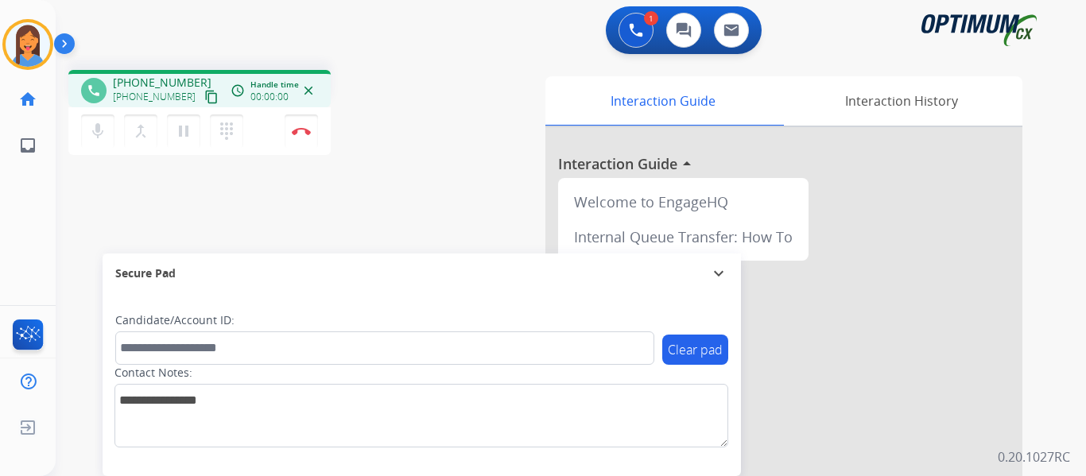
click at [204, 103] on mat-icon "content_copy" at bounding box center [211, 97] width 14 height 14
click at [304, 130] on img at bounding box center [301, 131] width 19 height 8
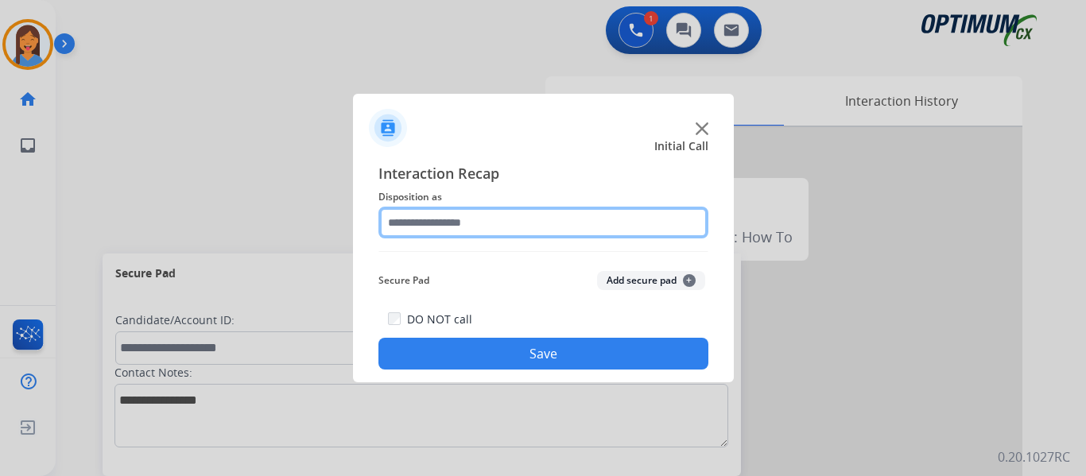
click at [491, 220] on input "text" at bounding box center [543, 223] width 330 height 32
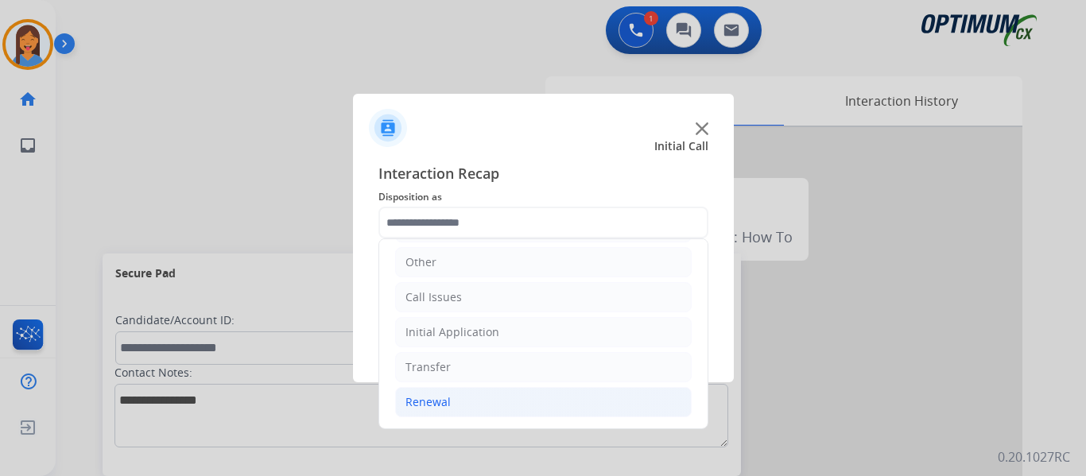
click at [432, 398] on div "Renewal" at bounding box center [428, 402] width 45 height 16
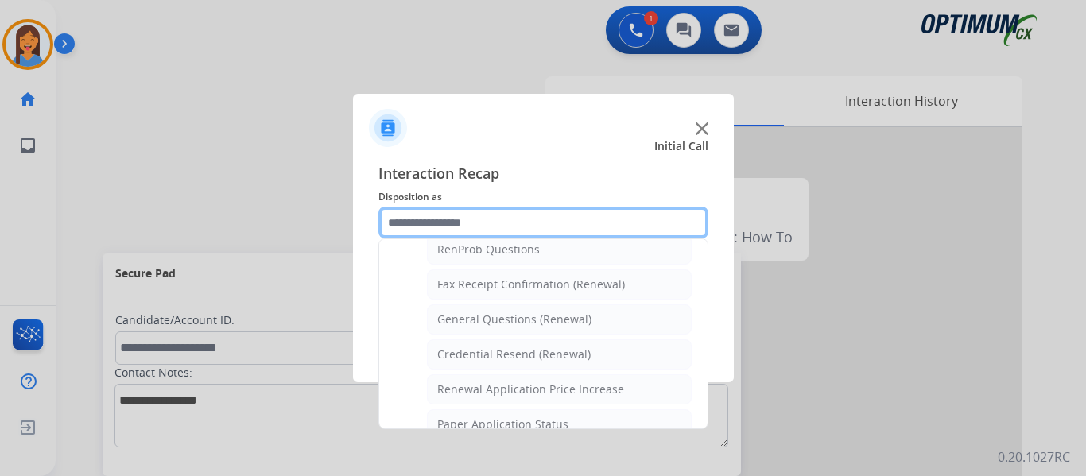
scroll to position [426, 0]
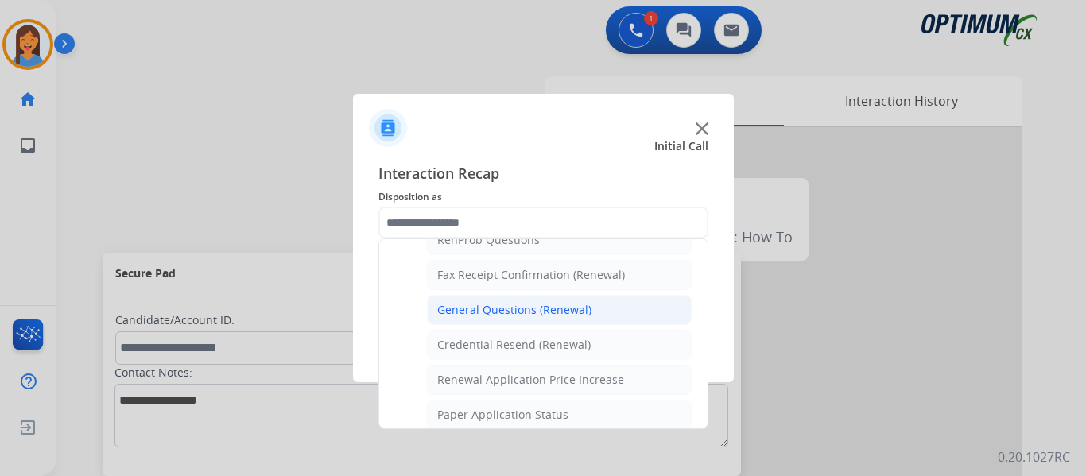
click at [521, 310] on div "General Questions (Renewal)" at bounding box center [514, 310] width 154 height 16
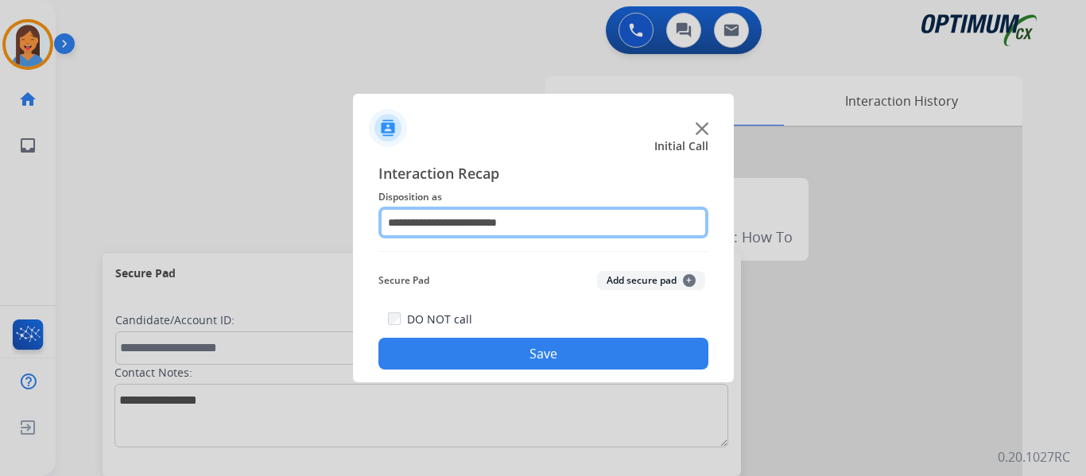
click at [517, 217] on input "**********" at bounding box center [543, 223] width 330 height 32
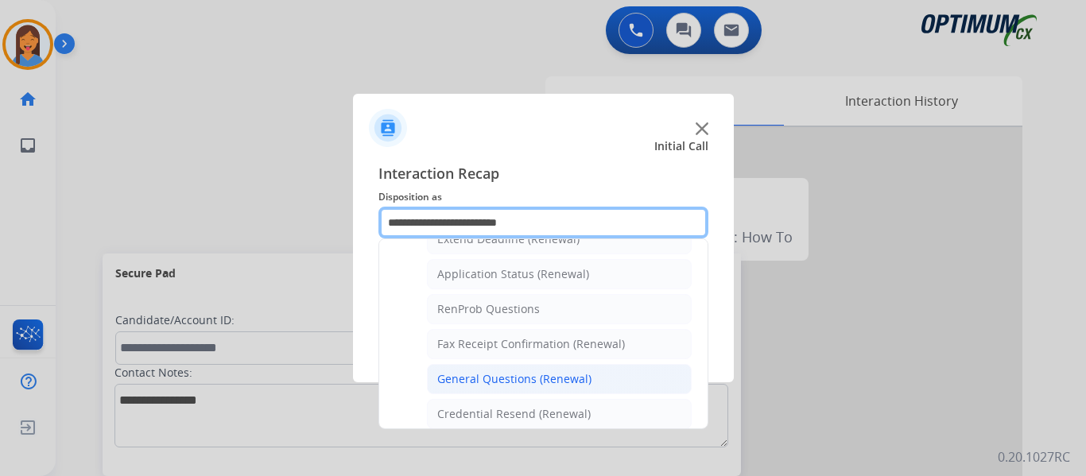
scroll to position [318, 0]
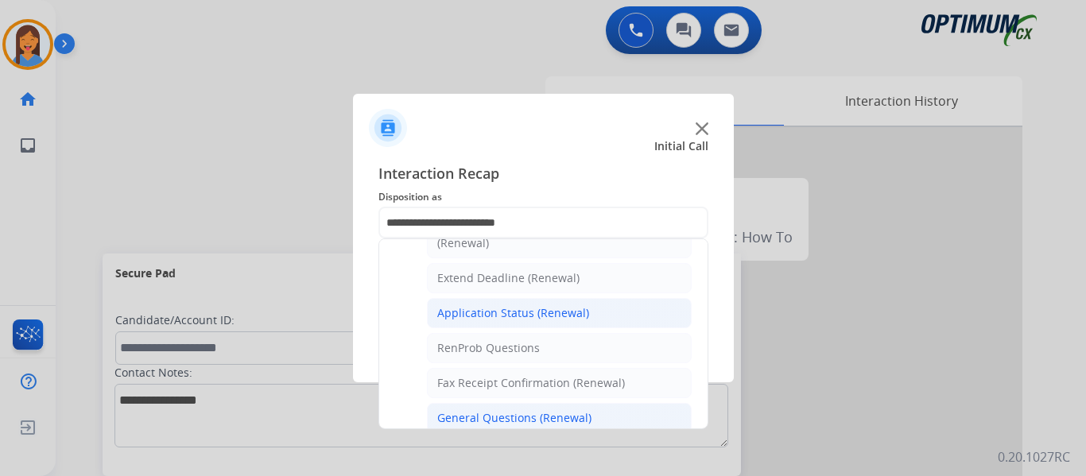
click at [520, 322] on li "Application Status (Renewal)" at bounding box center [559, 313] width 265 height 30
type input "**********"
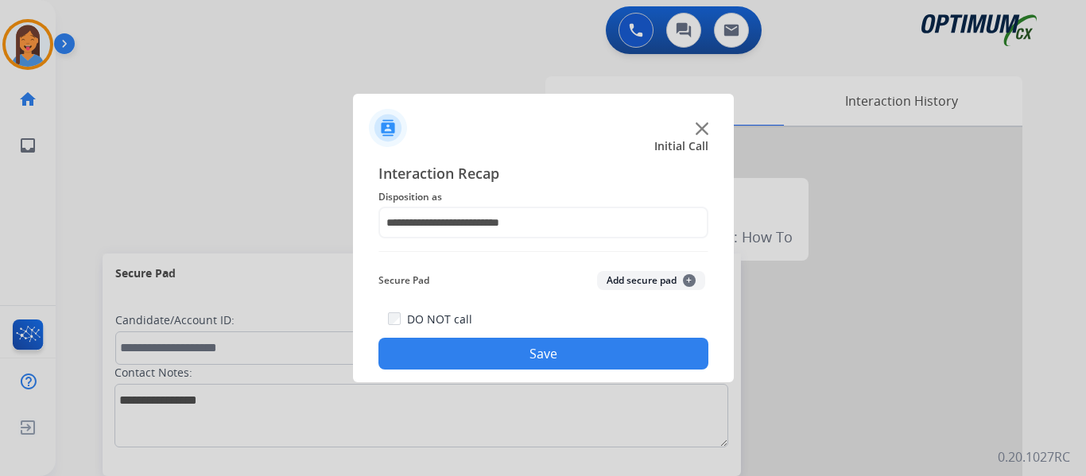
click at [538, 349] on button "Save" at bounding box center [543, 354] width 330 height 32
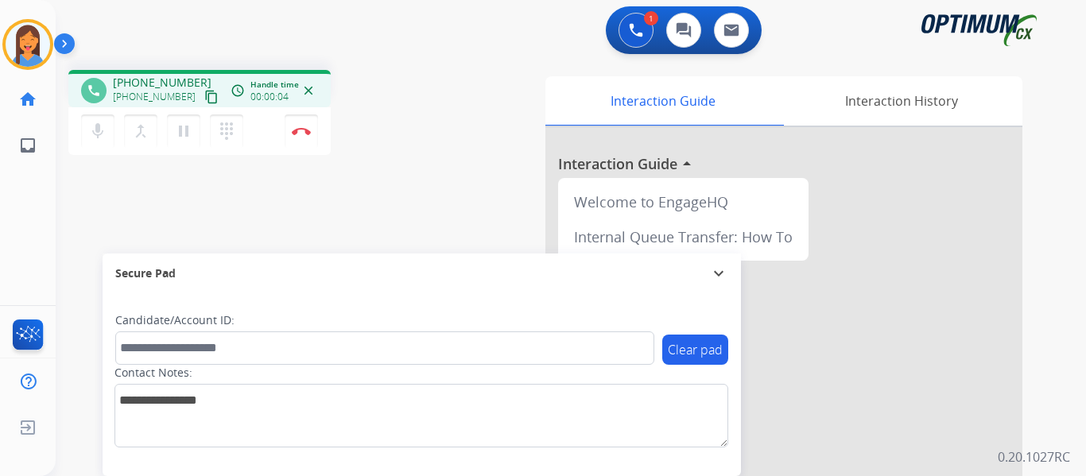
click at [204, 98] on mat-icon "content_copy" at bounding box center [211, 97] width 14 height 14
click at [408, 228] on div "phone [PHONE_NUMBER] [PHONE_NUMBER] content_copy access_time Call metrics Queue…" at bounding box center [552, 388] width 992 height 663
click at [303, 134] on img at bounding box center [301, 131] width 19 height 8
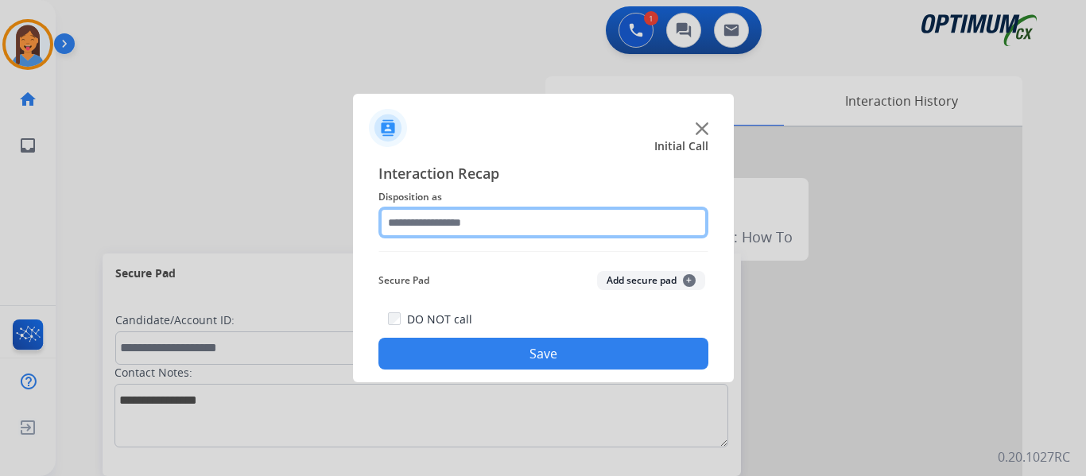
click at [458, 225] on input "text" at bounding box center [543, 223] width 330 height 32
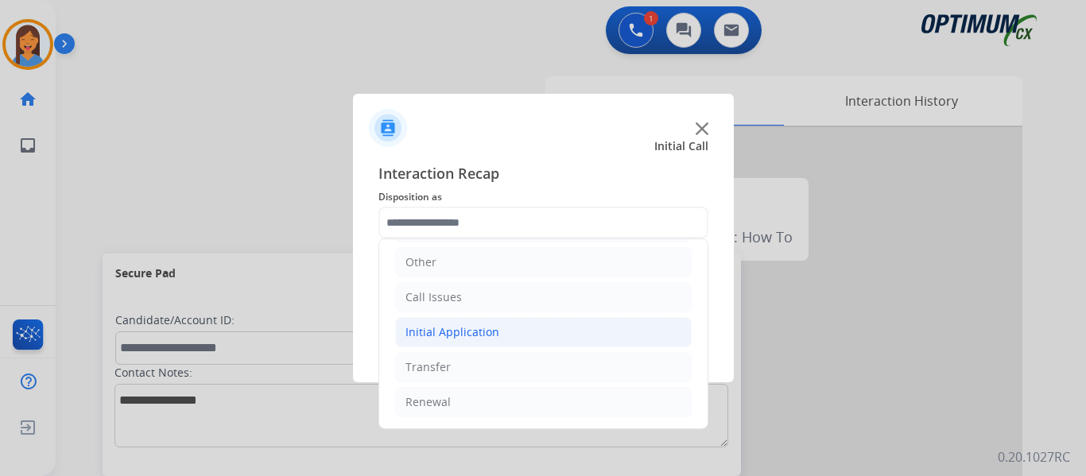
click at [494, 337] on div "Initial Application" at bounding box center [453, 332] width 94 height 16
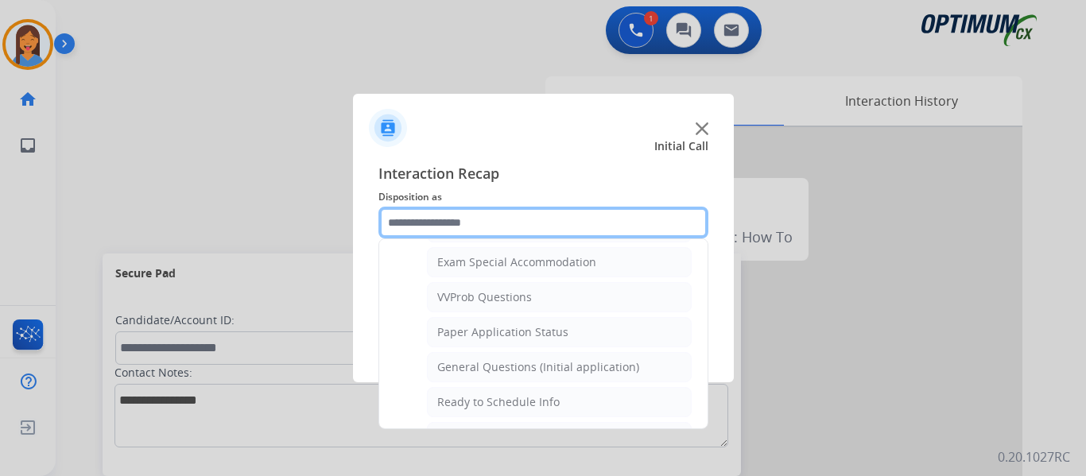
scroll to position [903, 0]
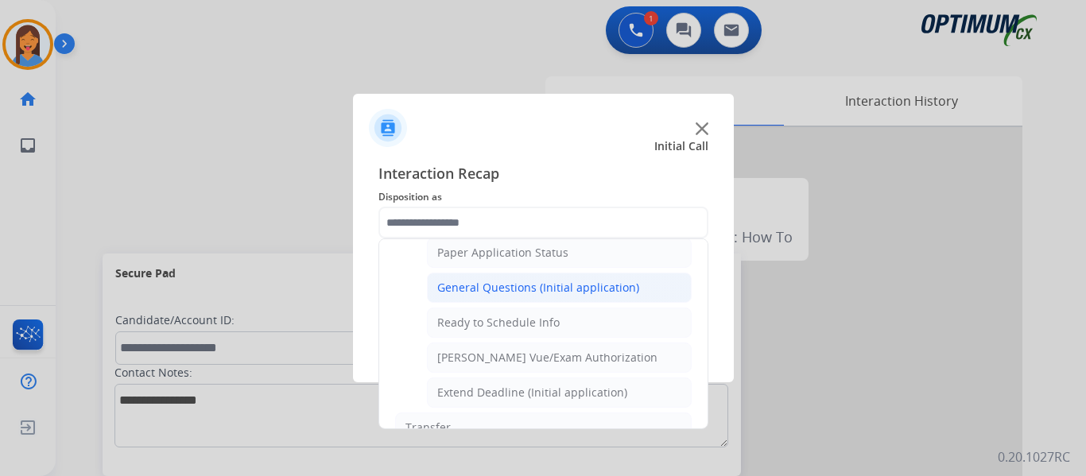
click at [515, 295] on div "General Questions (Initial application)" at bounding box center [538, 288] width 202 height 16
type input "**********"
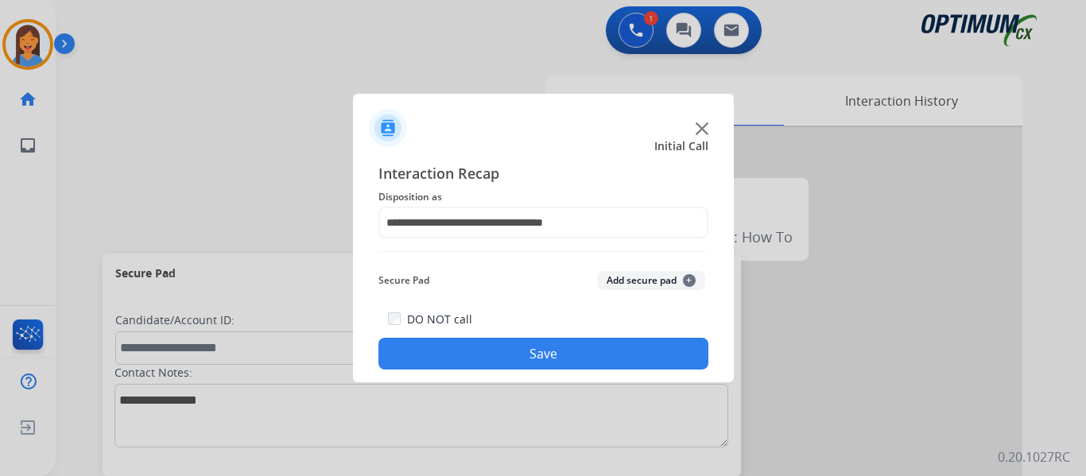
click at [556, 346] on button "Save" at bounding box center [543, 354] width 330 height 32
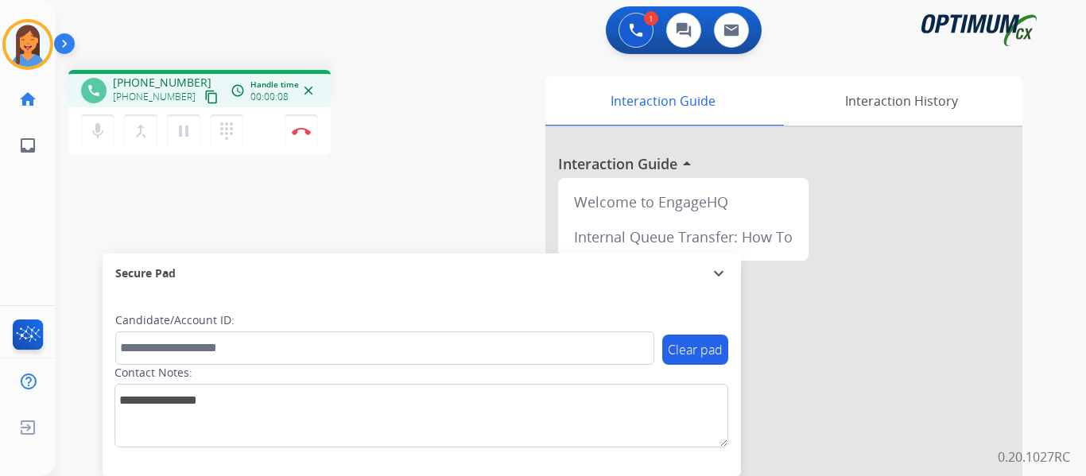
click at [204, 97] on mat-icon "content_copy" at bounding box center [211, 97] width 14 height 14
click at [308, 133] on img at bounding box center [301, 131] width 19 height 8
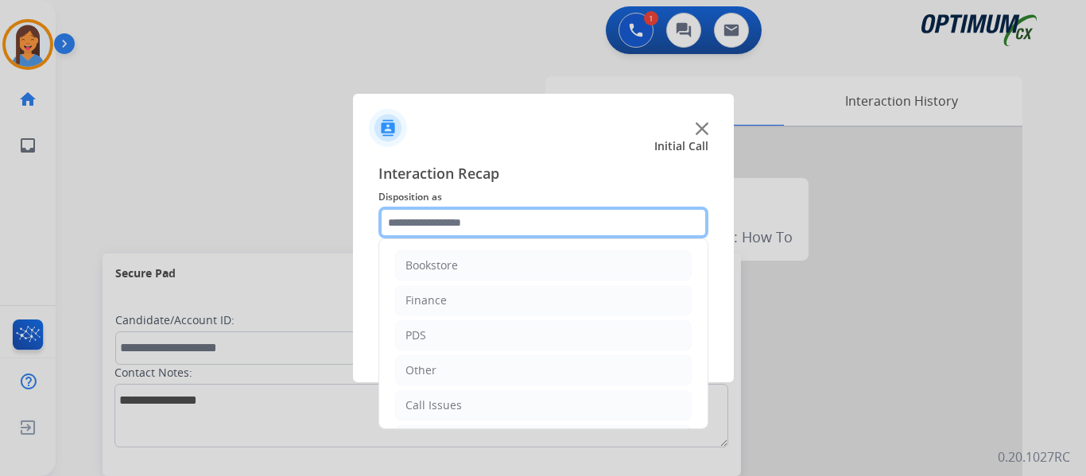
click at [417, 224] on input "text" at bounding box center [543, 223] width 330 height 32
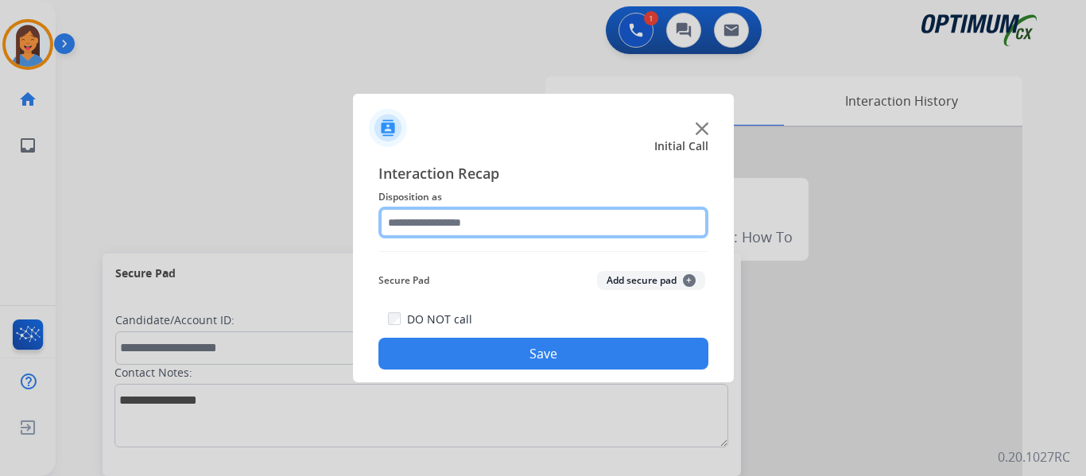
click at [421, 228] on input "text" at bounding box center [543, 223] width 330 height 32
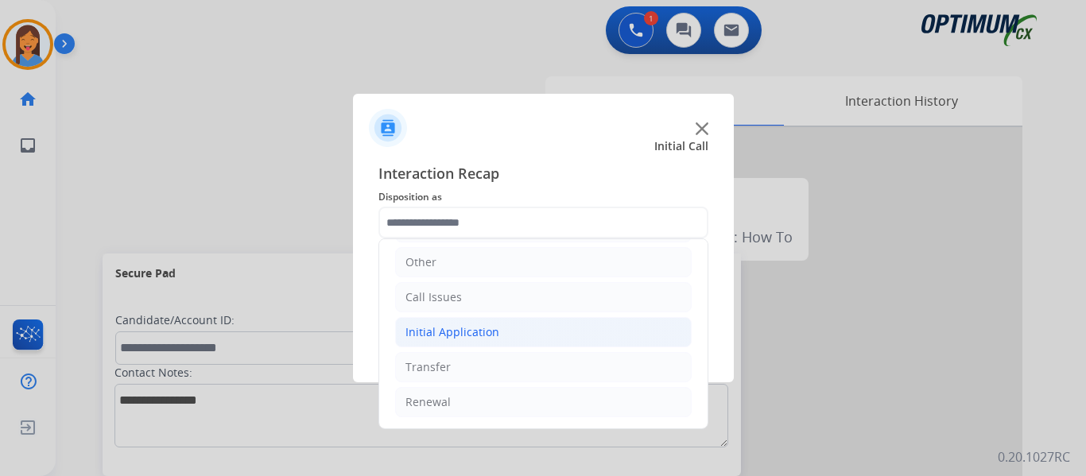
click at [472, 339] on div "Initial Application" at bounding box center [453, 332] width 94 height 16
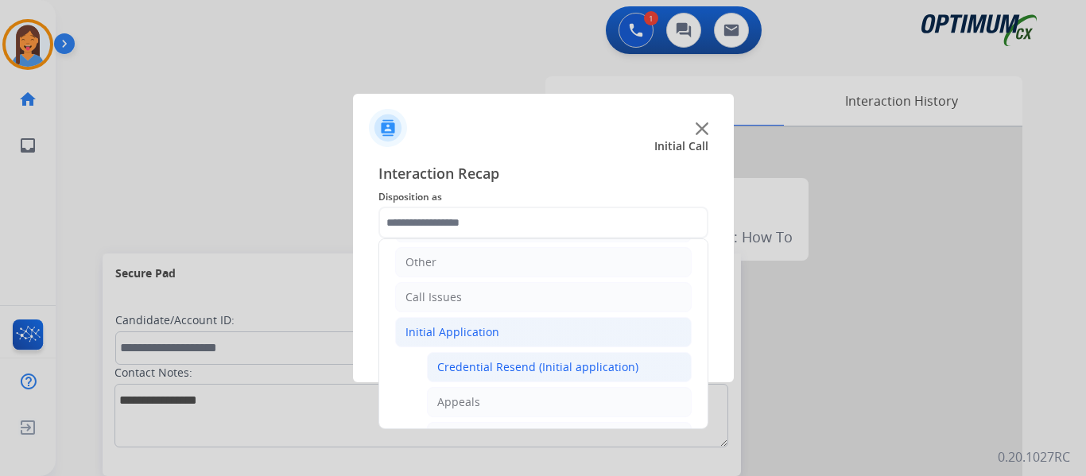
click at [487, 370] on div "Credential Resend (Initial application)" at bounding box center [537, 367] width 201 height 16
type input "**********"
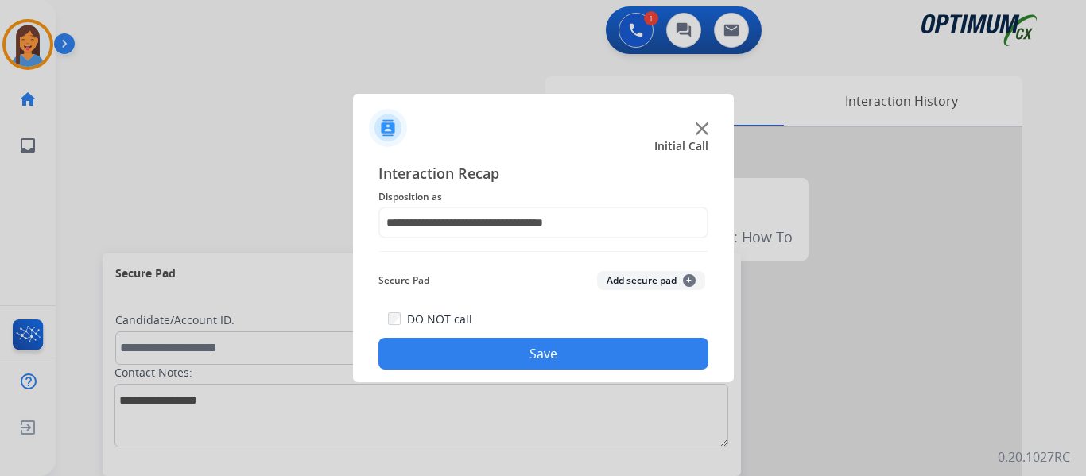
click at [492, 357] on button "Save" at bounding box center [543, 354] width 330 height 32
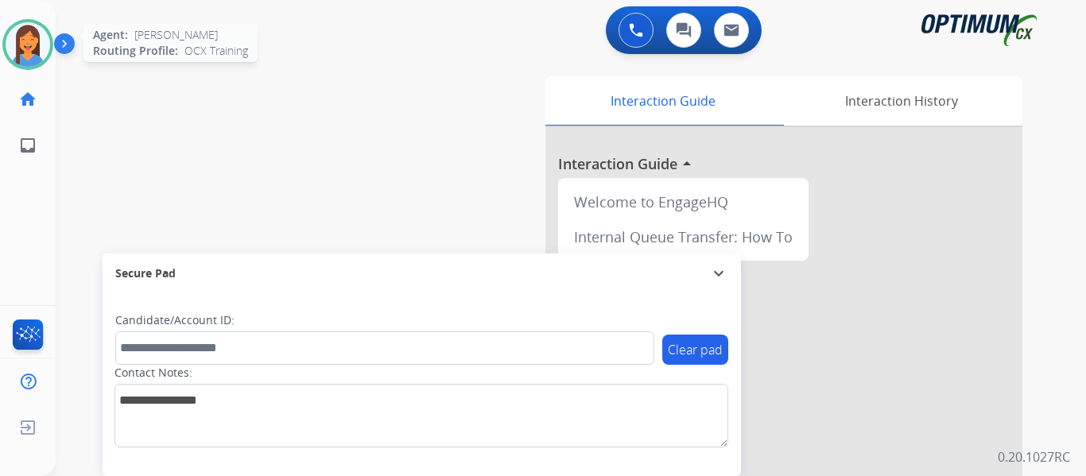
click at [31, 50] on img at bounding box center [28, 44] width 45 height 45
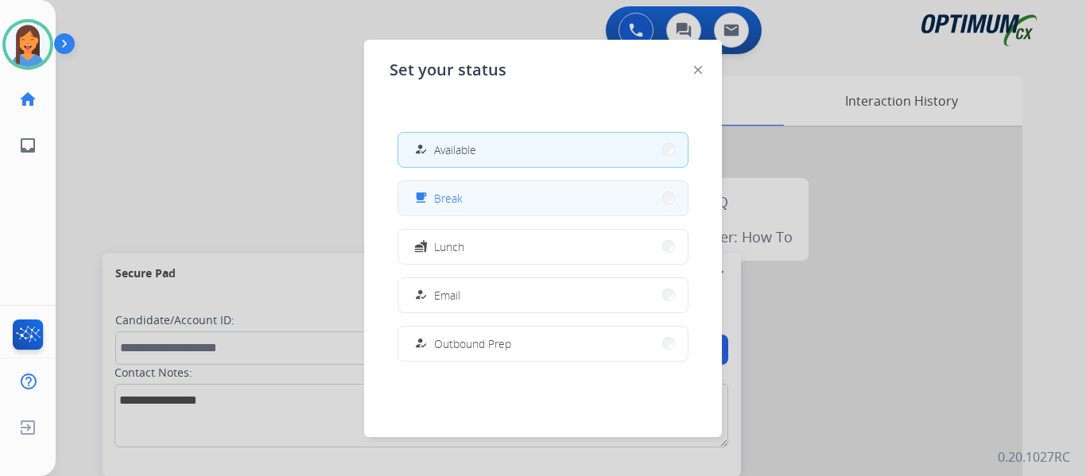
click at [447, 184] on button "free_breakfast Break" at bounding box center [542, 198] width 289 height 34
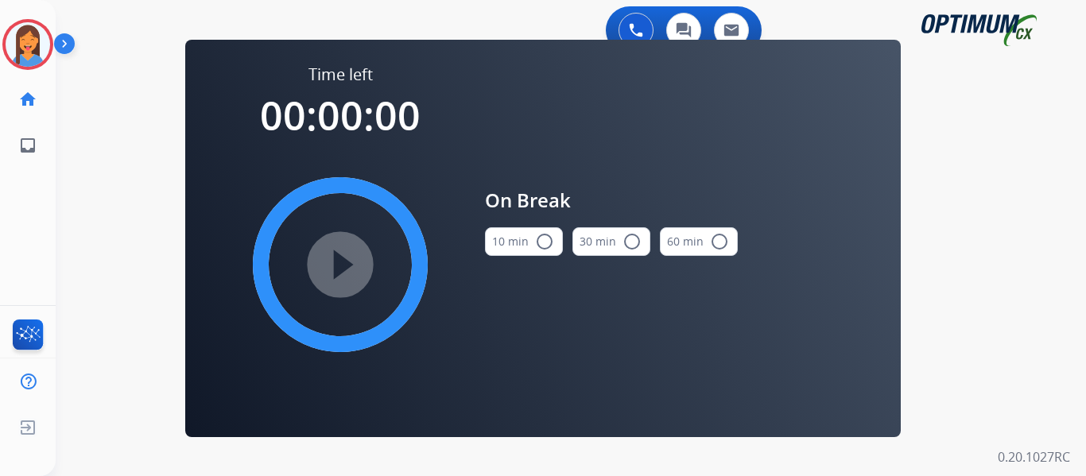
click at [518, 243] on button "10 min radio_button_unchecked" at bounding box center [524, 241] width 78 height 29
click at [350, 272] on mat-icon "play_circle_filled" at bounding box center [340, 264] width 19 height 19
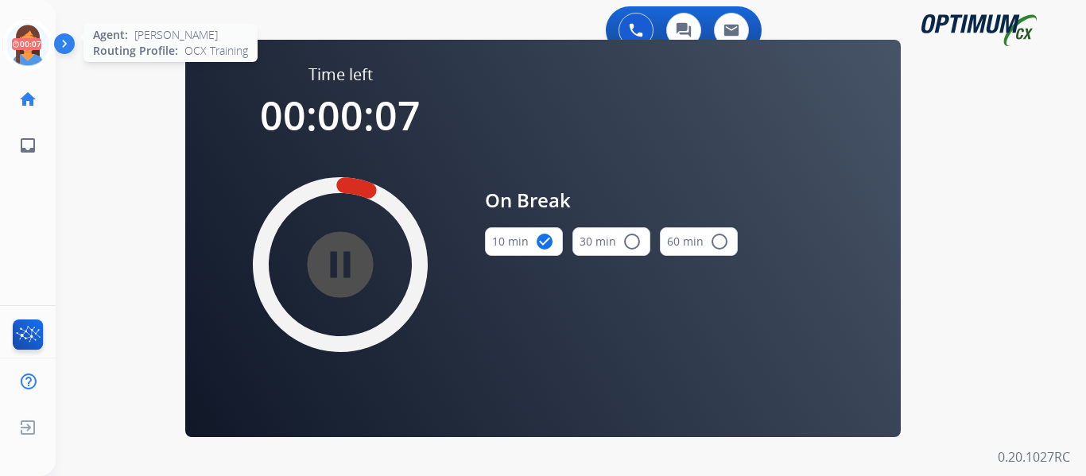
drag, startPoint x: 14, startPoint y: 44, endPoint x: 53, endPoint y: 55, distance: 40.5
click at [14, 44] on icon at bounding box center [28, 45] width 52 height 52
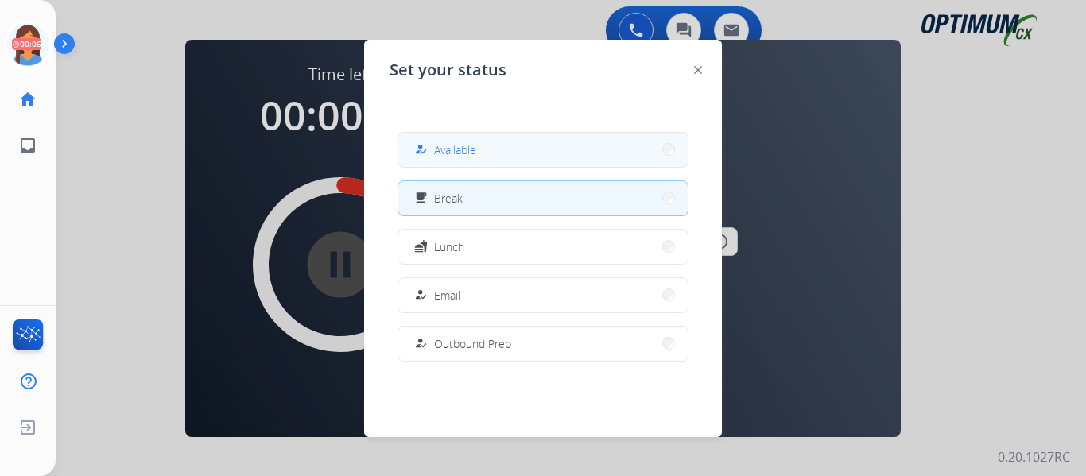
click at [425, 151] on mat-icon "how_to_reg" at bounding box center [421, 150] width 14 height 14
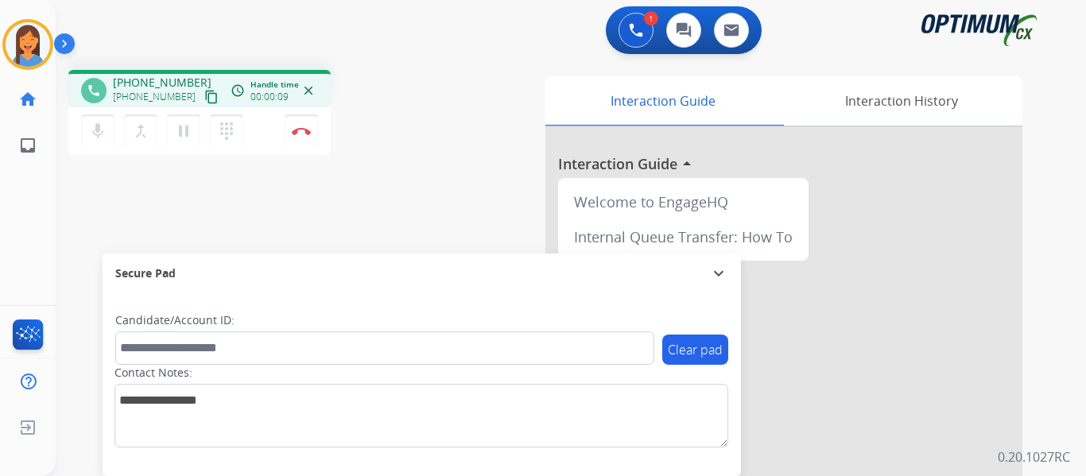
click at [204, 102] on mat-icon "content_copy" at bounding box center [211, 97] width 14 height 14
click at [308, 134] on img at bounding box center [301, 131] width 19 height 8
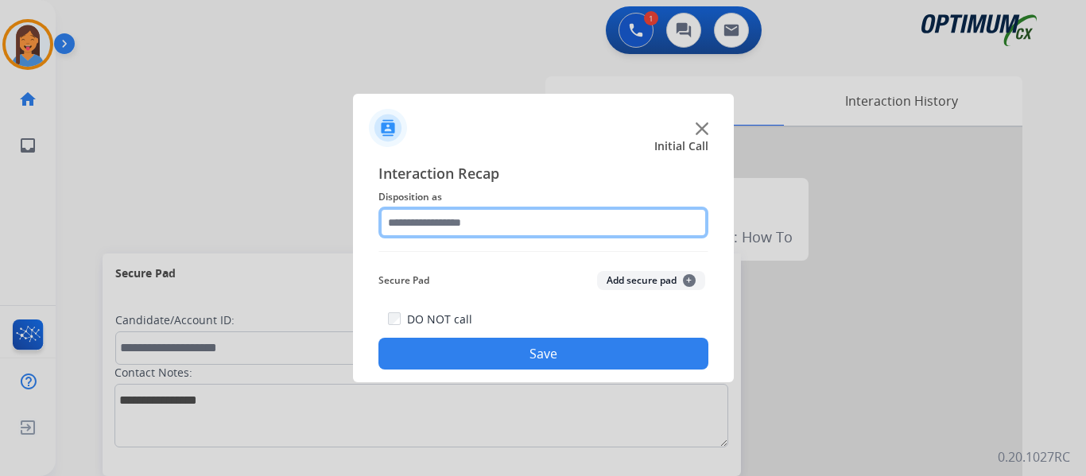
click at [478, 235] on input "text" at bounding box center [543, 223] width 330 height 32
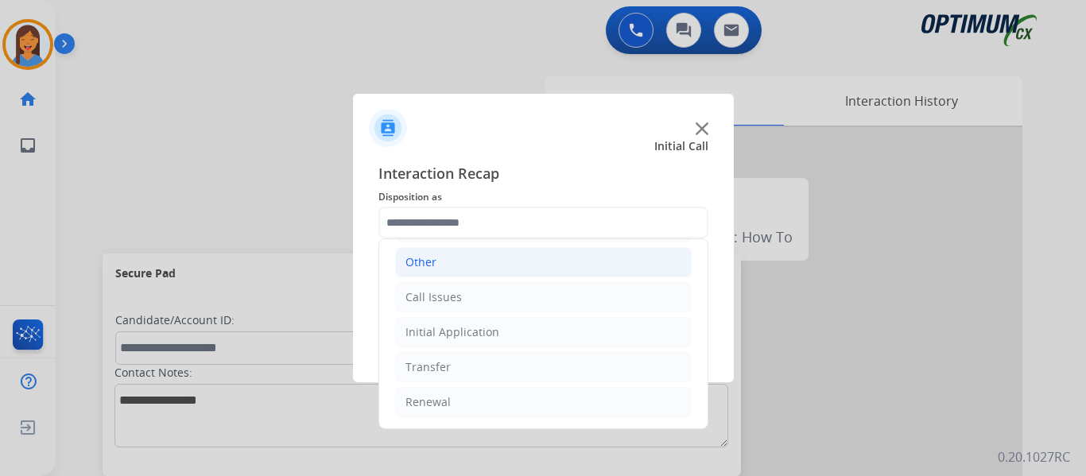
click at [453, 266] on li "Other" at bounding box center [543, 262] width 297 height 30
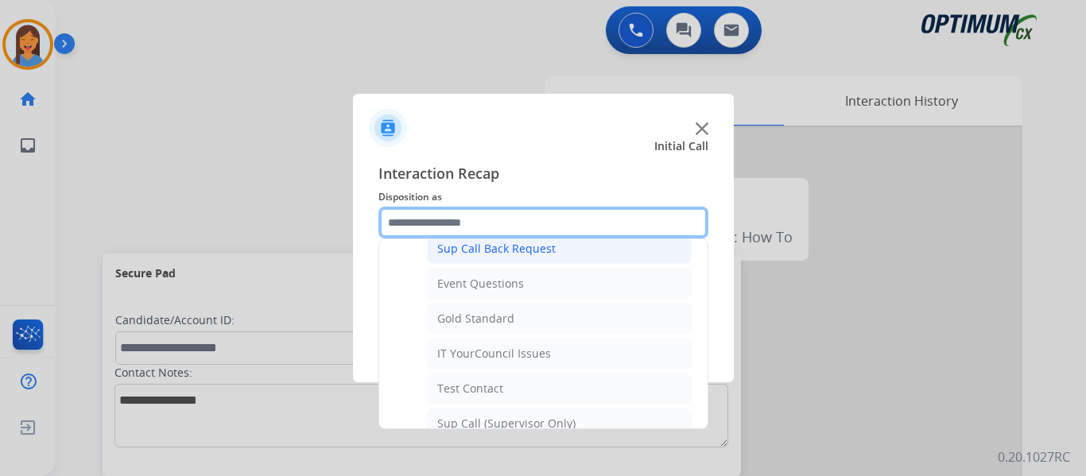
scroll to position [267, 0]
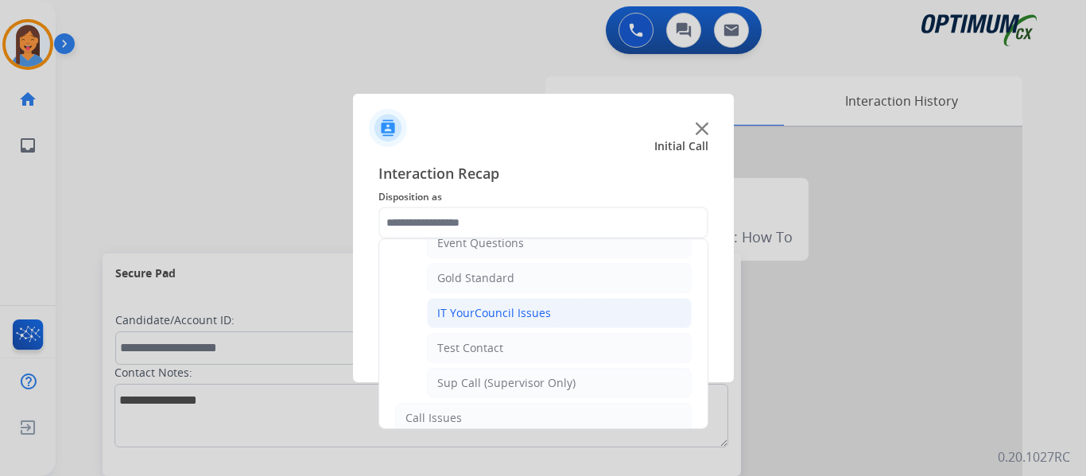
click at [481, 311] on div "IT YourCouncil Issues" at bounding box center [494, 313] width 114 height 16
type input "**********"
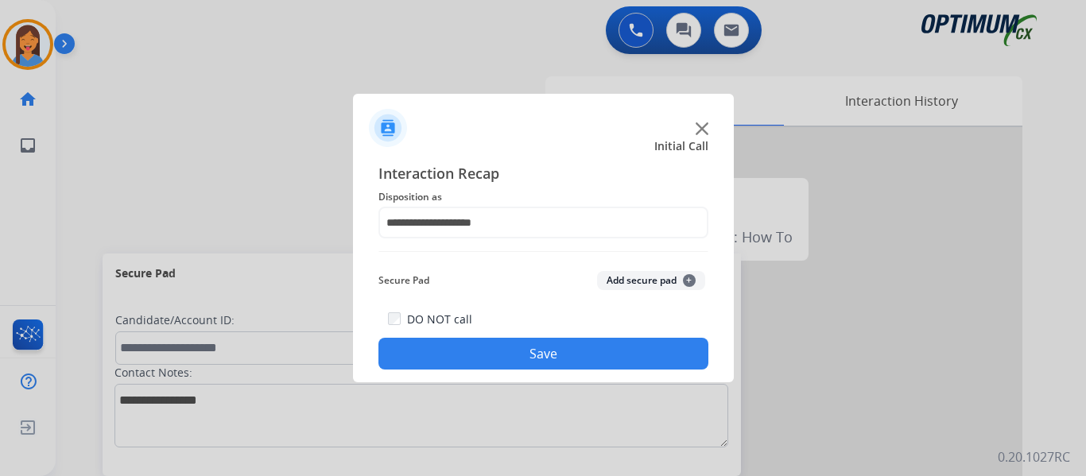
click at [495, 357] on button "Save" at bounding box center [543, 354] width 330 height 32
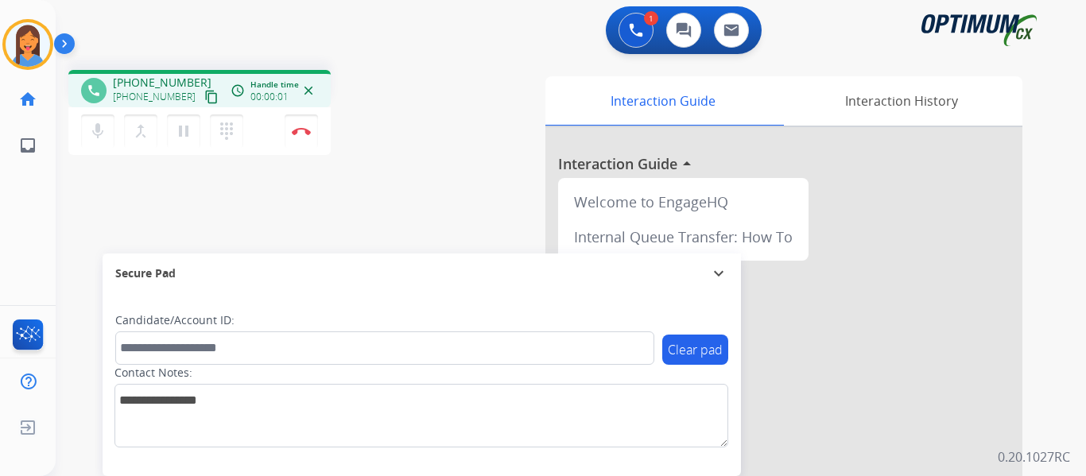
click at [204, 95] on mat-icon "content_copy" at bounding box center [211, 97] width 14 height 14
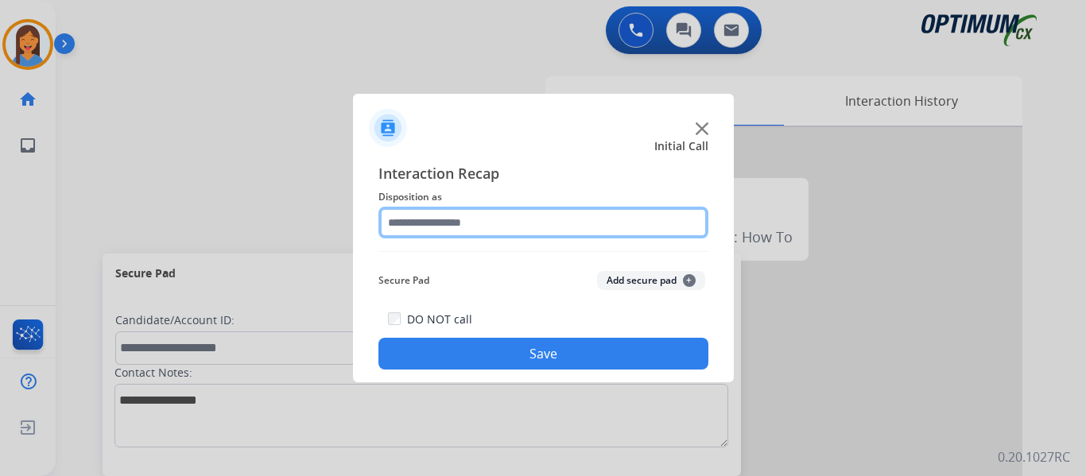
click at [458, 223] on input "text" at bounding box center [543, 223] width 330 height 32
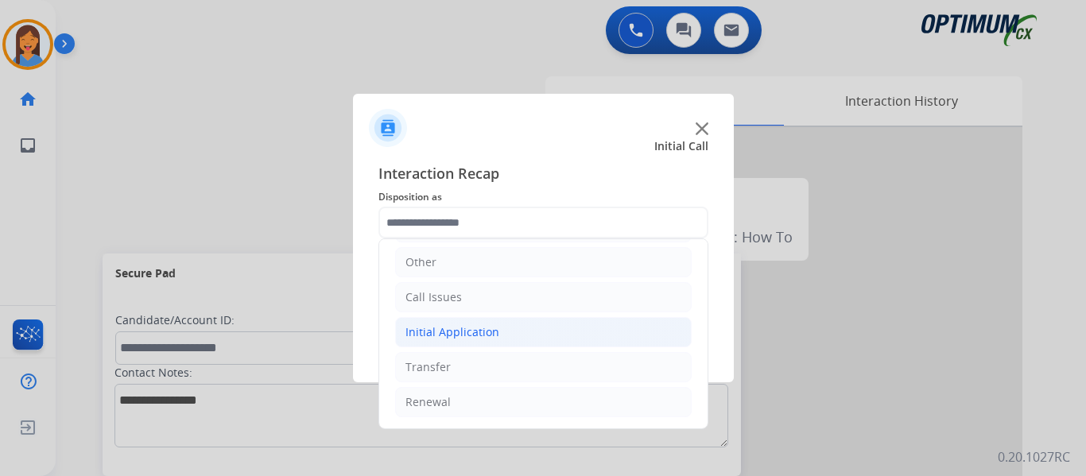
click at [469, 335] on div "Initial Application" at bounding box center [453, 332] width 94 height 16
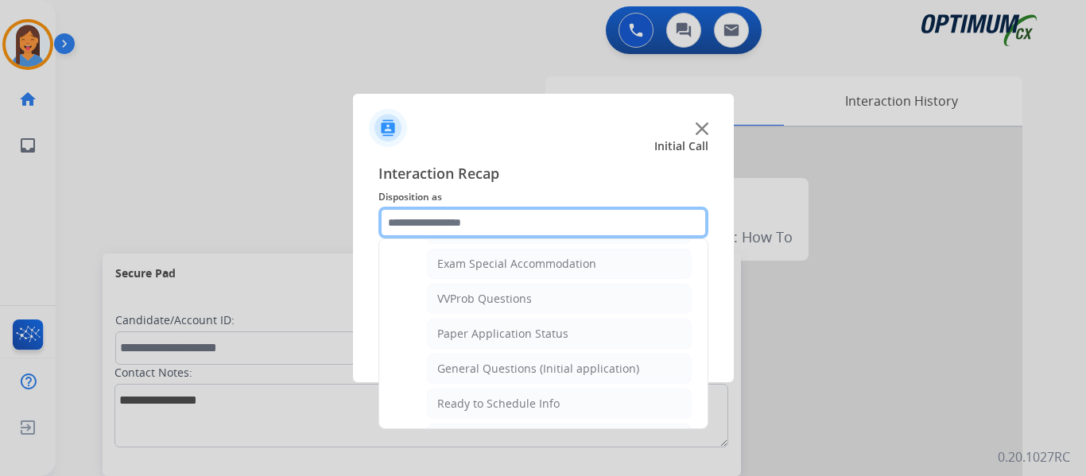
scroll to position [824, 0]
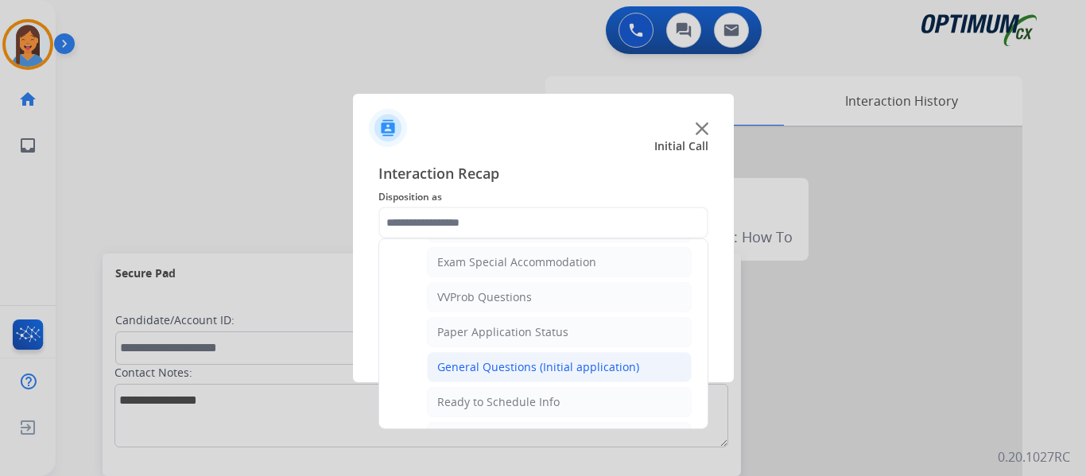
click at [512, 373] on div "General Questions (Initial application)" at bounding box center [538, 367] width 202 height 16
type input "**********"
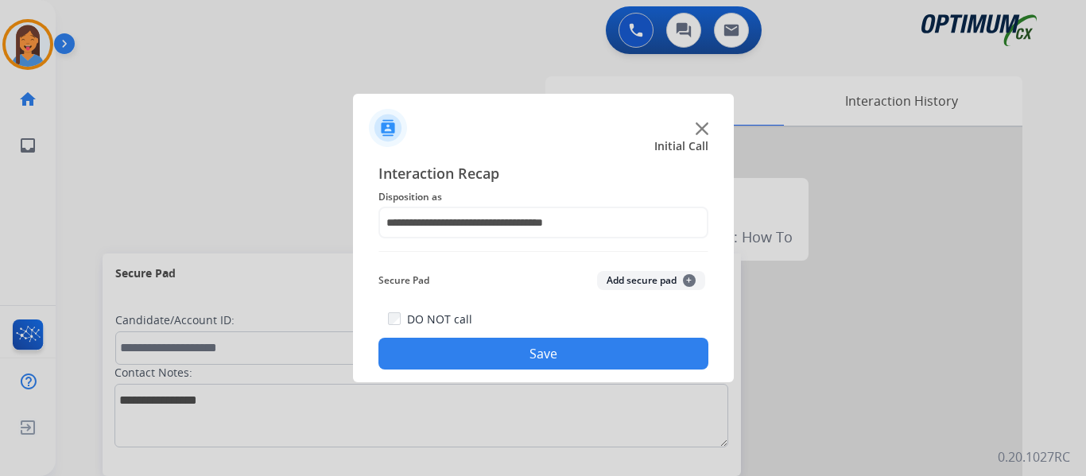
click at [508, 355] on button "Save" at bounding box center [543, 354] width 330 height 32
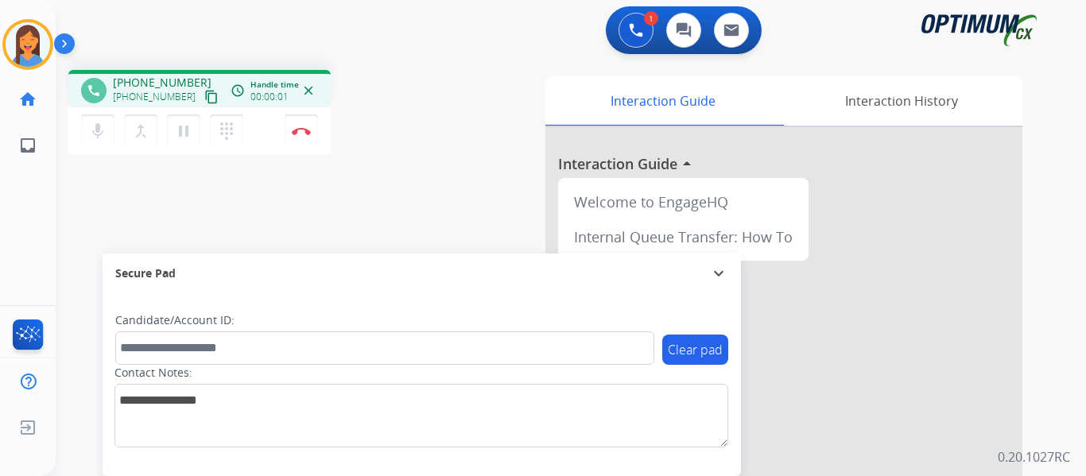
click at [204, 99] on mat-icon "content_copy" at bounding box center [211, 97] width 14 height 14
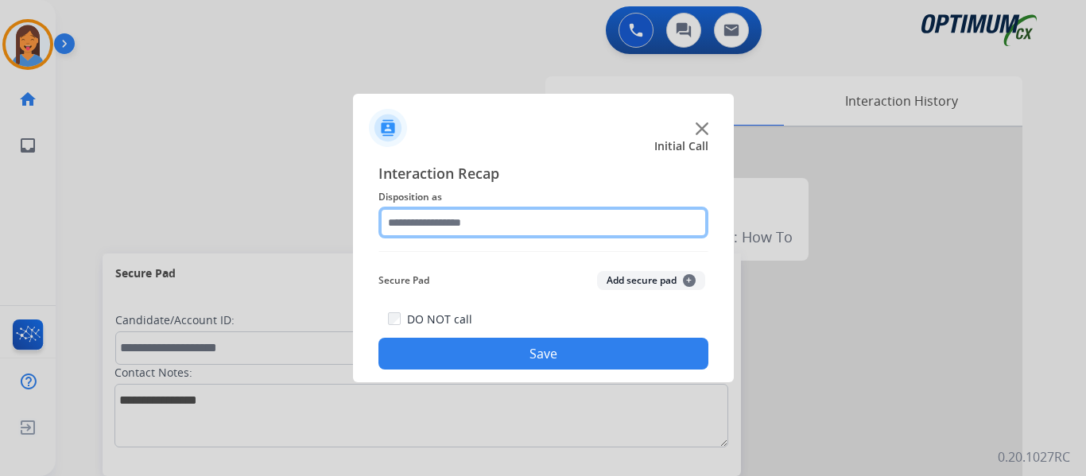
click at [458, 219] on input "text" at bounding box center [543, 223] width 330 height 32
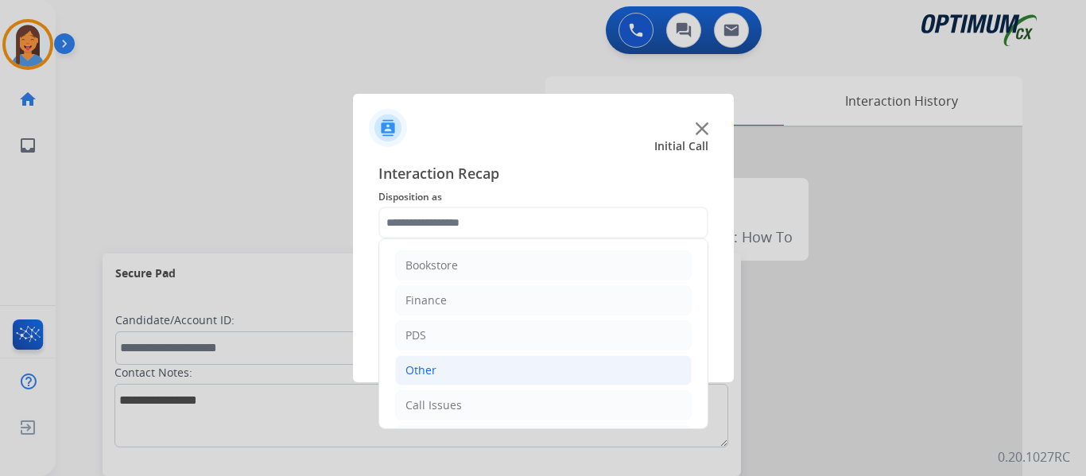
click at [434, 367] on div "Other" at bounding box center [421, 371] width 31 height 16
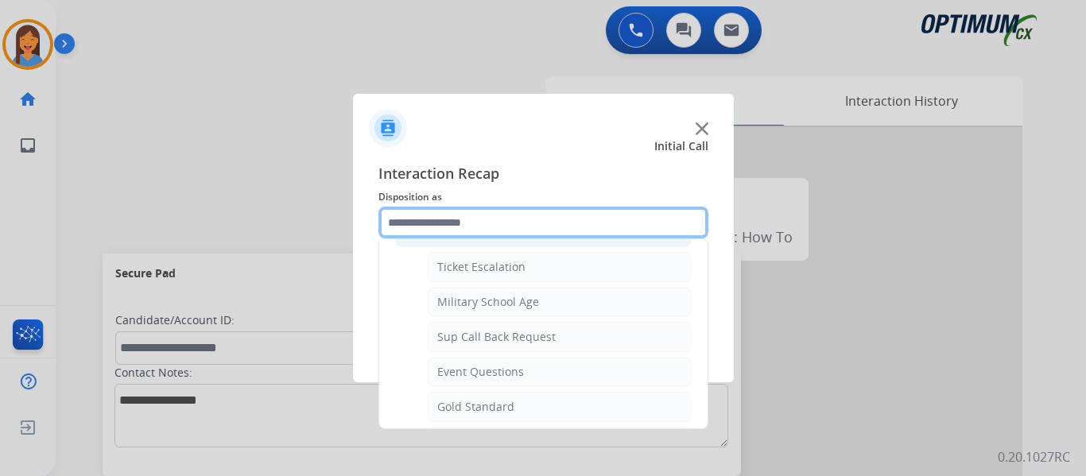
scroll to position [159, 0]
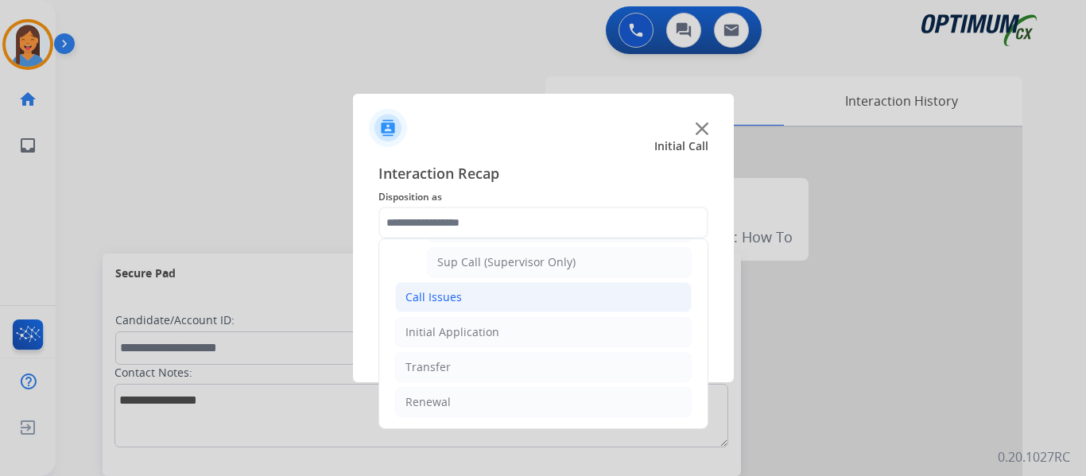
click at [451, 297] on div "Call Issues" at bounding box center [434, 297] width 56 height 16
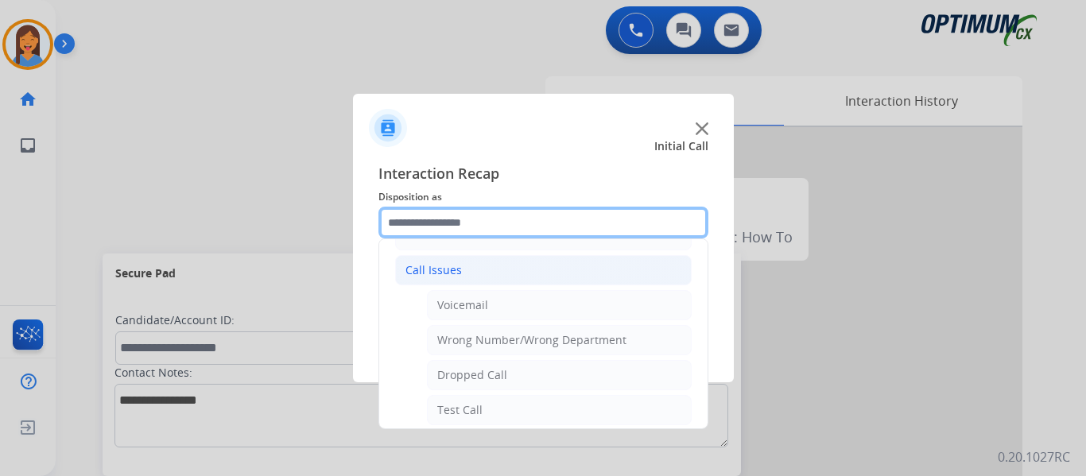
scroll to position [124, 0]
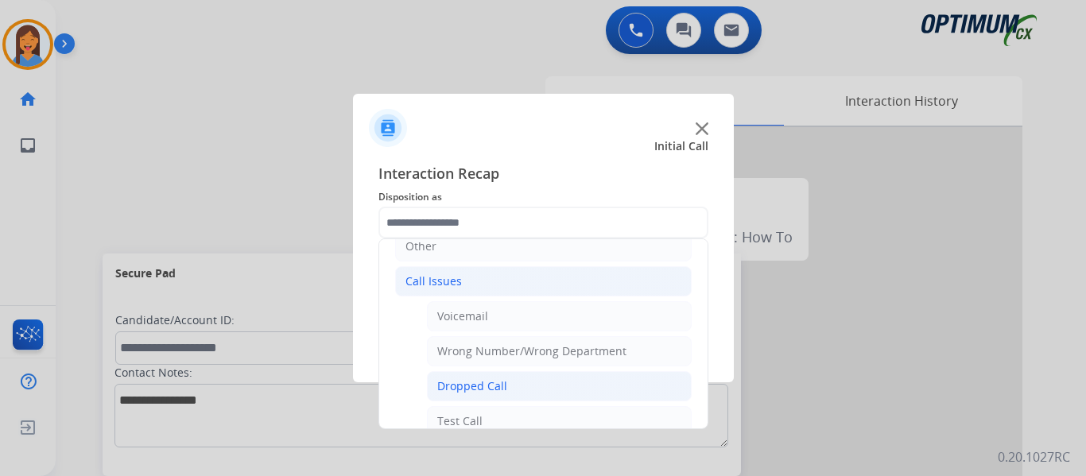
click at [506, 382] on li "Dropped Call" at bounding box center [559, 386] width 265 height 30
type input "**********"
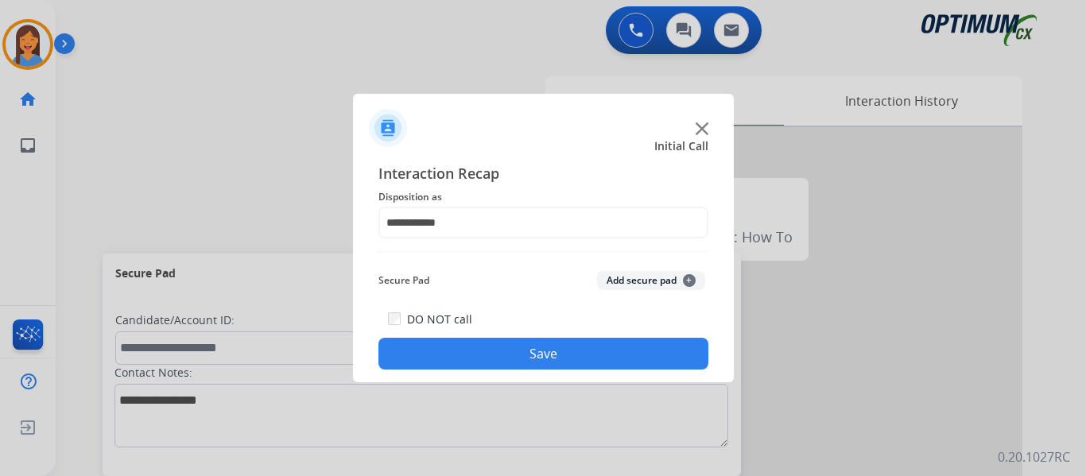
click at [505, 354] on button "Save" at bounding box center [543, 354] width 330 height 32
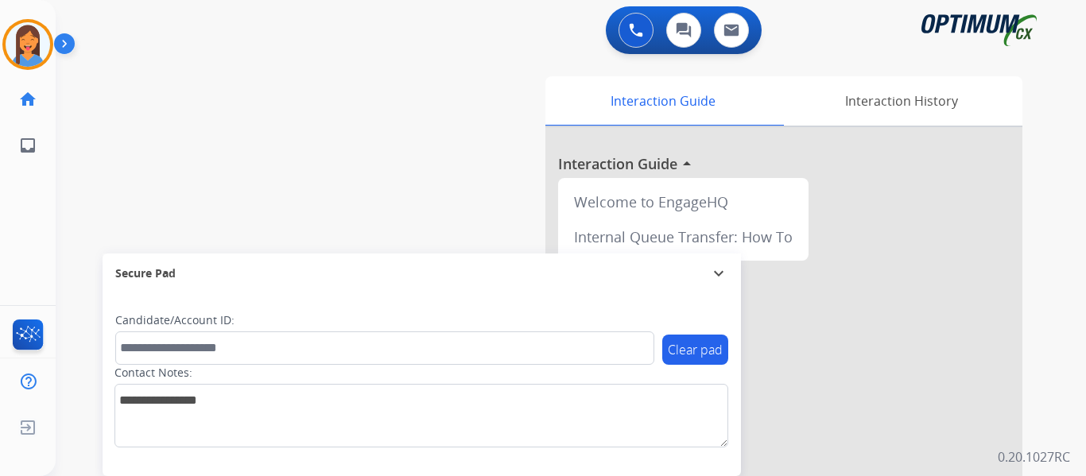
drag, startPoint x: 38, startPoint y: 46, endPoint x: 81, endPoint y: 49, distance: 43.0
click at [38, 46] on img at bounding box center [28, 44] width 45 height 45
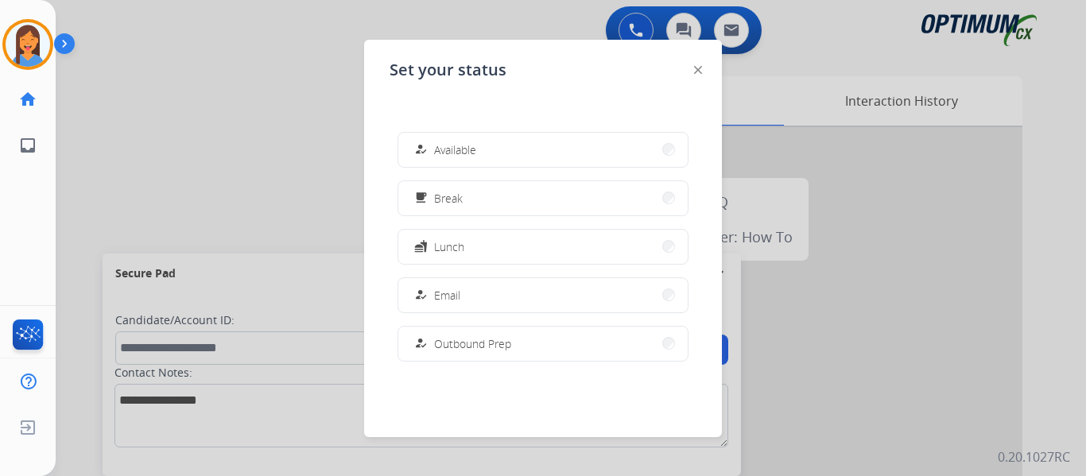
click at [475, 152] on span "Available" at bounding box center [455, 150] width 42 height 17
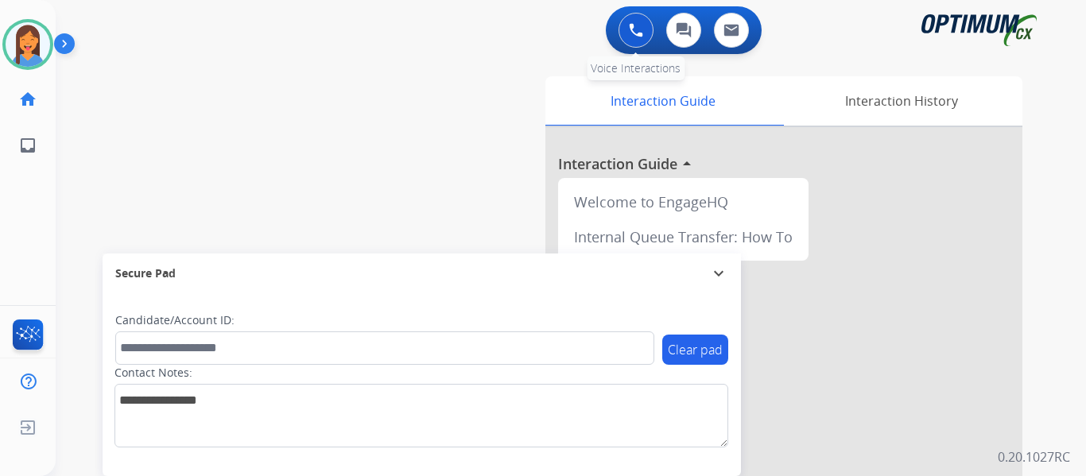
click at [628, 20] on button at bounding box center [636, 30] width 35 height 35
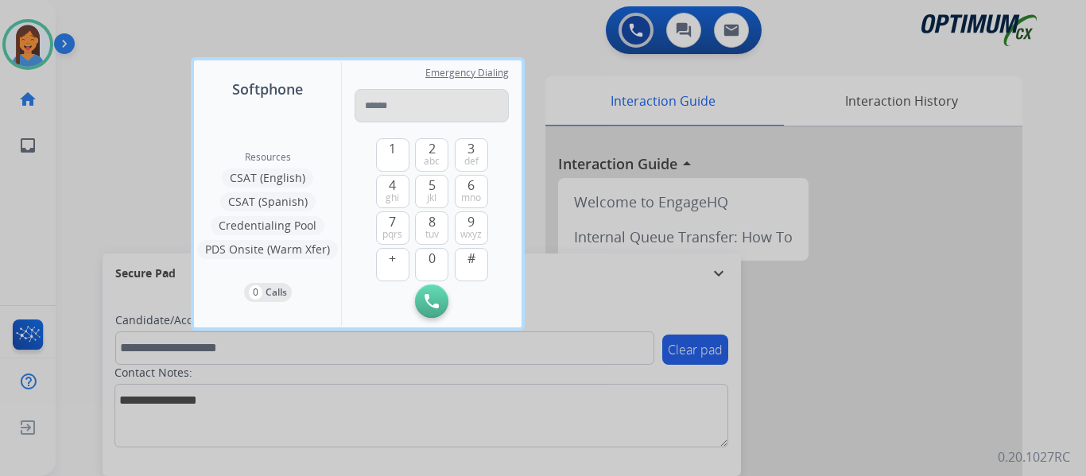
click at [385, 105] on input "tel" at bounding box center [432, 105] width 154 height 33
click at [375, 111] on input "**********" at bounding box center [432, 105] width 154 height 33
type input "**********"
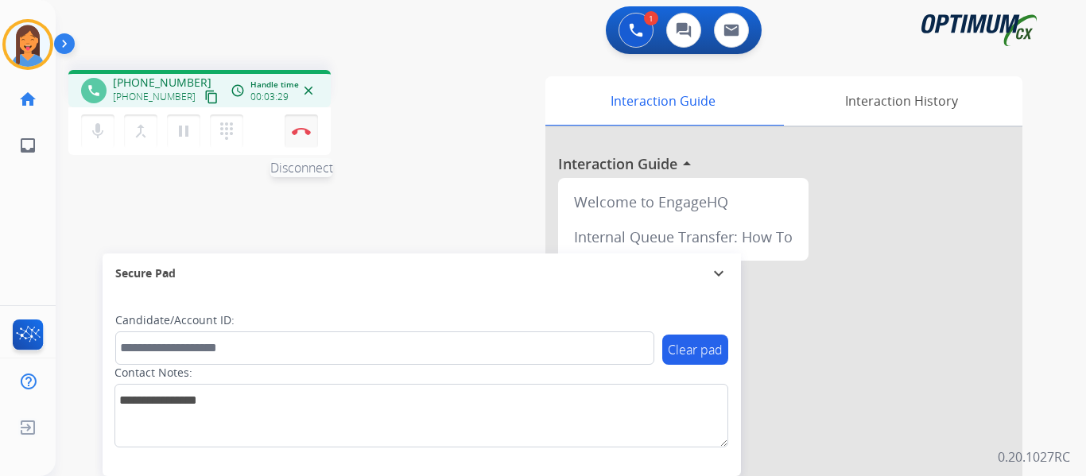
click at [303, 134] on img at bounding box center [301, 131] width 19 height 8
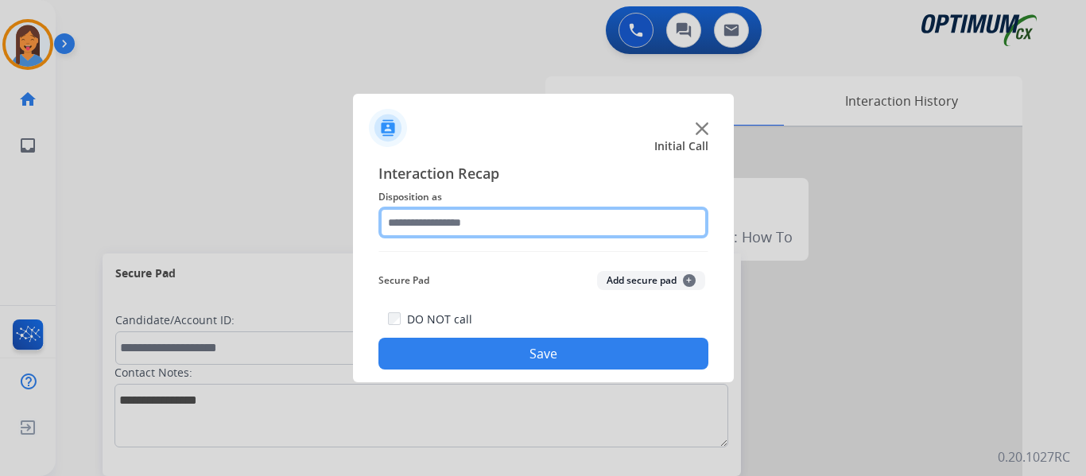
click at [477, 231] on input "text" at bounding box center [543, 223] width 330 height 32
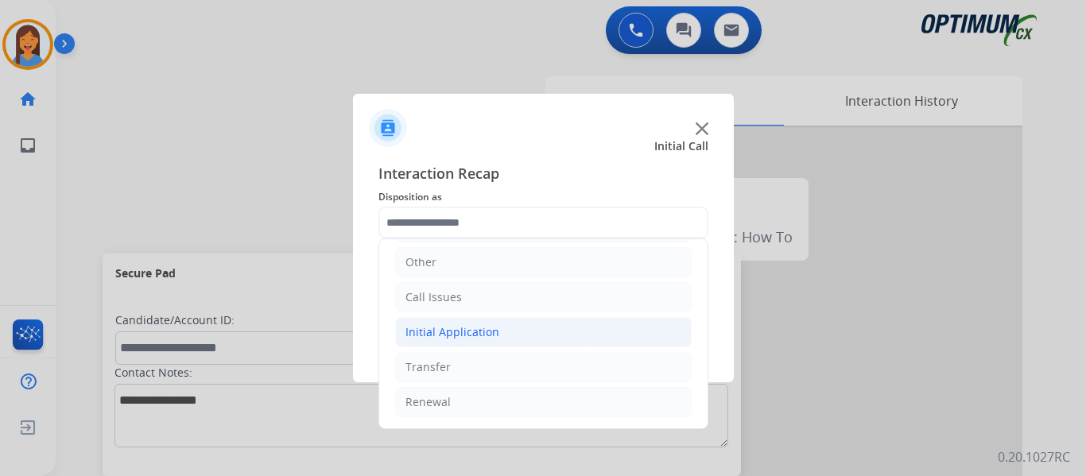
click at [497, 336] on li "Initial Application" at bounding box center [543, 332] width 297 height 30
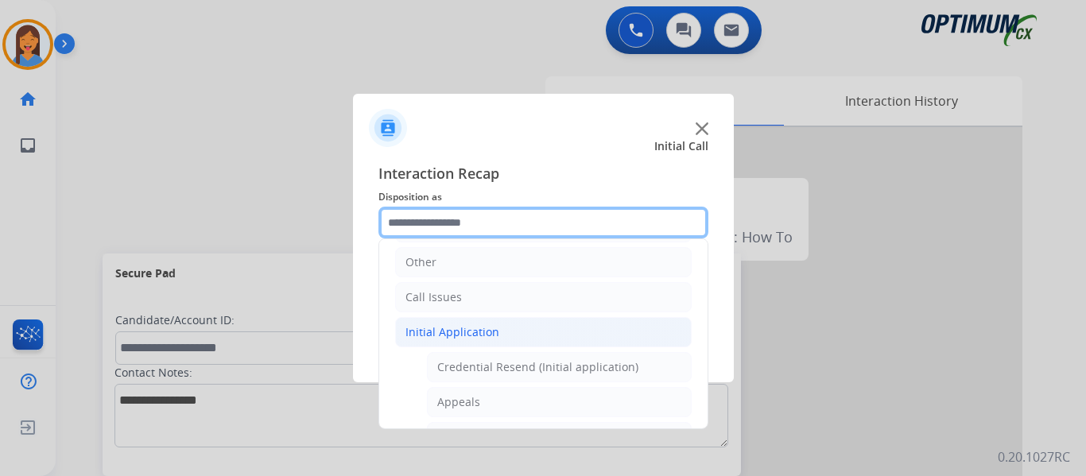
scroll to position [188, 0]
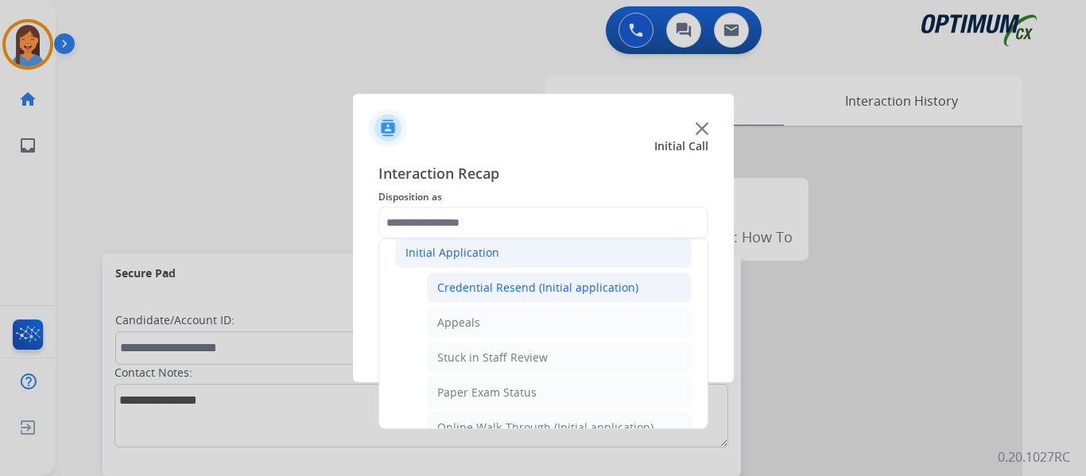
click at [522, 288] on div "Credential Resend (Initial application)" at bounding box center [537, 288] width 201 height 16
type input "**********"
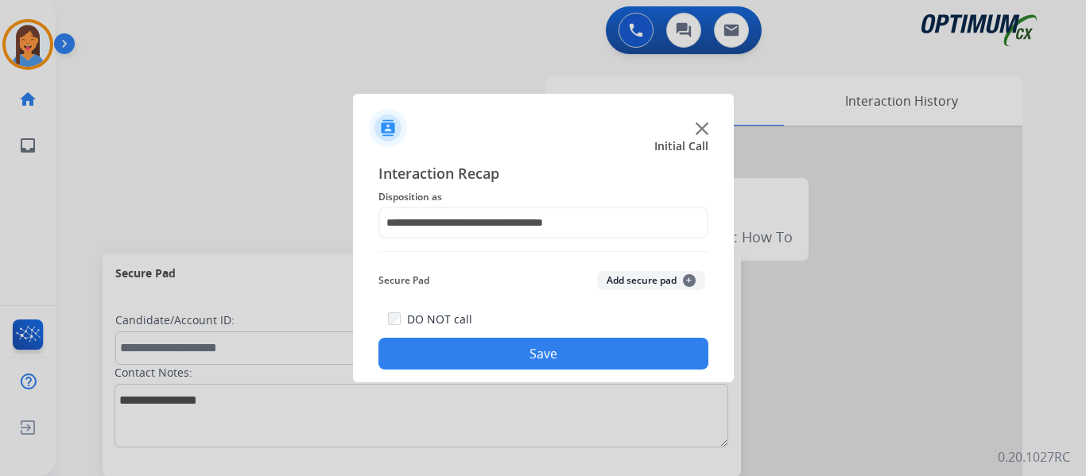
click at [542, 356] on button "Save" at bounding box center [543, 354] width 330 height 32
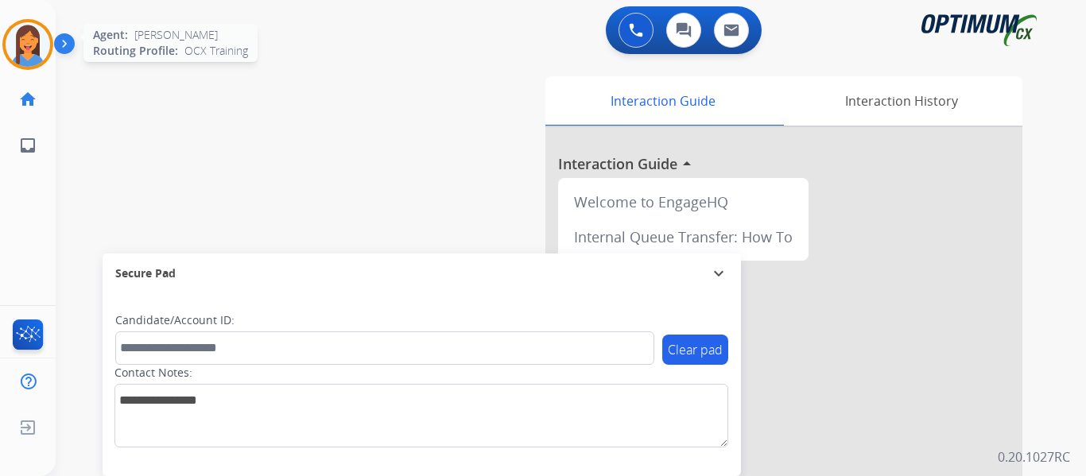
click at [27, 49] on img at bounding box center [28, 44] width 45 height 45
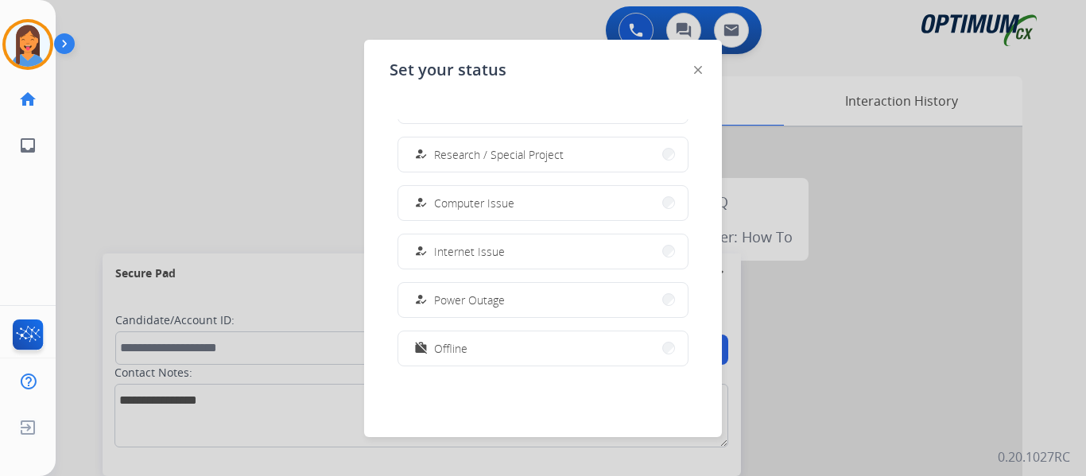
scroll to position [397, 0]
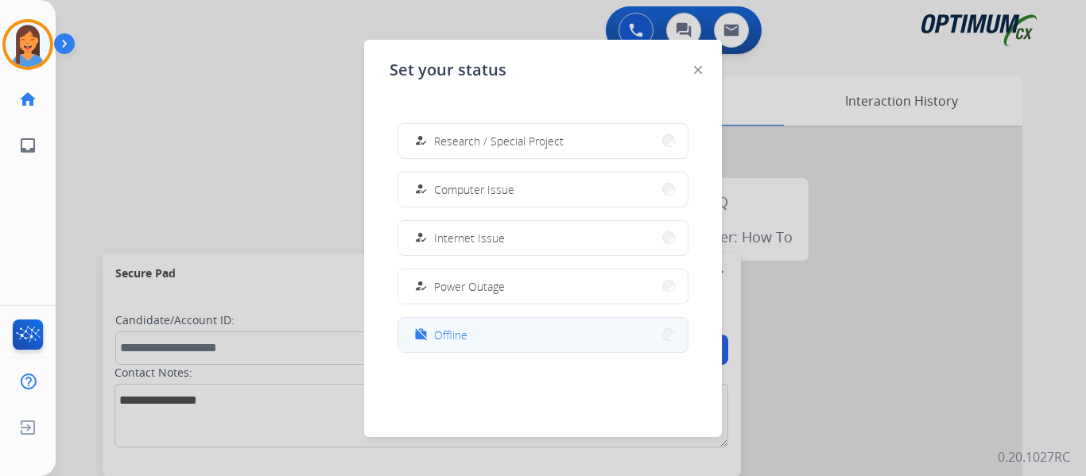
click at [539, 338] on button "work_off Offline" at bounding box center [542, 335] width 289 height 34
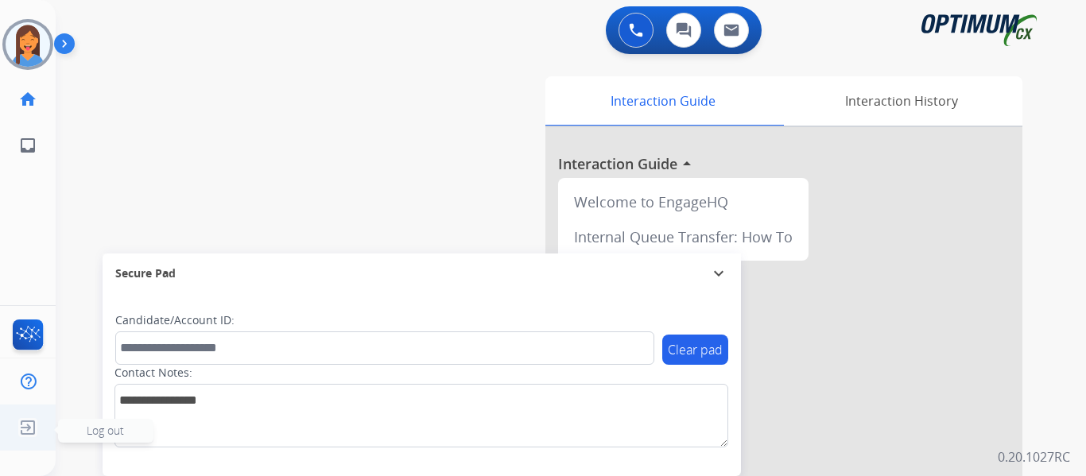
click at [33, 429] on img at bounding box center [28, 428] width 29 height 30
